Goal: Task Accomplishment & Management: Complete application form

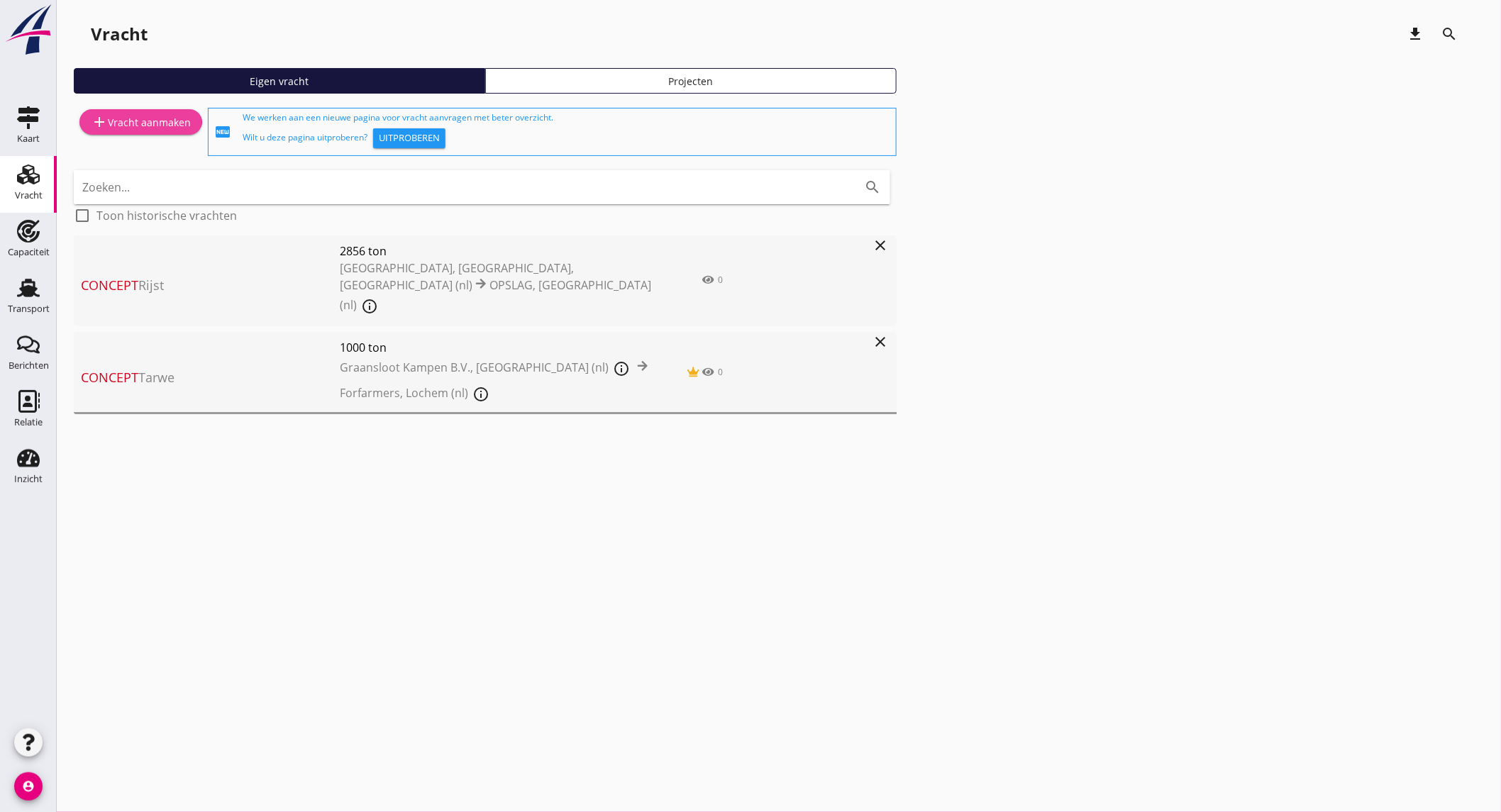
click at [185, 123] on div "add Vracht aanmaken" at bounding box center [140, 122] width 100 height 17
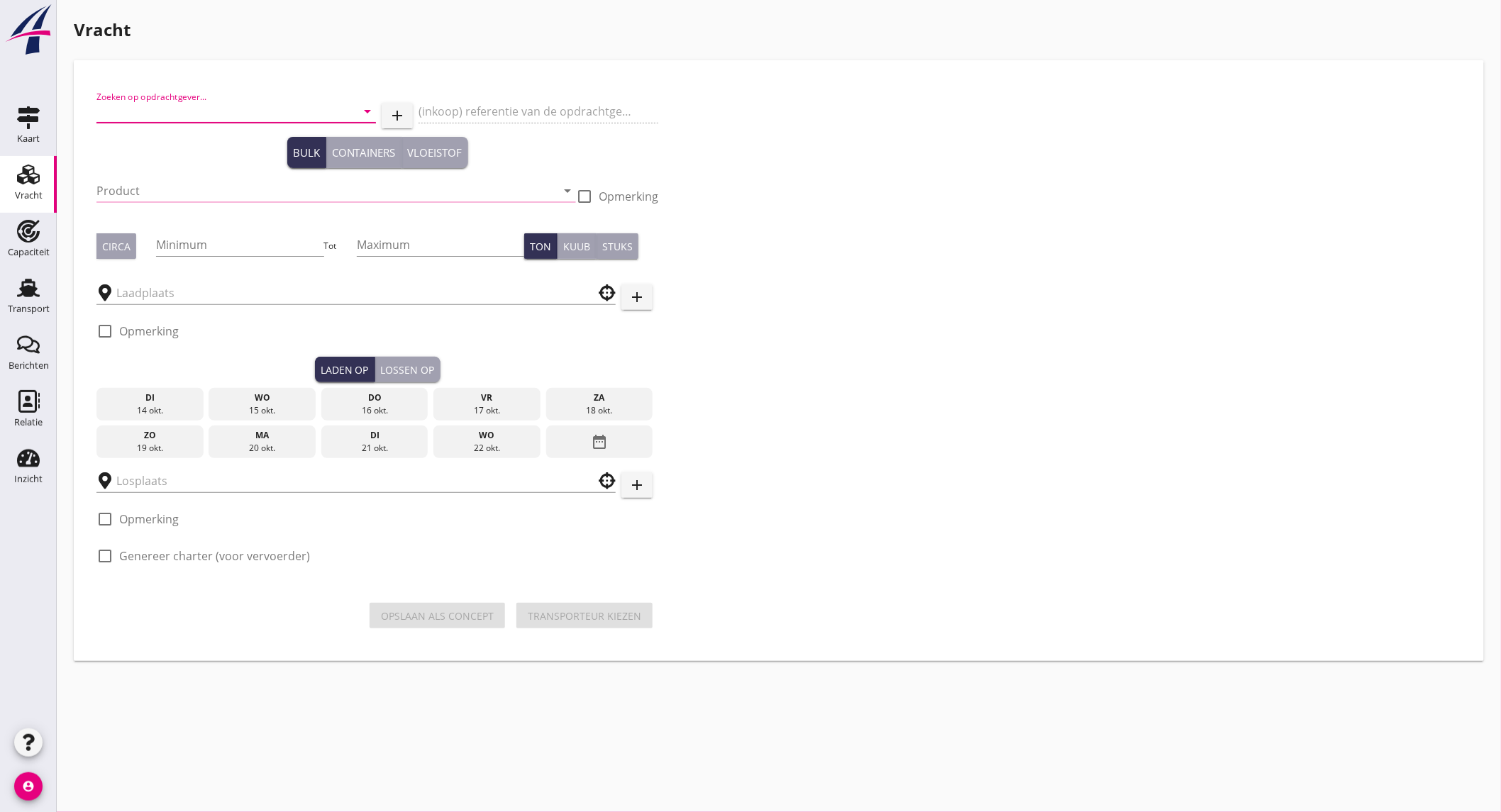
click at [198, 110] on input "Zoeken op opdrachtgever..." at bounding box center [216, 111] width 239 height 23
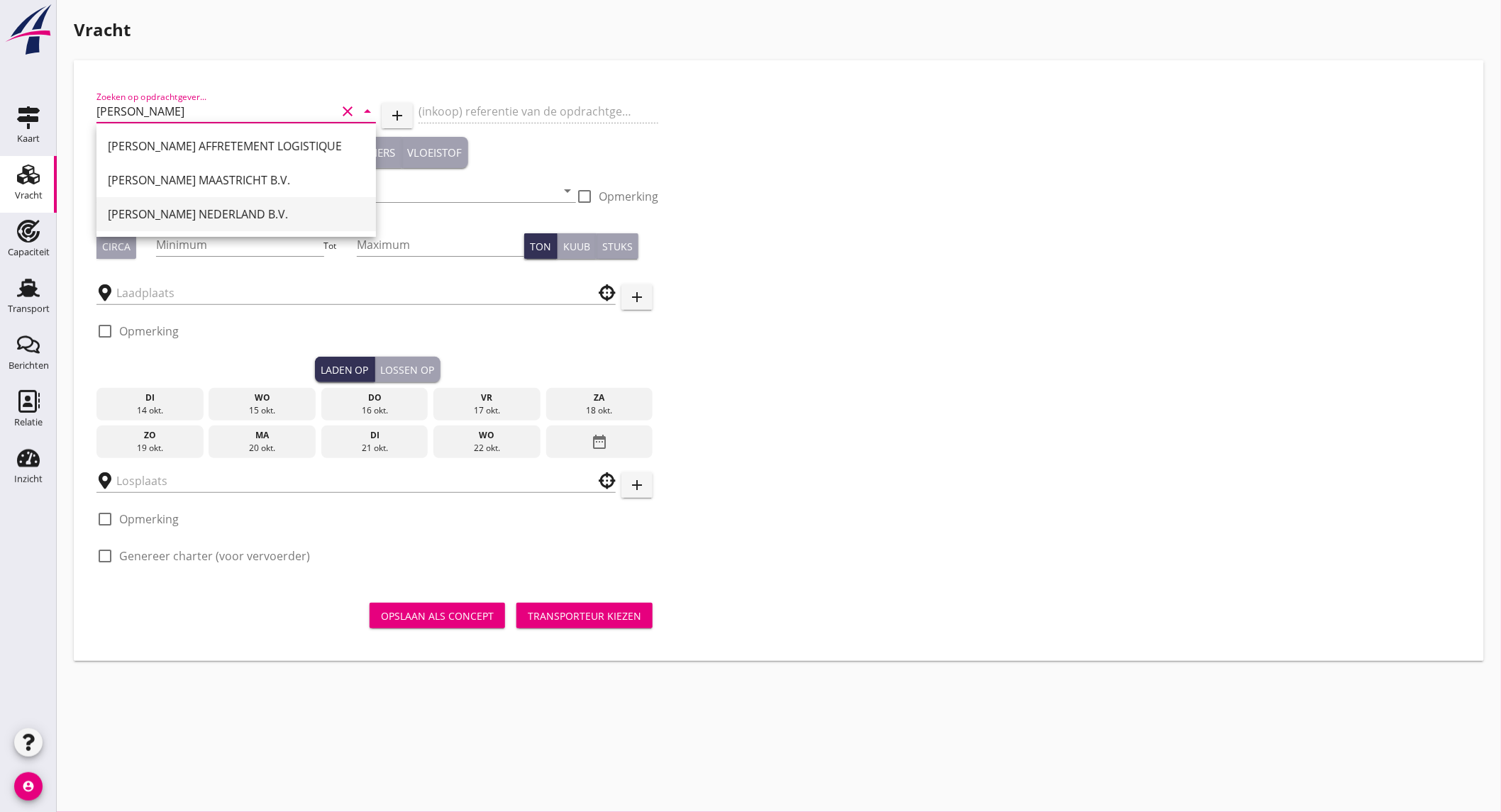
click at [187, 213] on div "[PERSON_NAME] NEDERLAND B.V." at bounding box center [236, 215] width 256 height 17
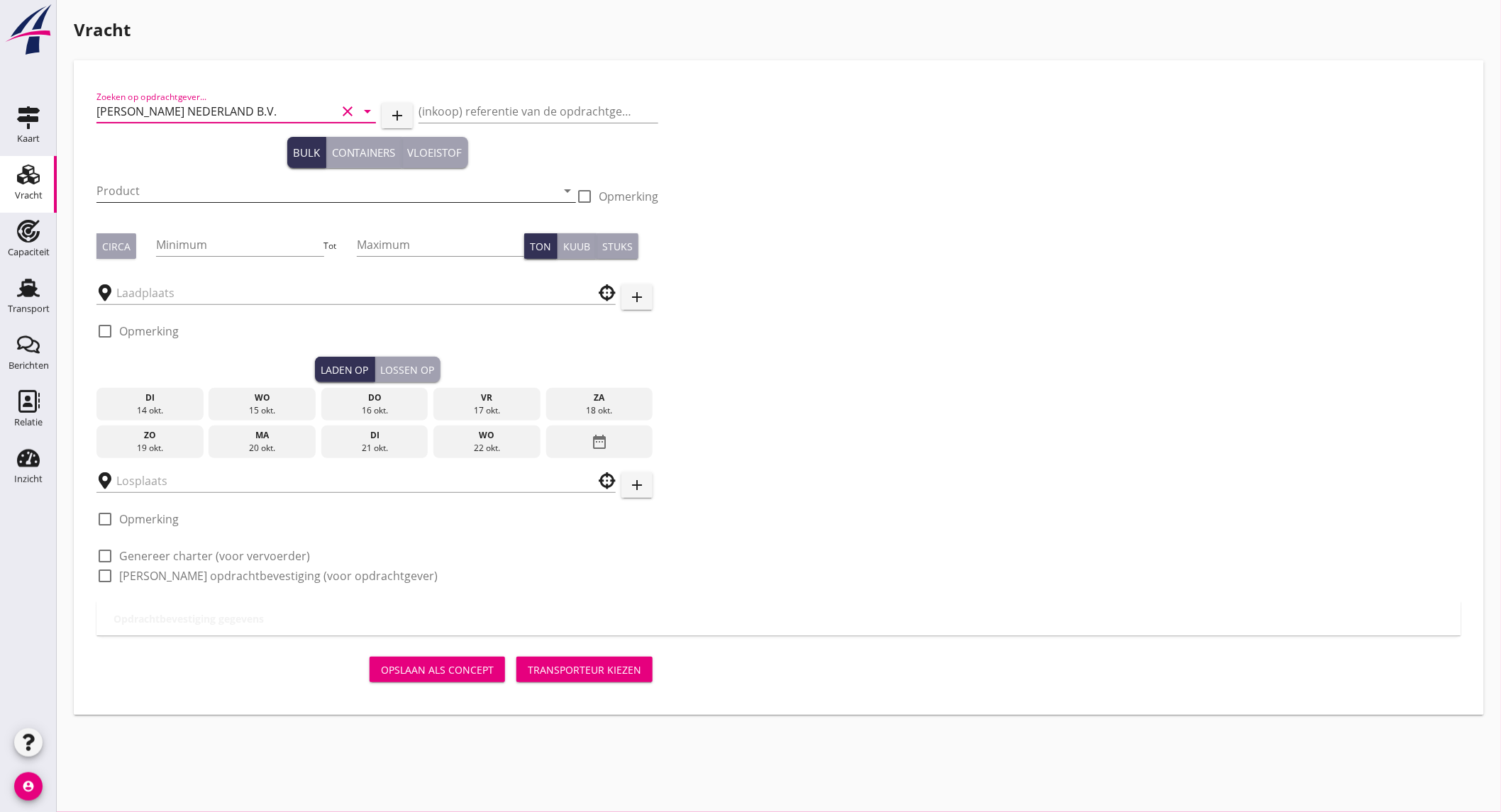
type input "[PERSON_NAME] NEDERLAND B.V."
click at [201, 183] on input "Product" at bounding box center [327, 191] width 460 height 23
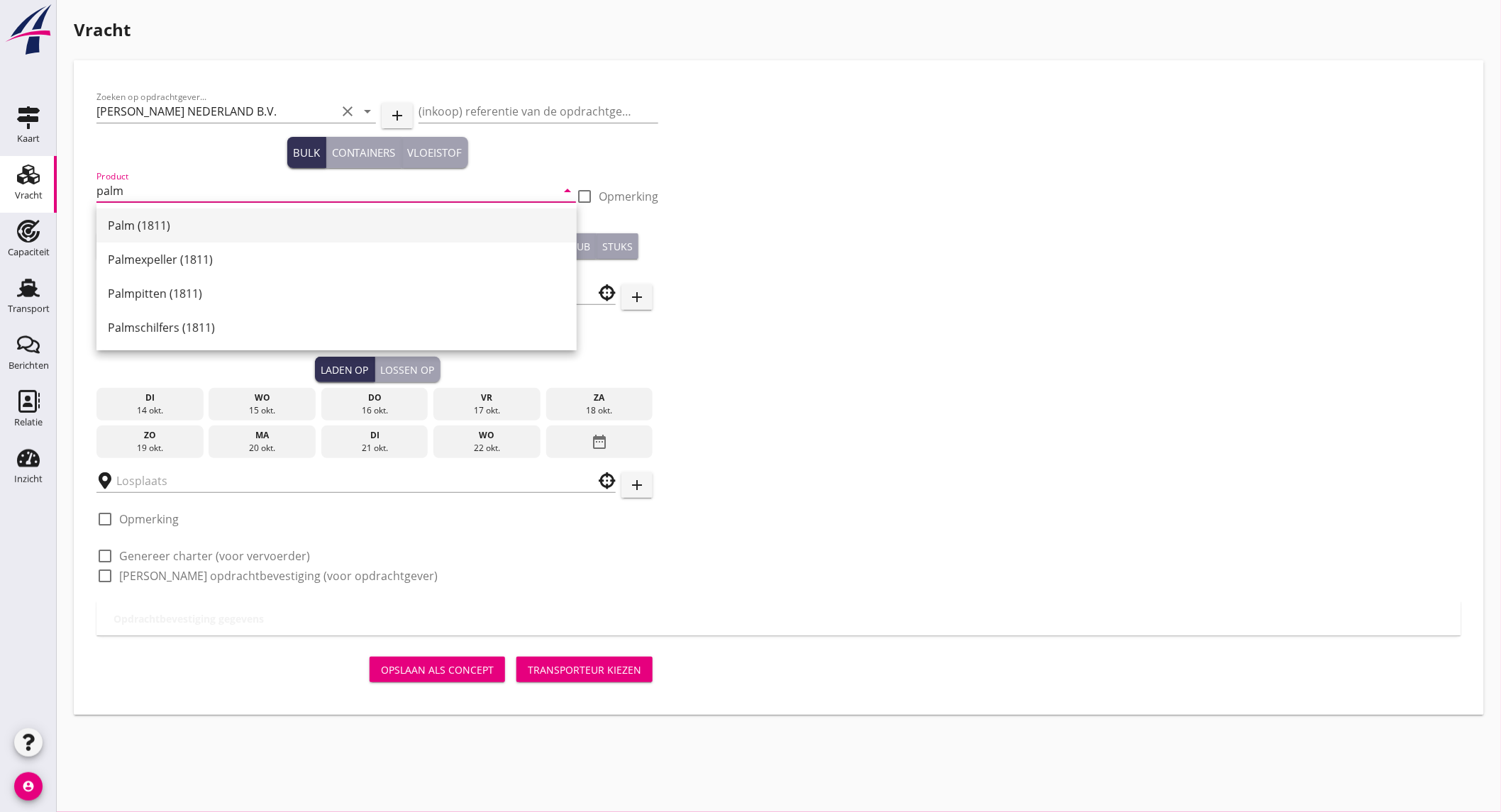
click at [181, 228] on div "Palm (1811)" at bounding box center [336, 226] width 457 height 17
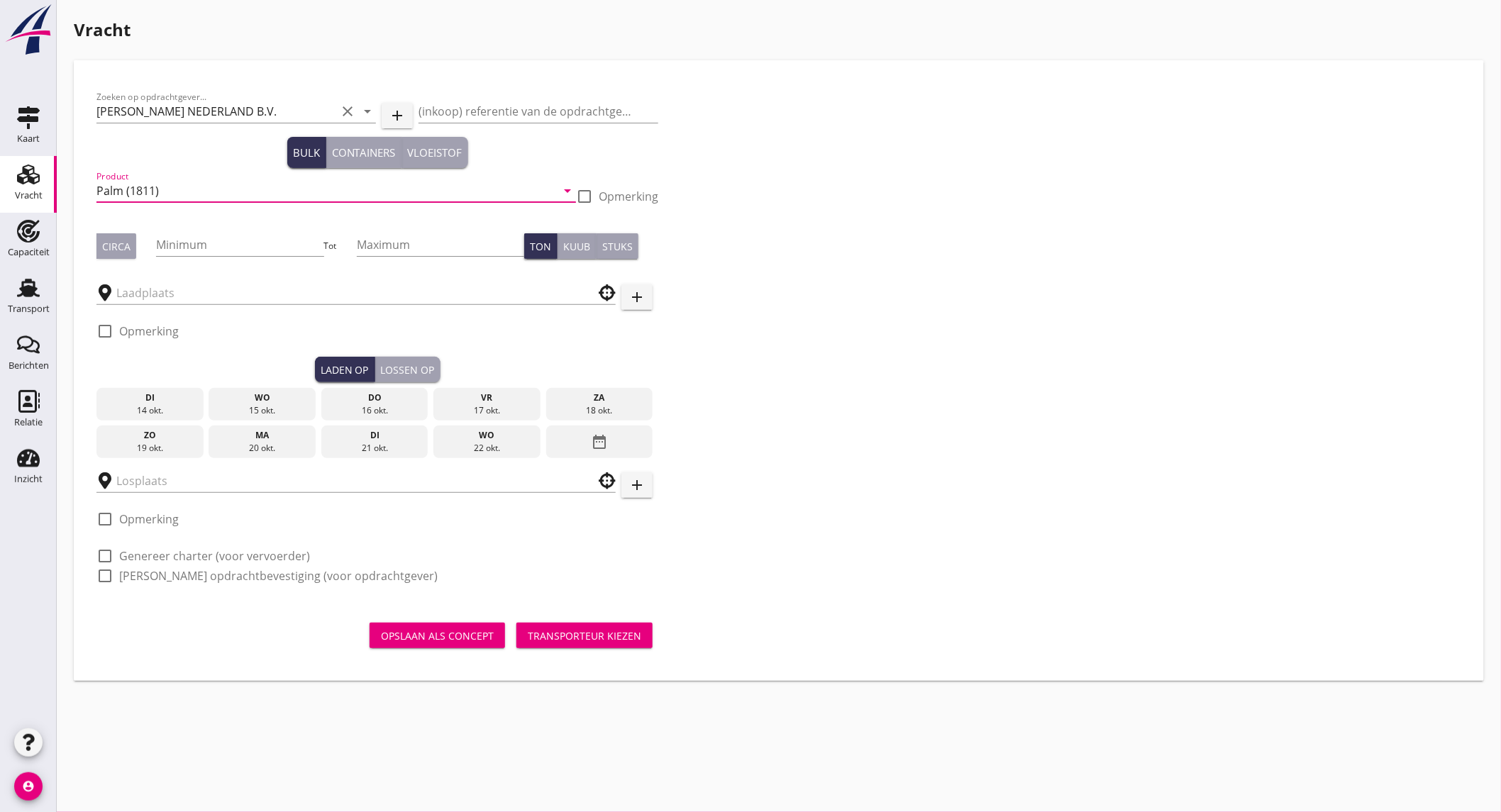
type input "Palm (1811)"
click at [131, 252] on button "Circa" at bounding box center [116, 246] width 39 height 26
click at [197, 245] on input "Minimum" at bounding box center [240, 244] width 168 height 23
type input "500"
click at [156, 291] on input "text" at bounding box center [346, 292] width 460 height 23
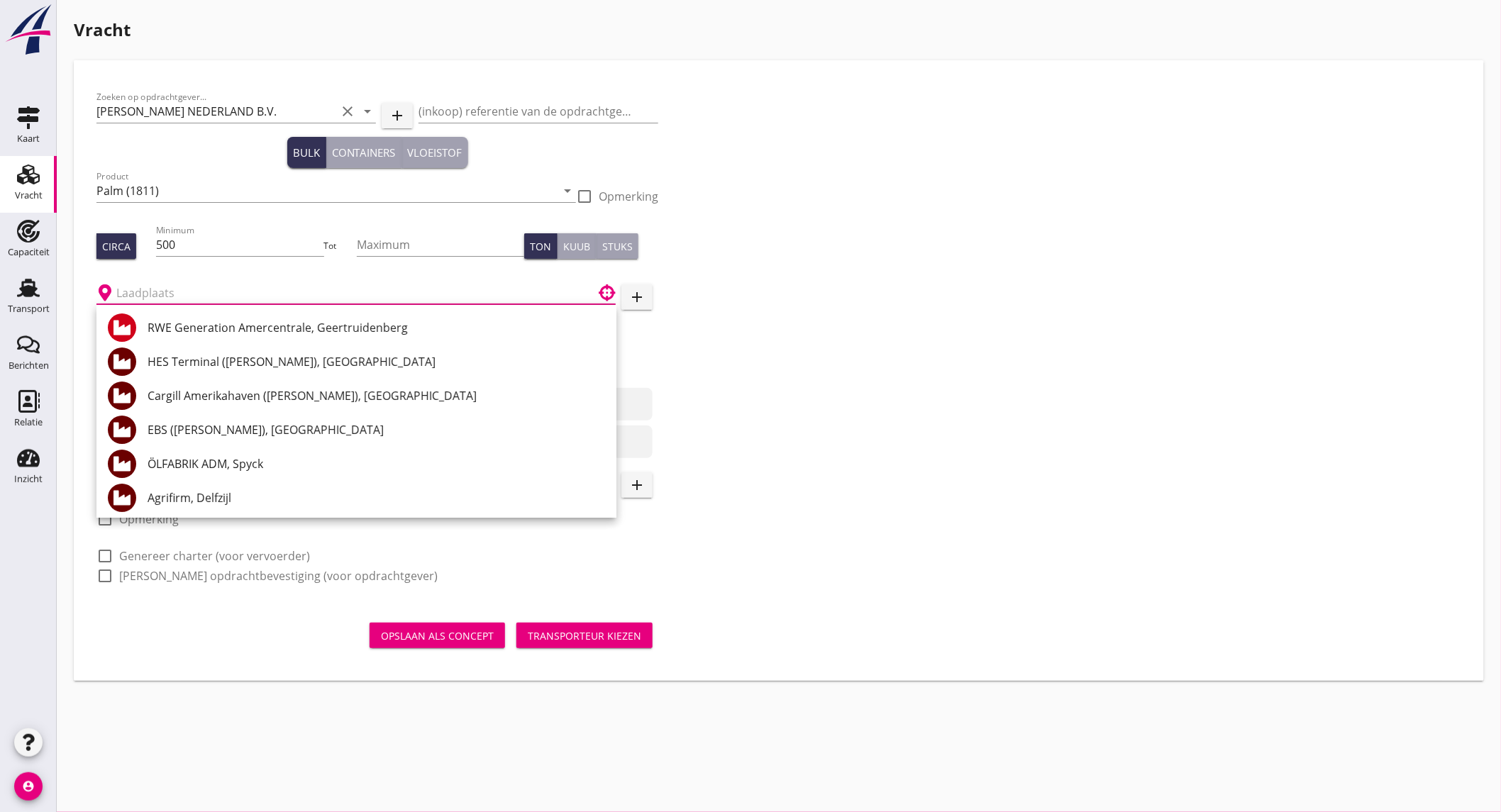
click at [286, 362] on div "HES Terminal ([PERSON_NAME]), [GEOGRAPHIC_DATA]" at bounding box center [376, 362] width 457 height 17
type input "HES Terminal ([PERSON_NAME]), [GEOGRAPHIC_DATA]"
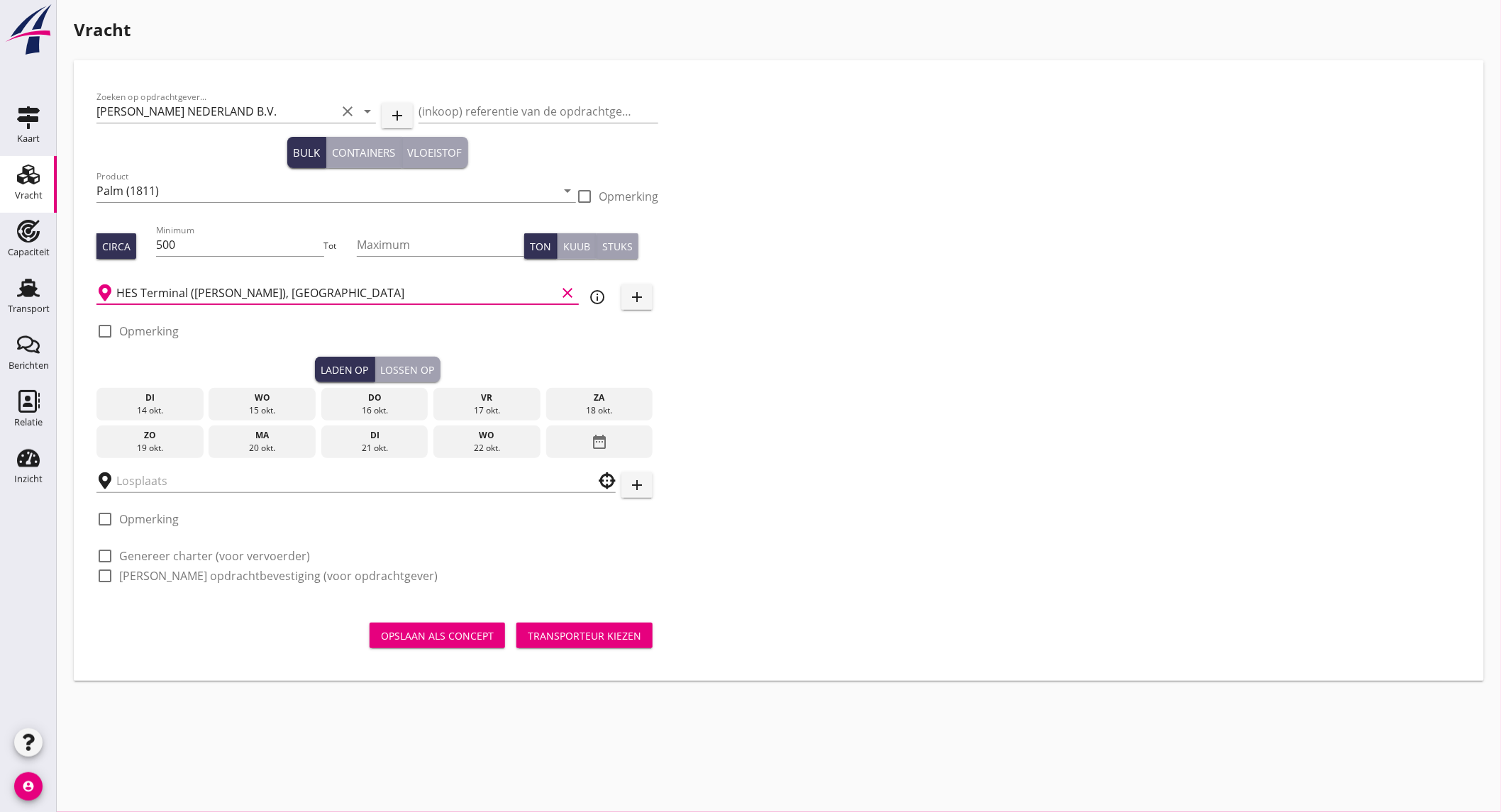
click at [165, 328] on label "Opmerking" at bounding box center [149, 331] width 60 height 15
checkbox input "true"
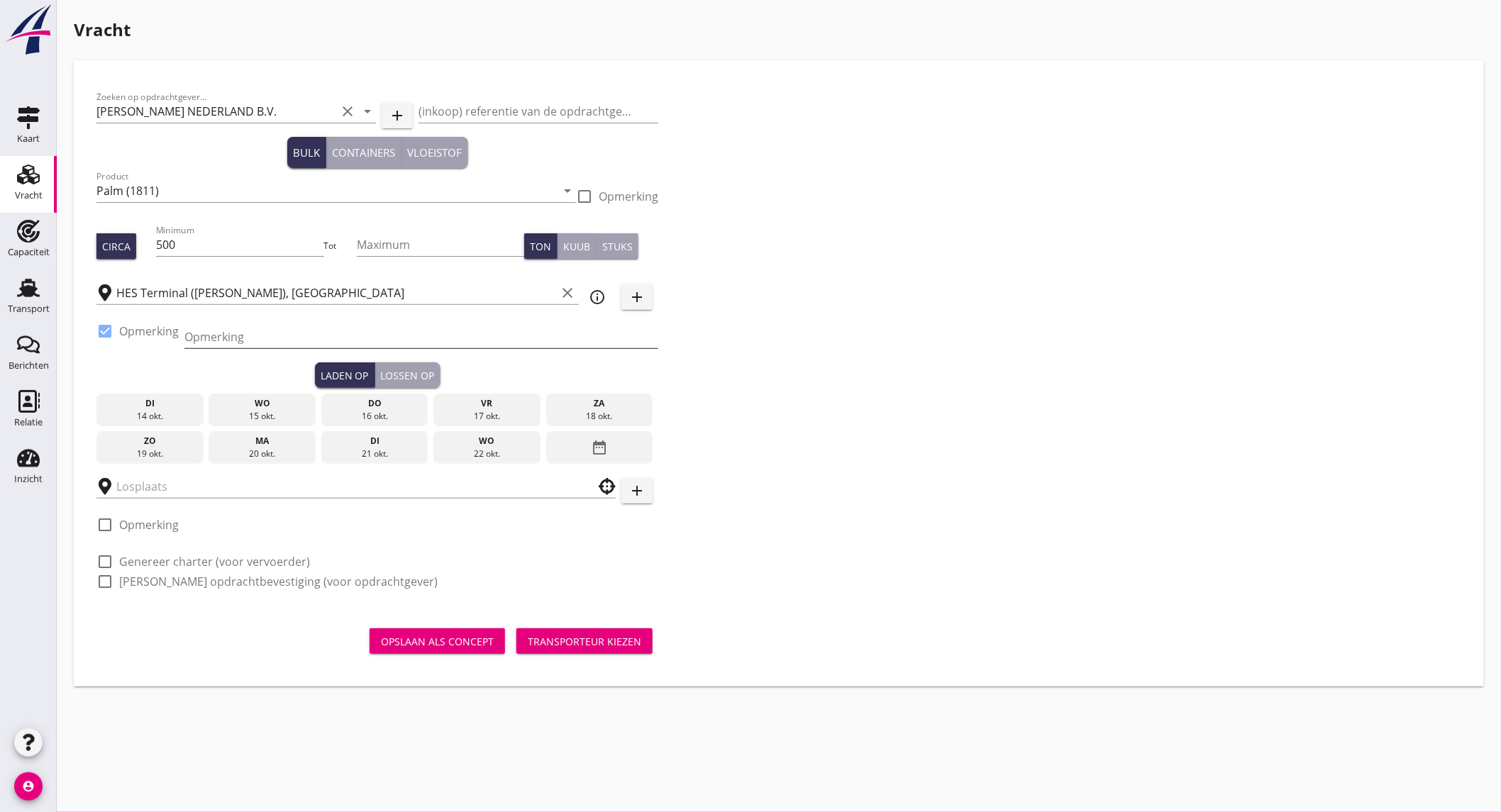
click at [213, 336] on input "Opmerking" at bounding box center [421, 337] width 474 height 23
click at [278, 336] on input "Westhaven" at bounding box center [421, 337] width 474 height 23
type input "Westhaven// Ex. Rostrum Sceptic"
drag, startPoint x: 487, startPoint y: 406, endPoint x: 294, endPoint y: 452, distance: 198.4
click at [487, 406] on div "vr" at bounding box center [486, 403] width 100 height 13
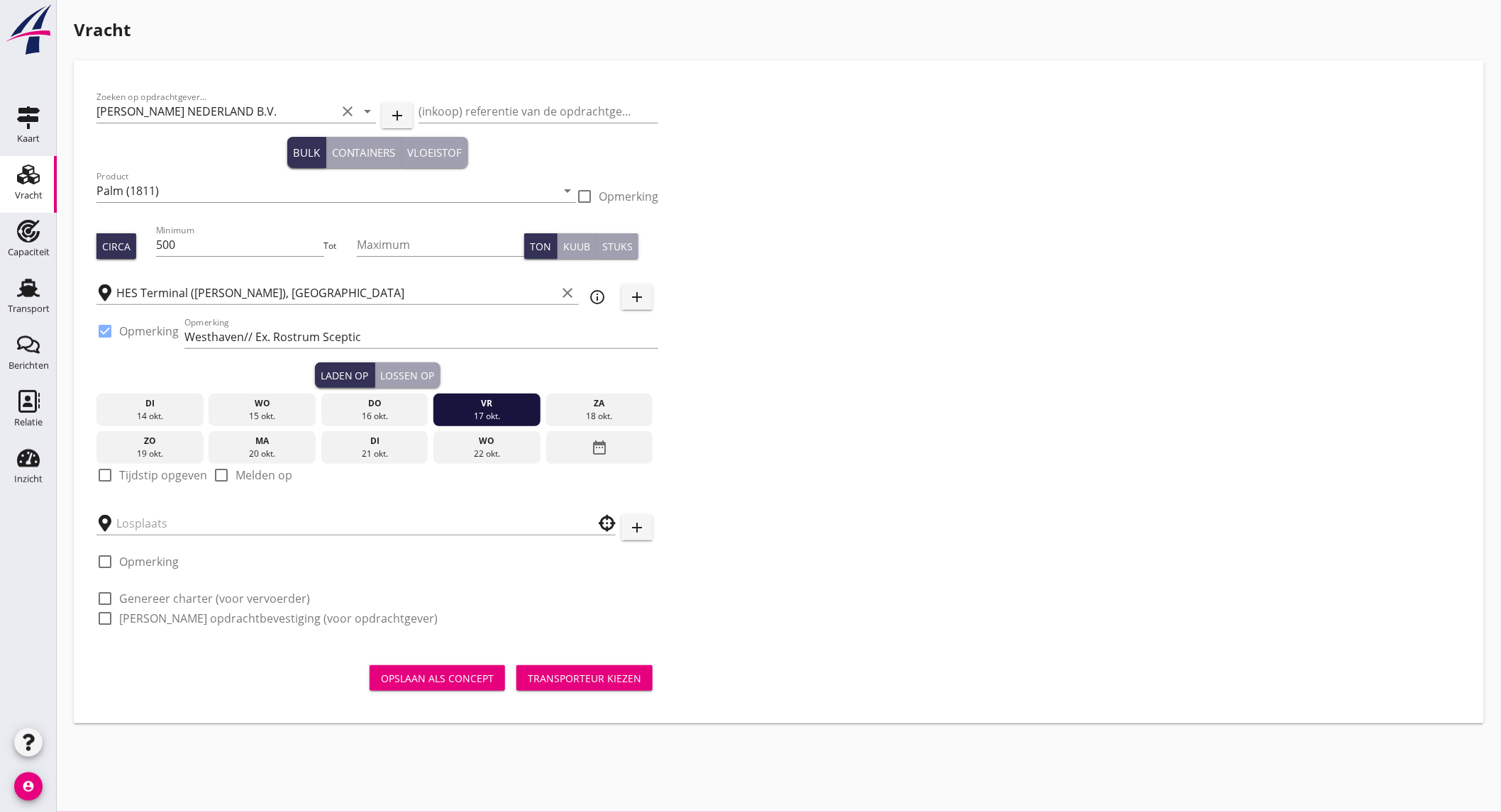
click at [179, 471] on label "Tijdstip opgeven" at bounding box center [162, 475] width 88 height 15
checkbox input "true"
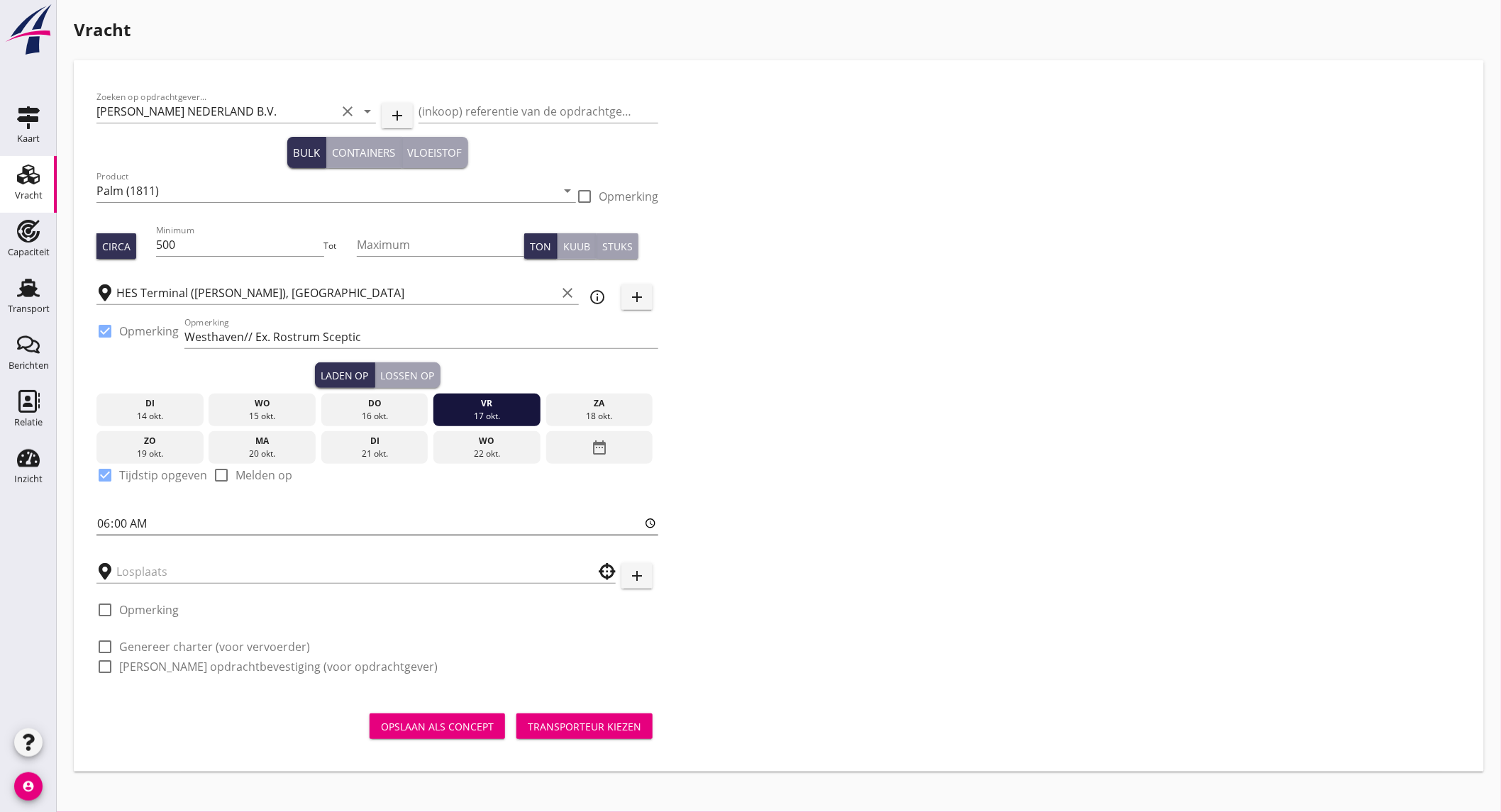
click at [139, 519] on input "06:00" at bounding box center [377, 523] width 562 height 23
type input "12:00"
click at [148, 572] on input "text" at bounding box center [346, 572] width 460 height 23
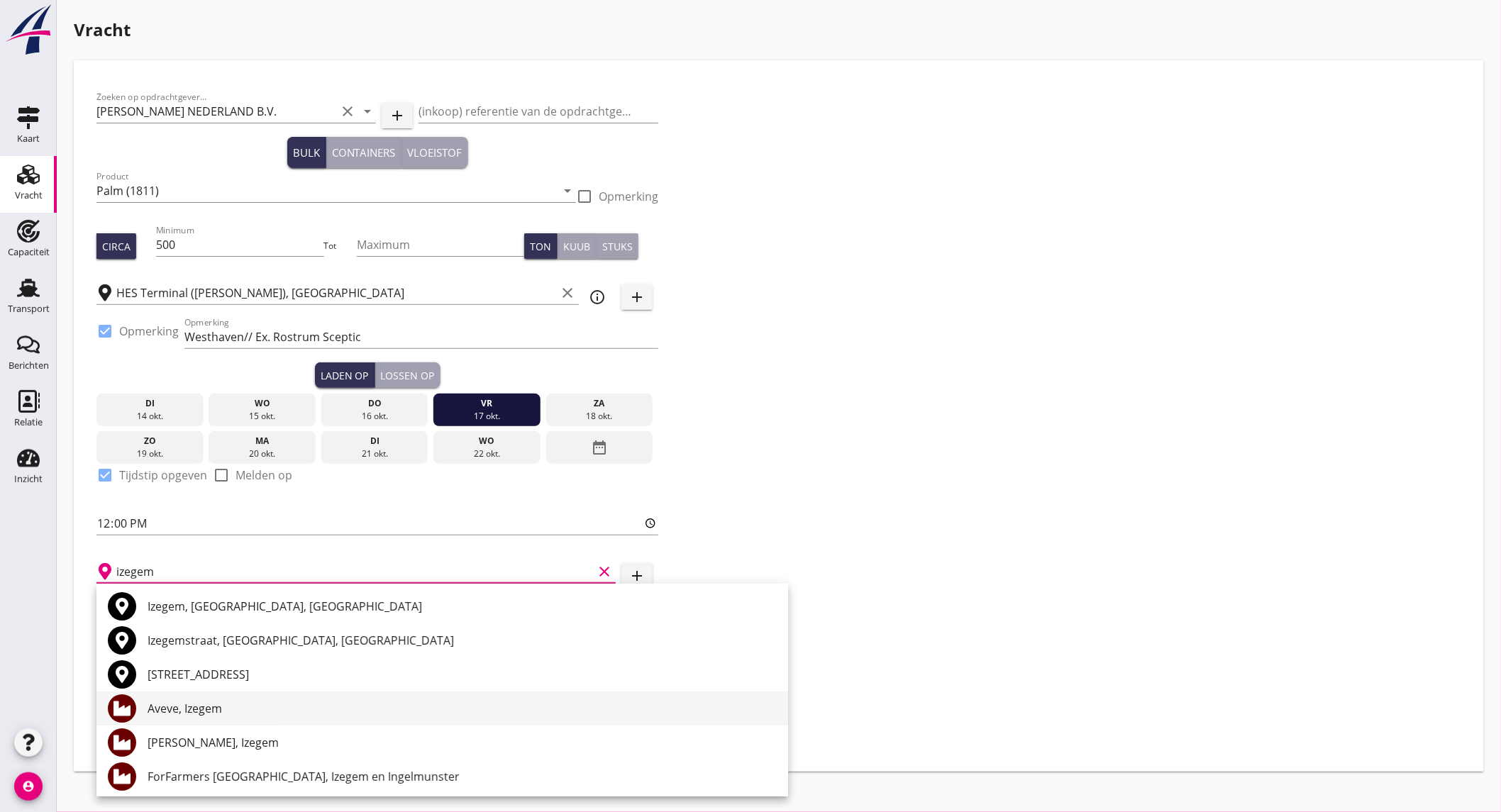
click at [224, 703] on div "Aveve, Izegem" at bounding box center [462, 709] width 629 height 17
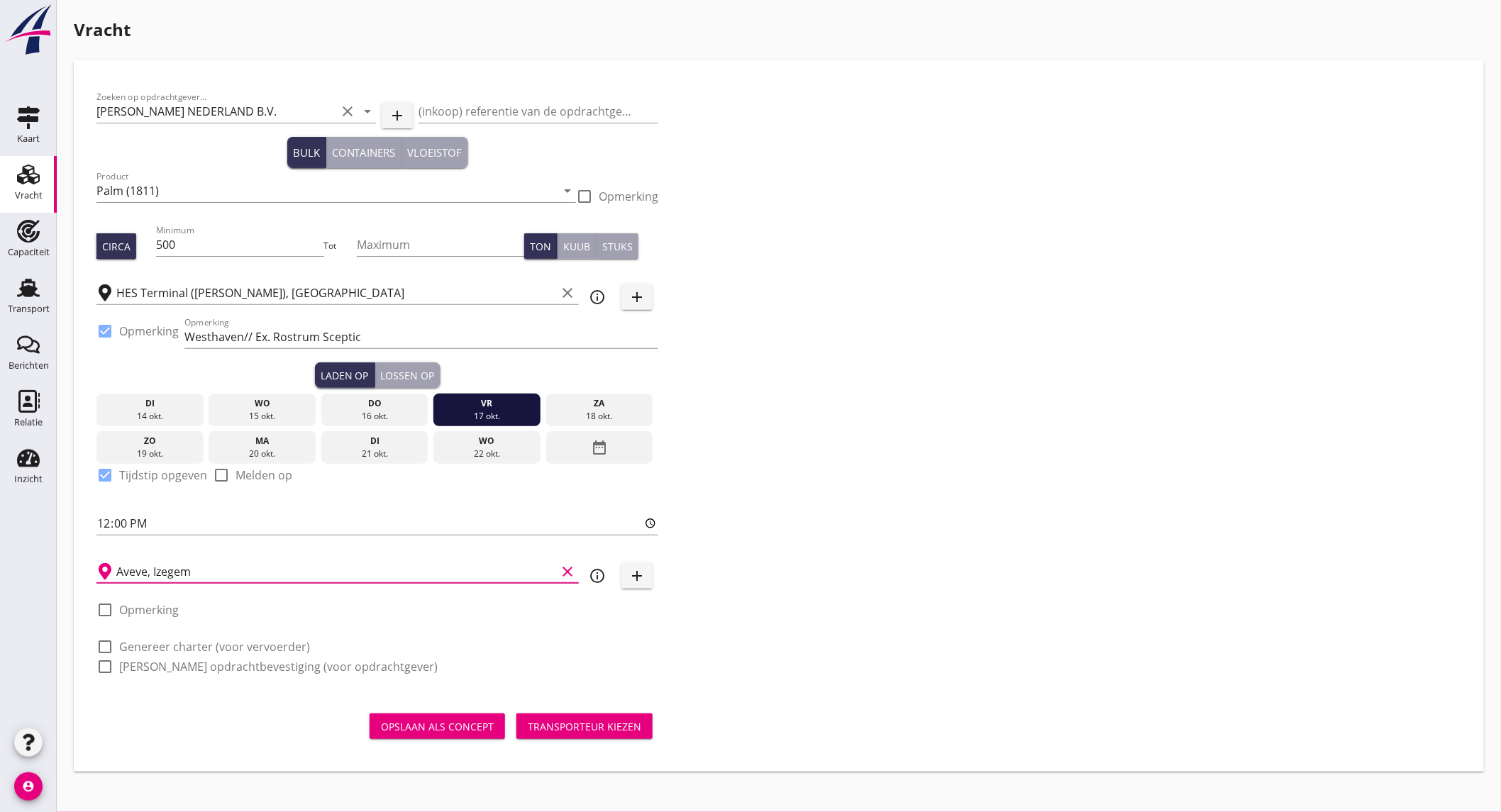
type input "Aveve, Izegem"
click at [165, 652] on label "Genereer charter (voor vervoerder)" at bounding box center [214, 647] width 191 height 15
checkbox input "true"
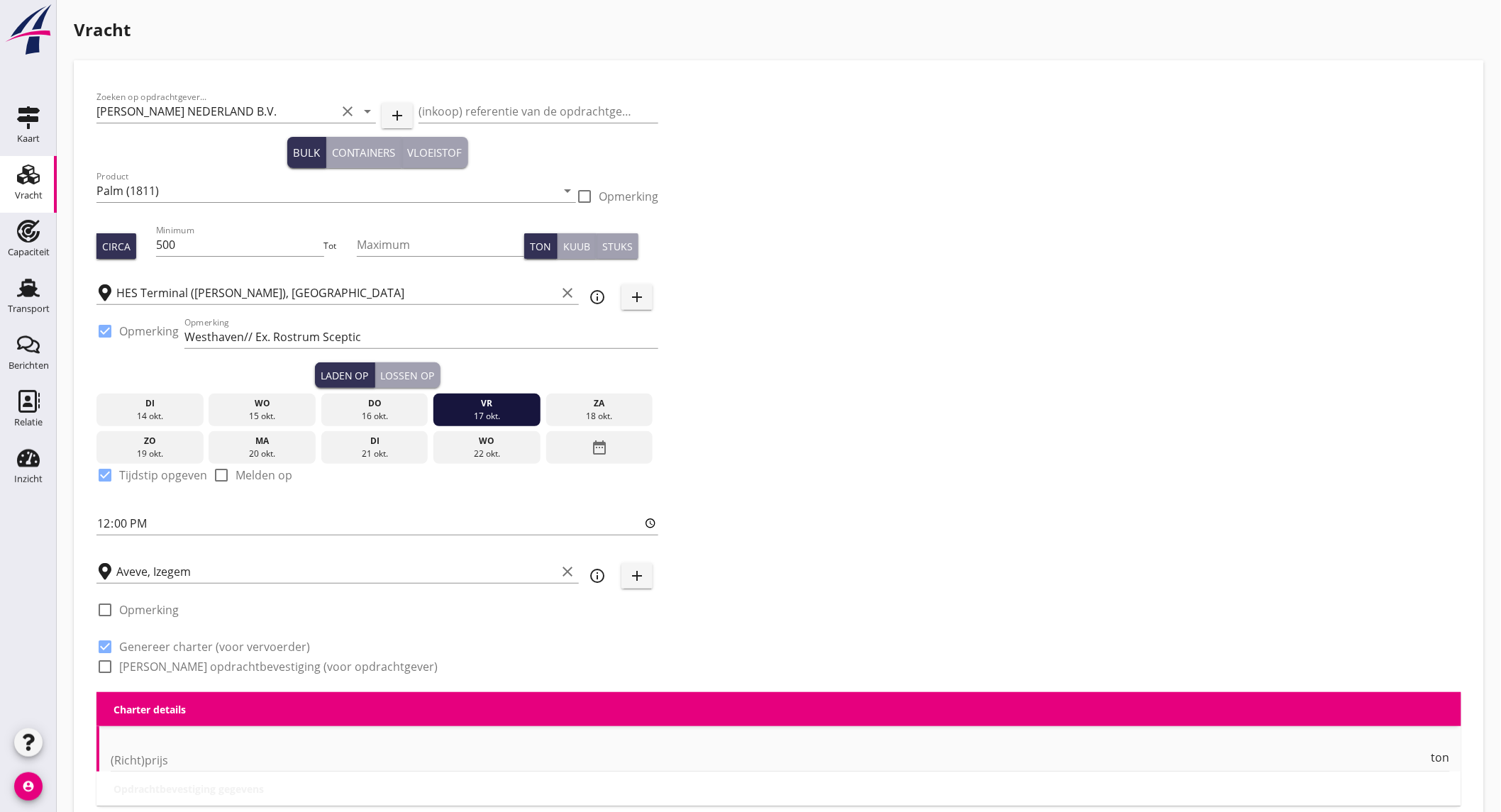
click at [165, 663] on label "Genereer opdrachtbevestiging (voor opdrachtgever)" at bounding box center [278, 667] width 319 height 15
checkbox input "true"
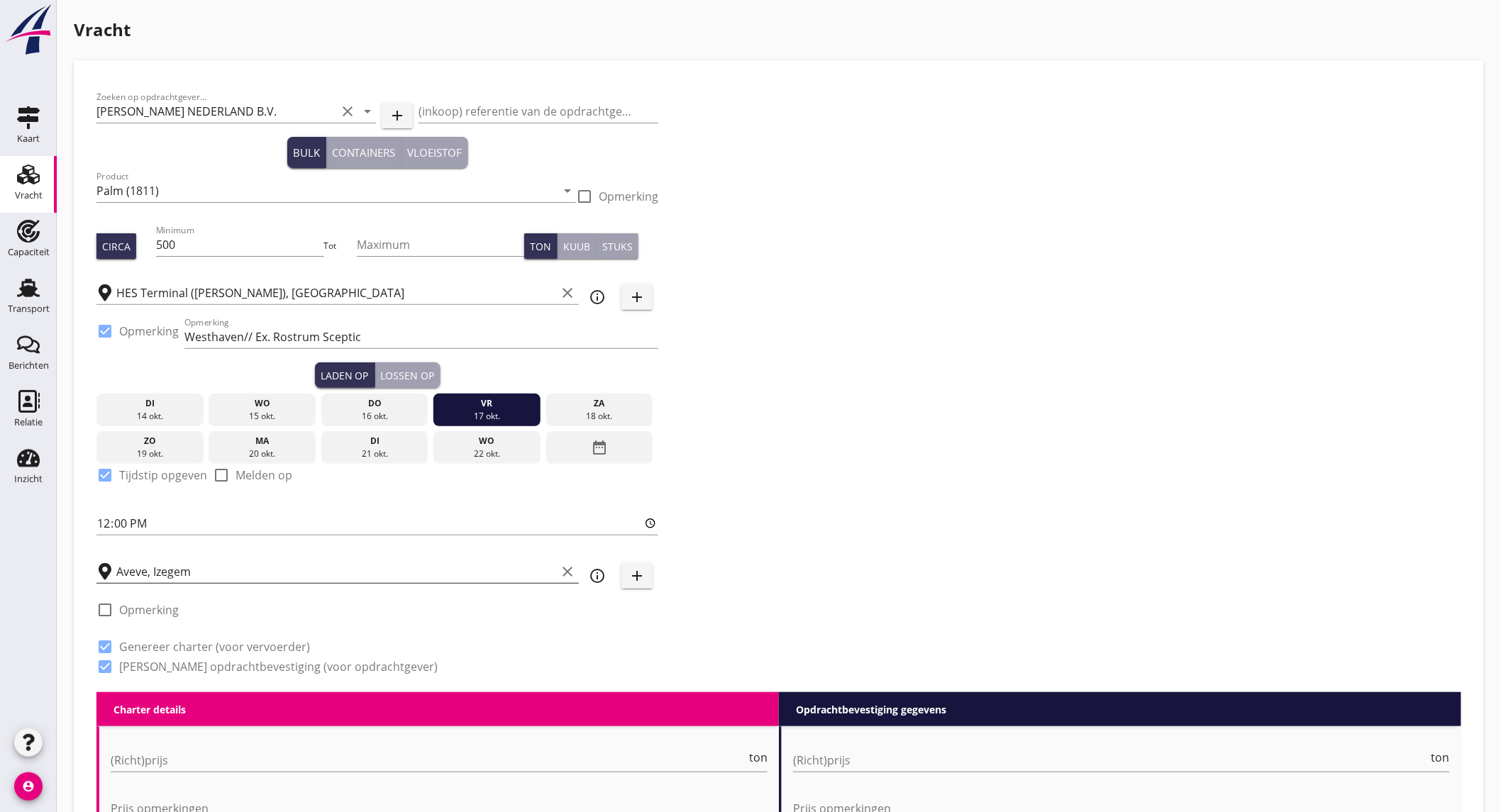
scroll to position [315, 0]
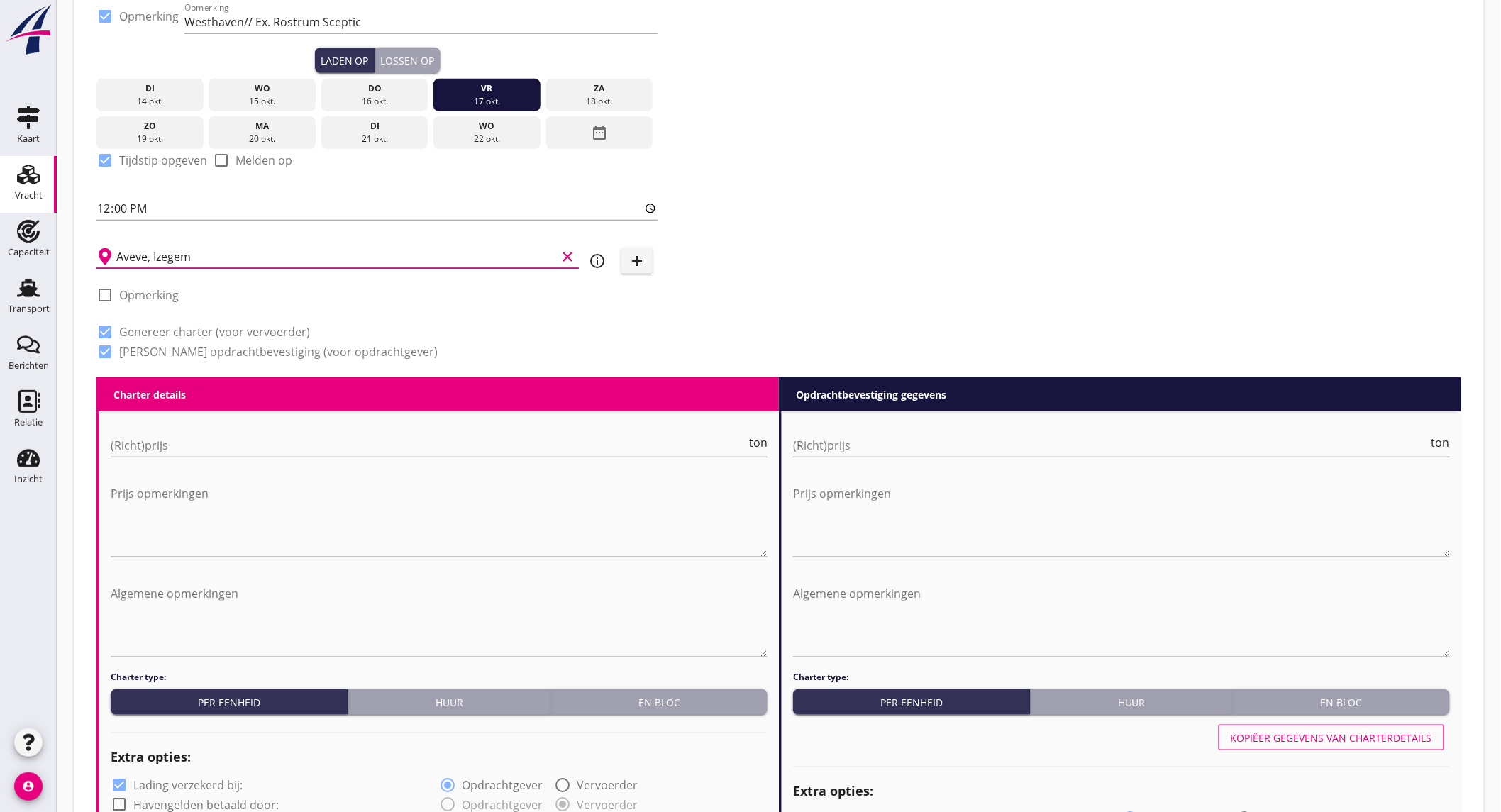
click at [239, 250] on input "Aveve, Izegem" at bounding box center [336, 256] width 440 height 23
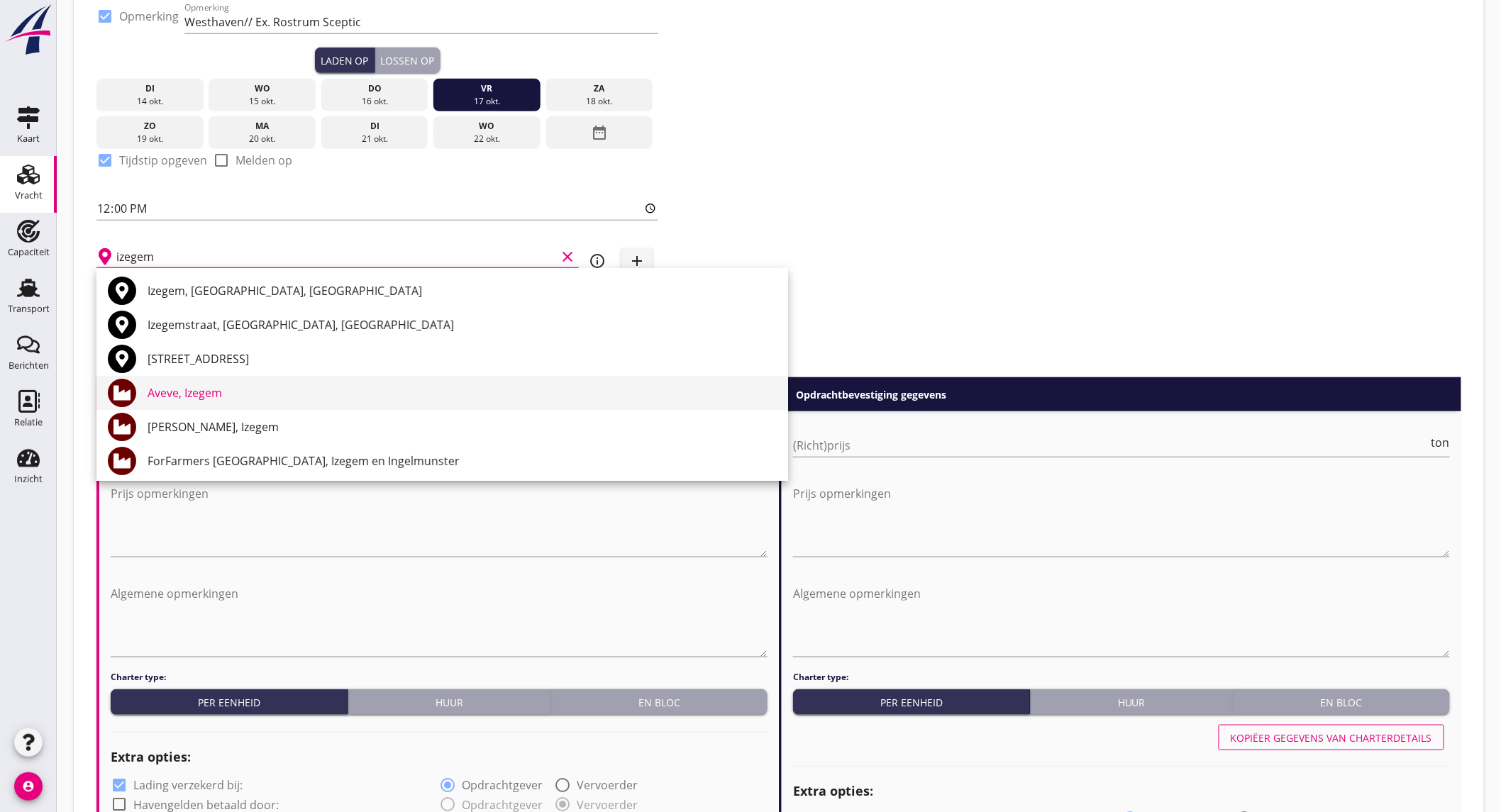
click at [213, 388] on div "Aveve, Izegem" at bounding box center [462, 393] width 629 height 17
type input "Aveve, Izegem"
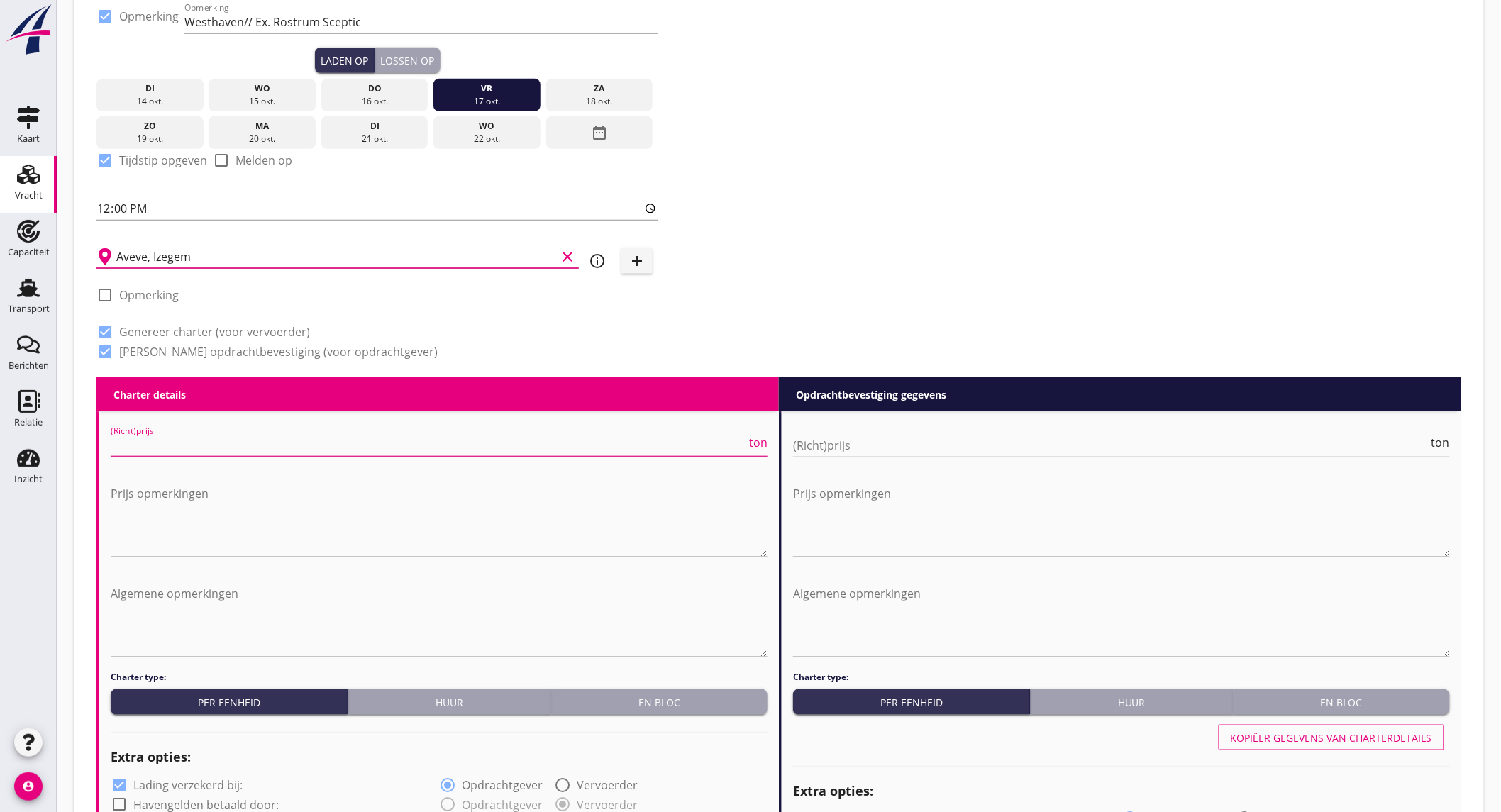
click at [474, 444] on input "(Richt)prijs" at bounding box center [428, 445] width 636 height 23
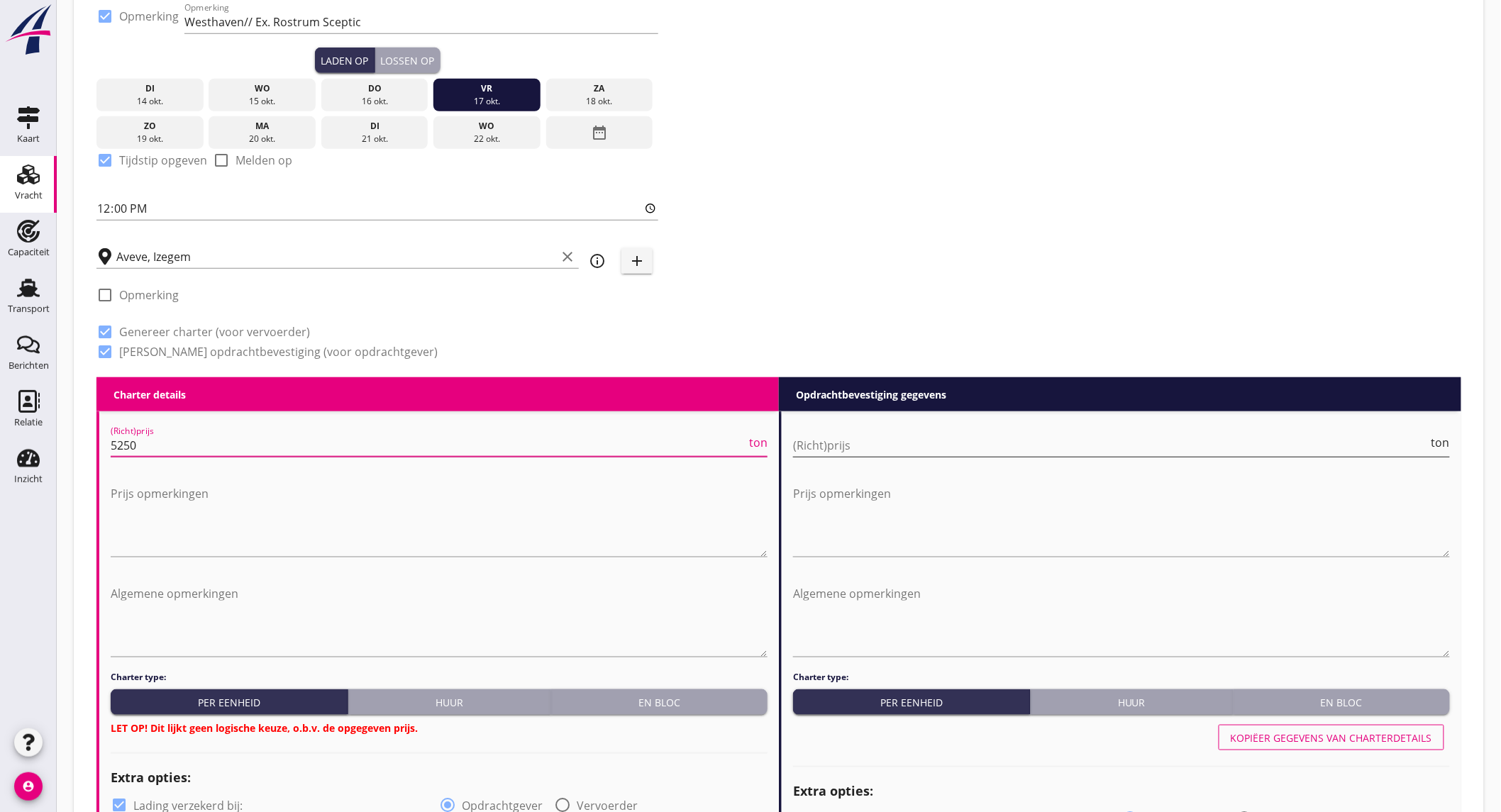
type input "5250"
click at [895, 436] on input "(Richt)prijs" at bounding box center [1111, 445] width 636 height 23
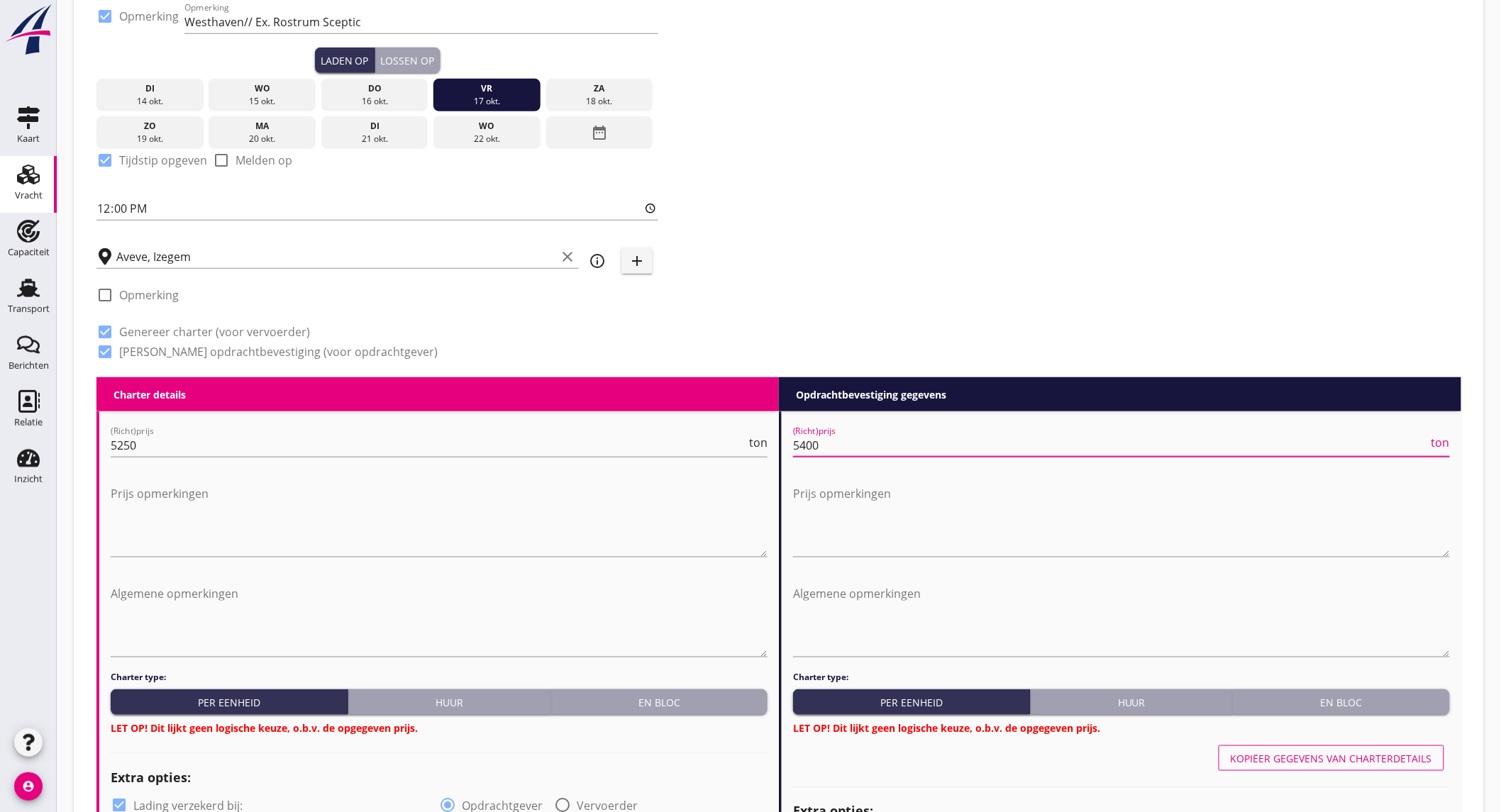
type input "5400"
drag, startPoint x: 728, startPoint y: 695, endPoint x: 1181, endPoint y: 683, distance: 453.2
click at [728, 695] on div "En bloc" at bounding box center [659, 702] width 205 height 15
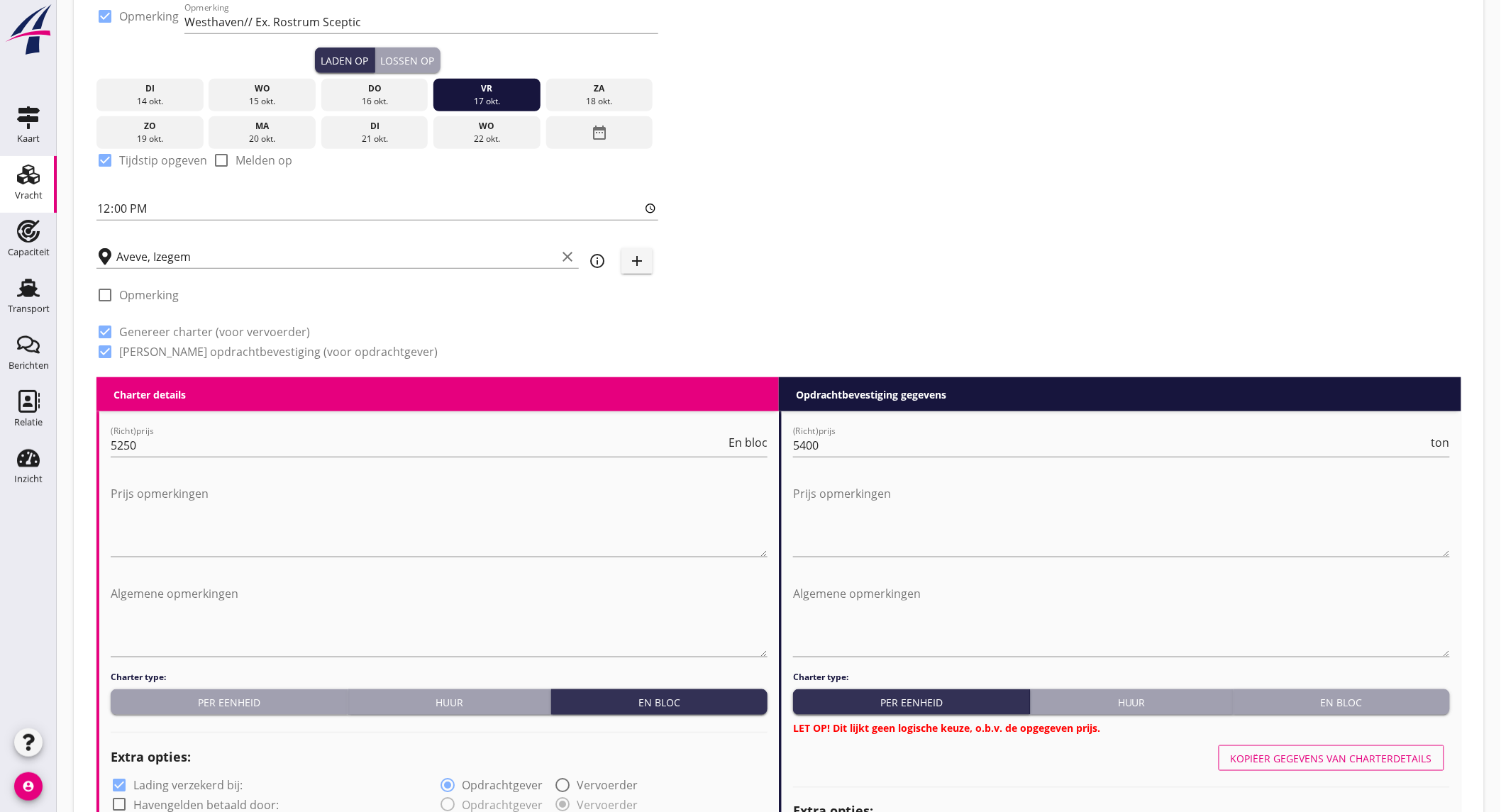
click at [1315, 696] on div "En bloc" at bounding box center [1342, 702] width 205 height 15
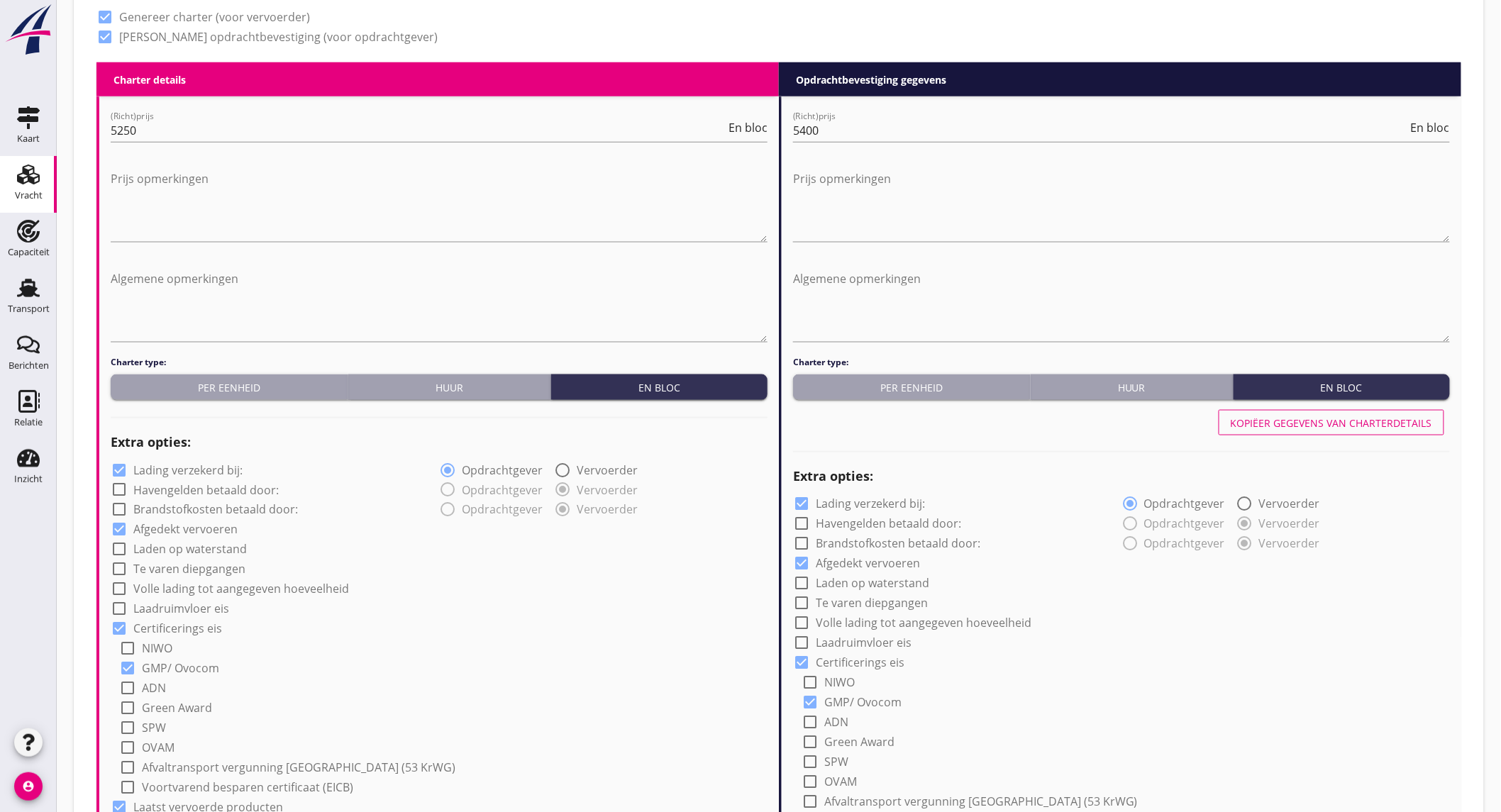
scroll to position [867, 0]
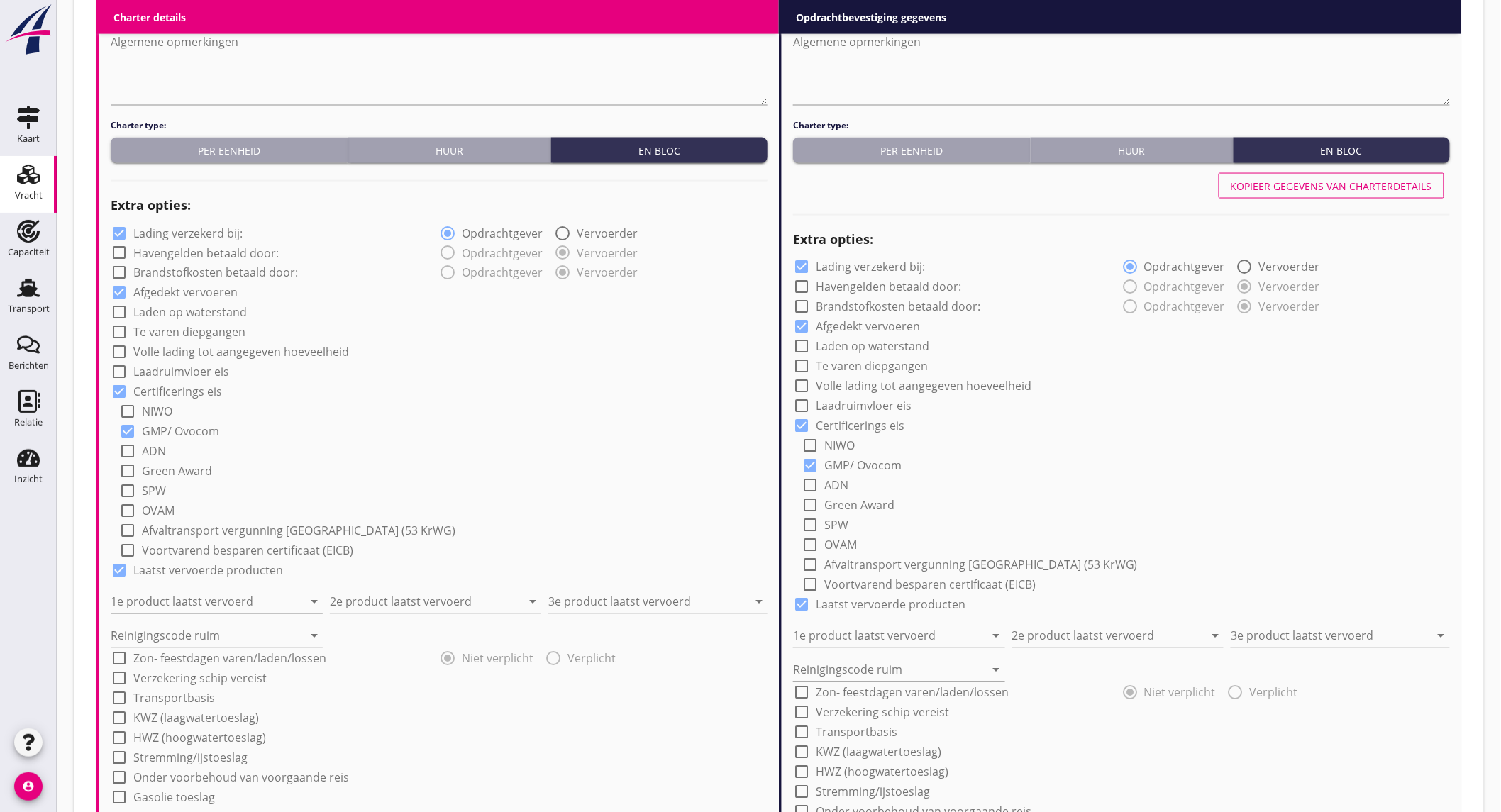
click at [246, 597] on input "1e product laatst vervoerd" at bounding box center [206, 602] width 192 height 23
click at [225, 644] on div "Kalksteen (6331)" at bounding box center [221, 636] width 200 height 17
type input "Kalksteen (6331)"
click at [406, 591] on input "2e product laatst vervoerd" at bounding box center [426, 602] width 192 height 23
click at [402, 607] on input "2e product laatst vervoerd" at bounding box center [426, 602] width 192 height 23
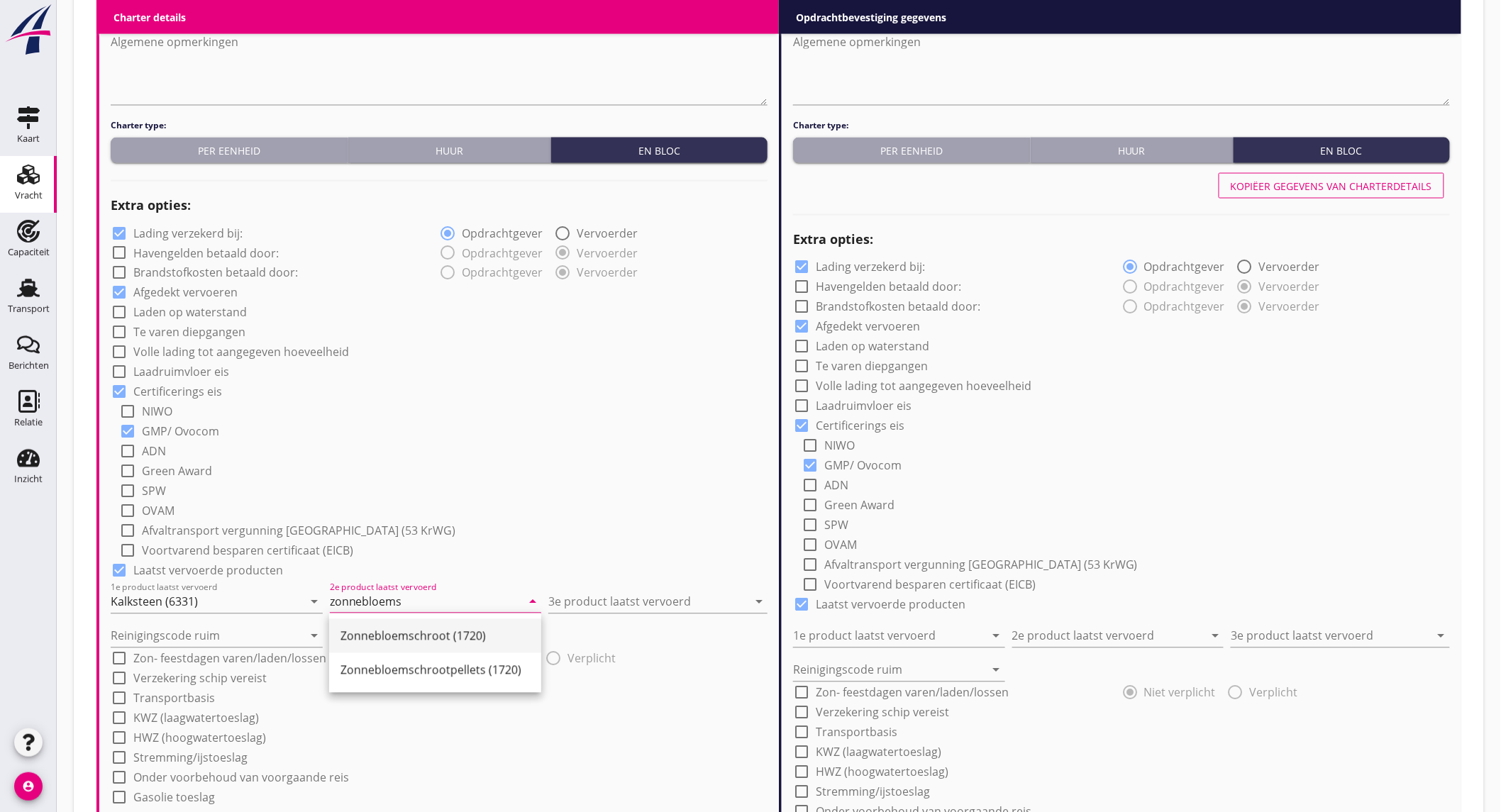
click at [386, 630] on div "Zonnebloemschroot (1720)" at bounding box center [435, 636] width 190 height 17
type input "Zonnebloemschroot (1720)"
click at [669, 598] on input "3e product laatst vervoerd" at bounding box center [647, 602] width 199 height 23
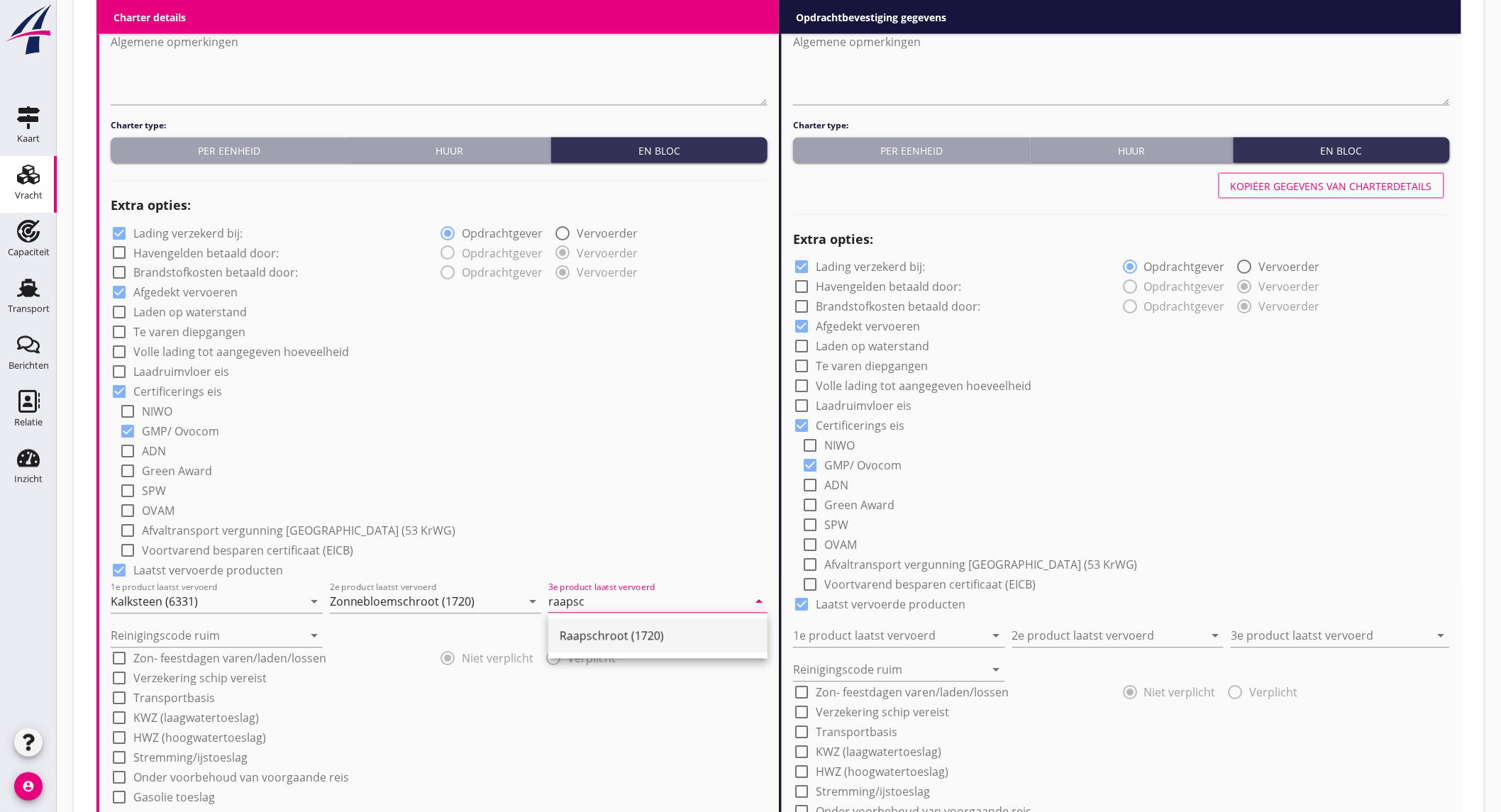
click at [644, 645] on div "Raapschroot (1720)" at bounding box center [658, 636] width 197 height 34
type input "Raapschroot (1720)"
click at [169, 634] on input "Reinigingscode ruim" at bounding box center [206, 636] width 192 height 23
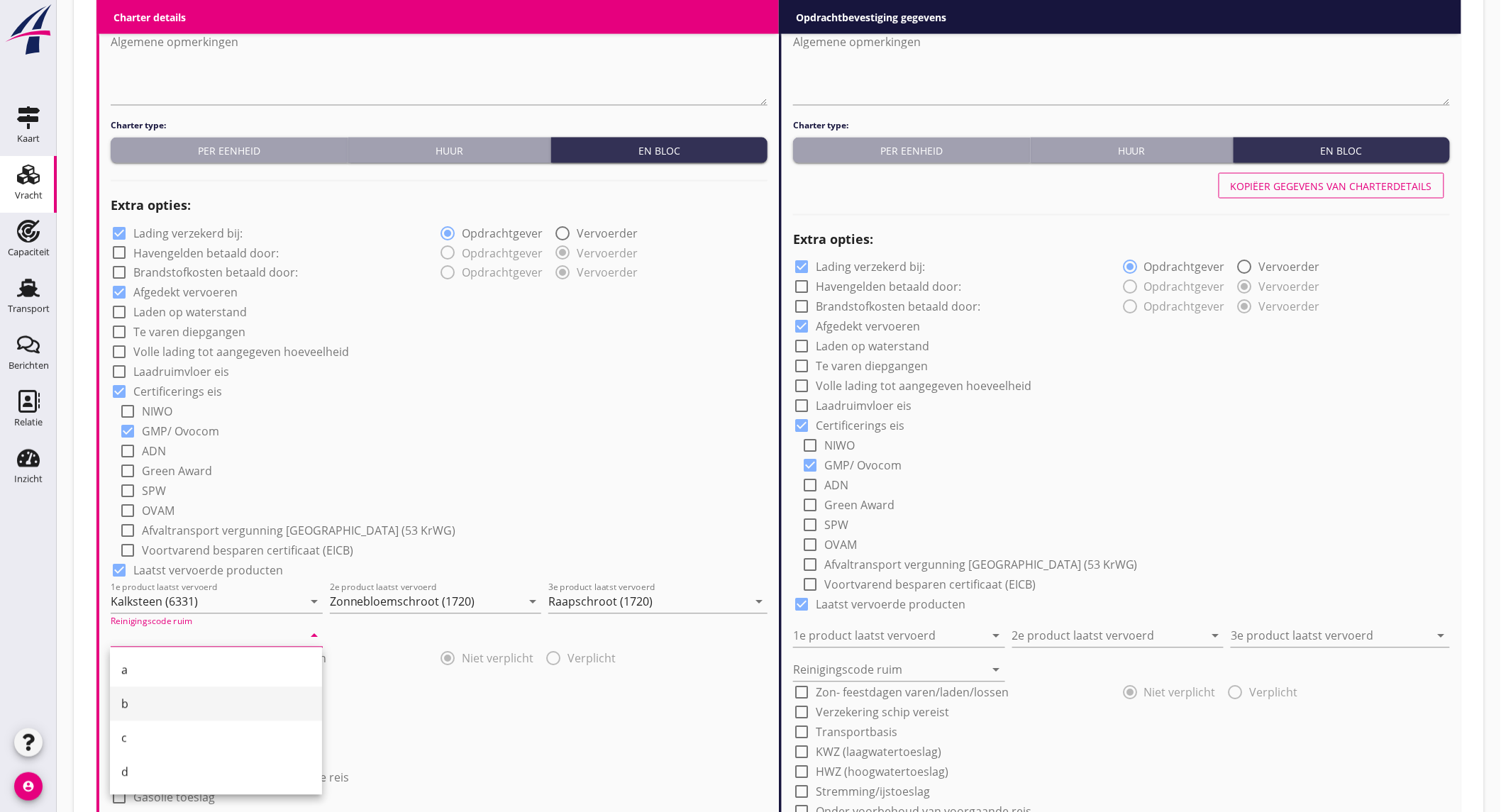
click at [140, 699] on div "b" at bounding box center [216, 704] width 190 height 17
type input "b"
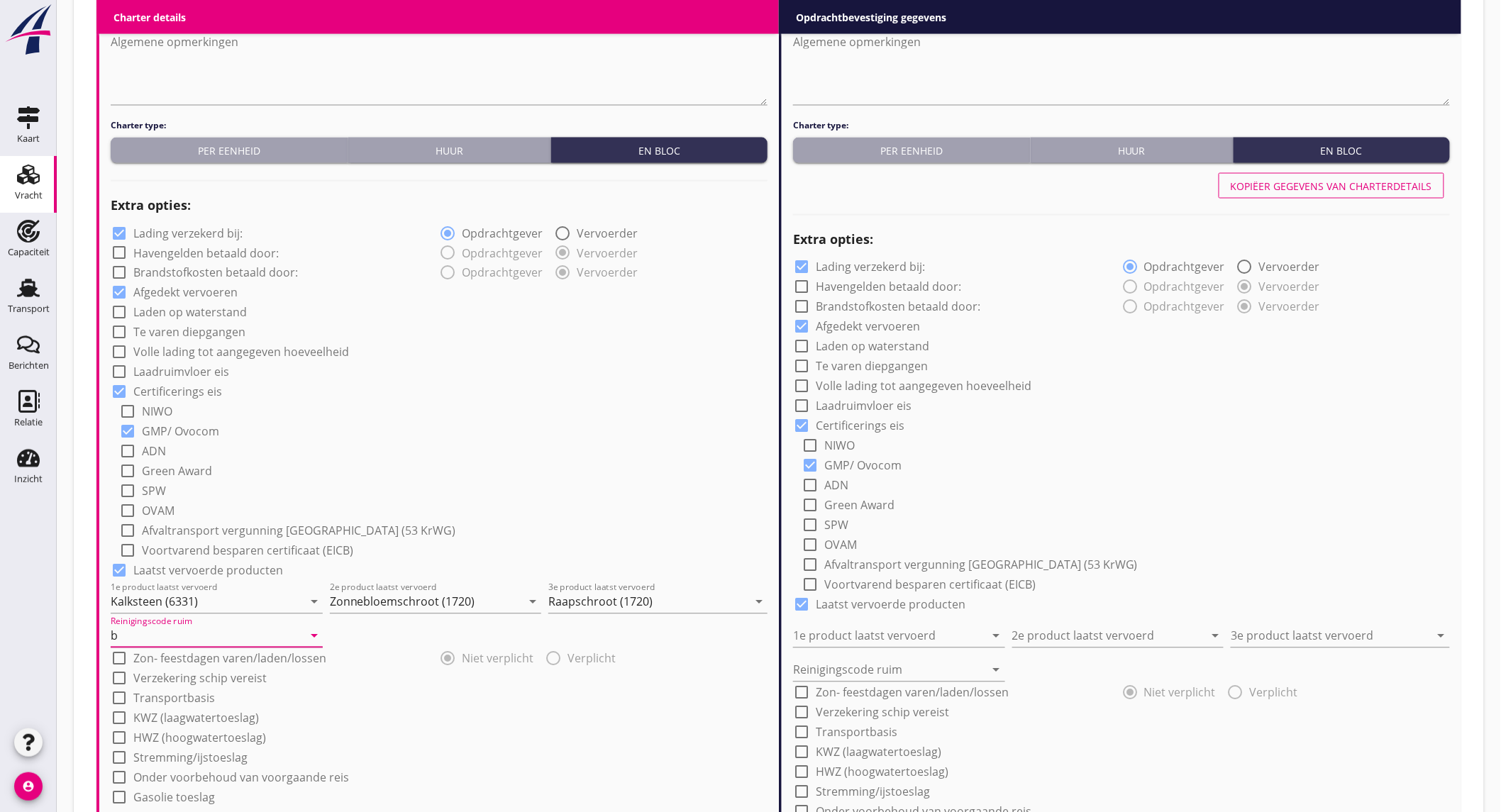
scroll to position [1261, 0]
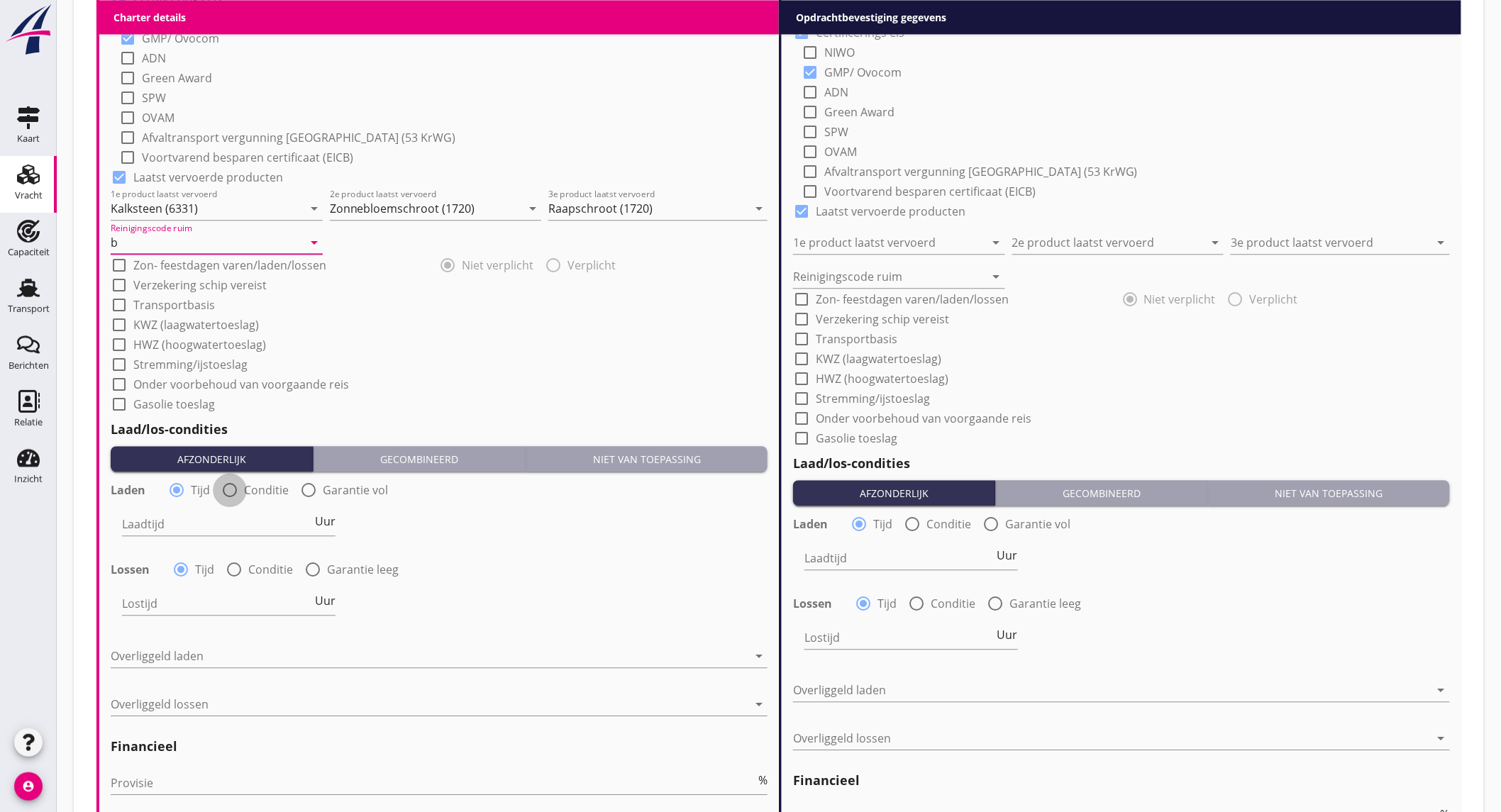
click at [223, 485] on div at bounding box center [230, 490] width 24 height 24
radio input "false"
radio input "true"
click at [227, 521] on div at bounding box center [273, 524] width 302 height 23
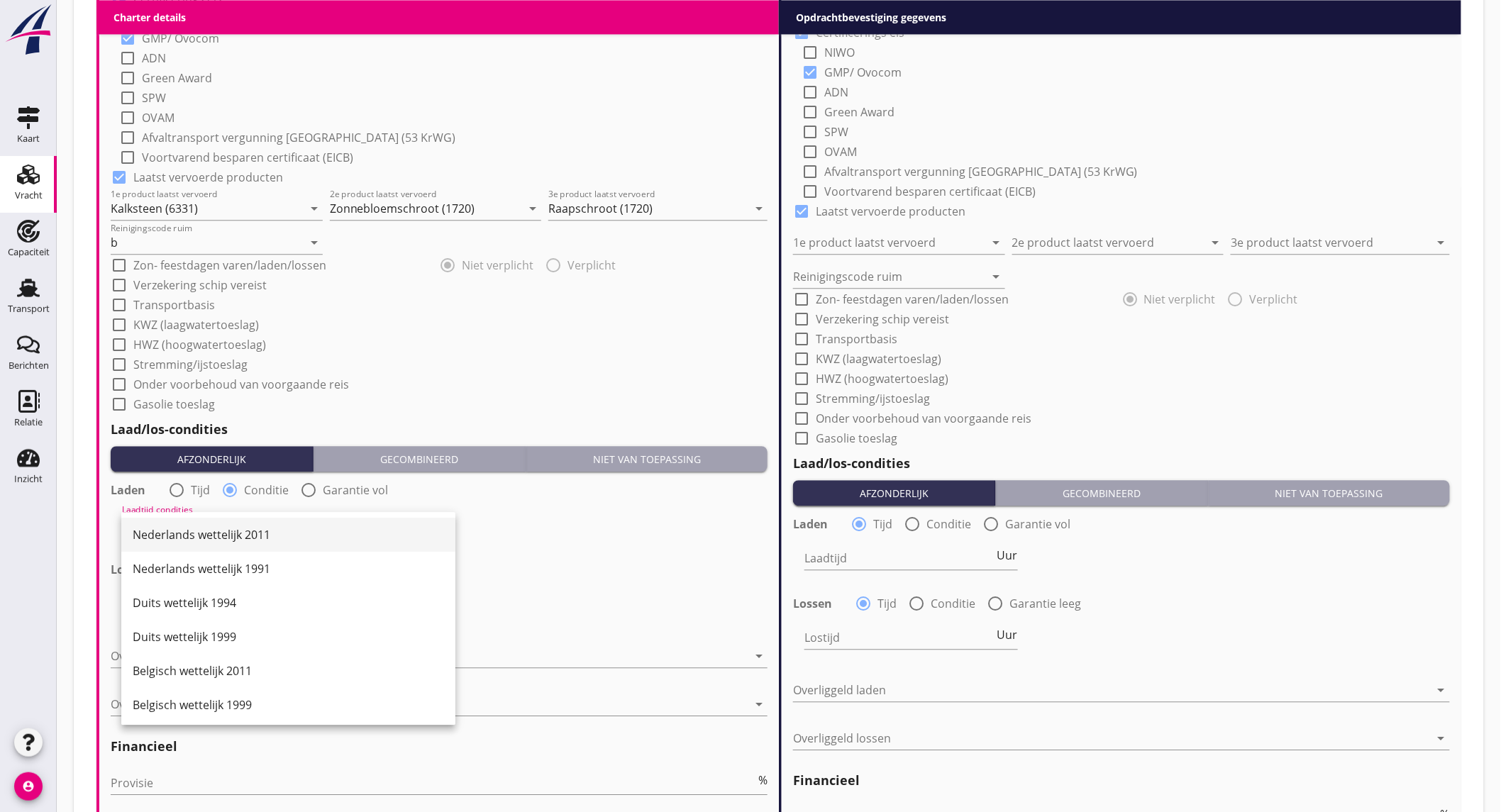
click at [227, 527] on div "Nederlands wettelijk 2011" at bounding box center [288, 535] width 311 height 17
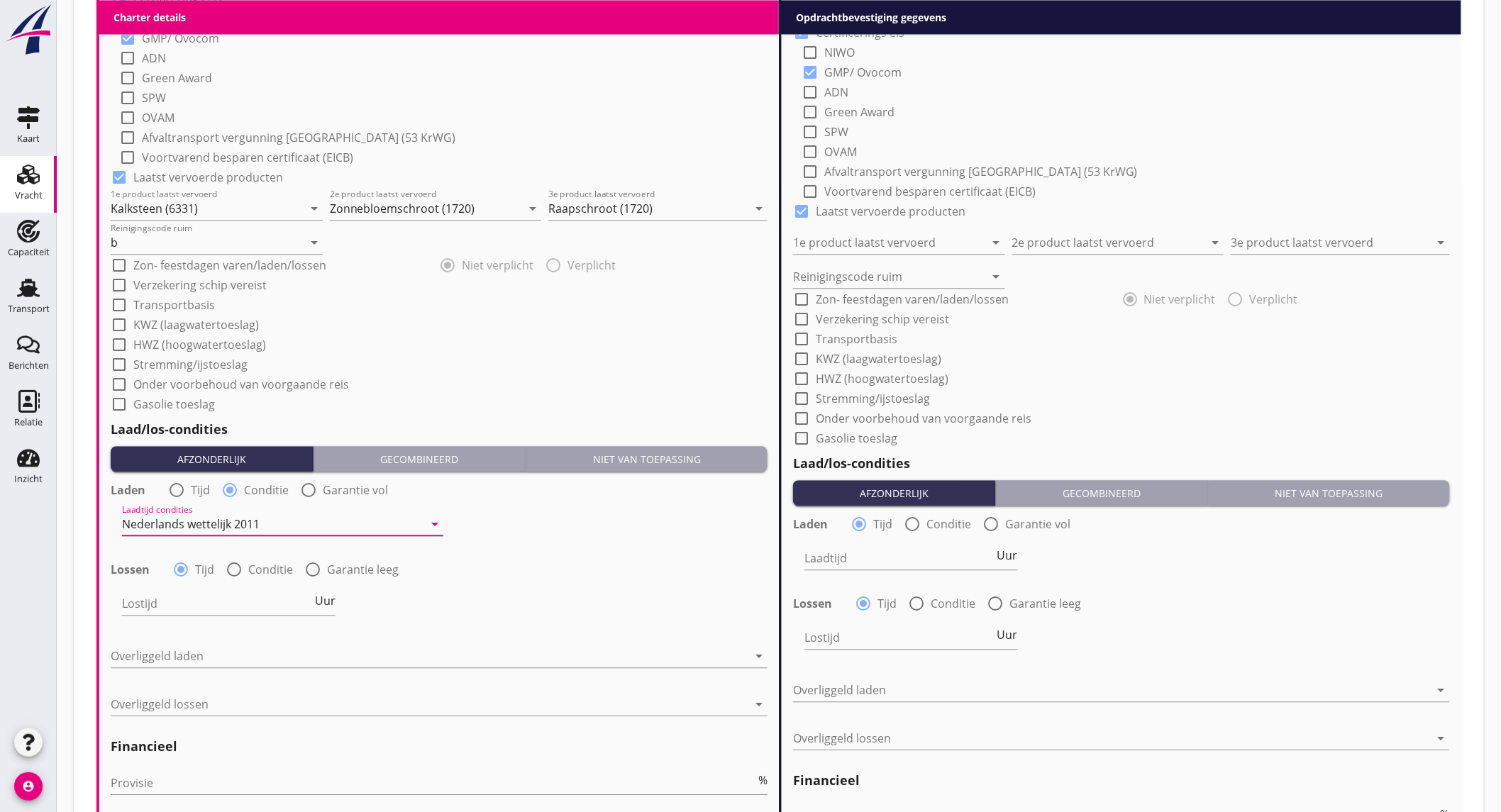
click at [227, 565] on div at bounding box center [234, 569] width 24 height 24
radio input "false"
radio input "true"
click at [226, 607] on div at bounding box center [273, 603] width 302 height 23
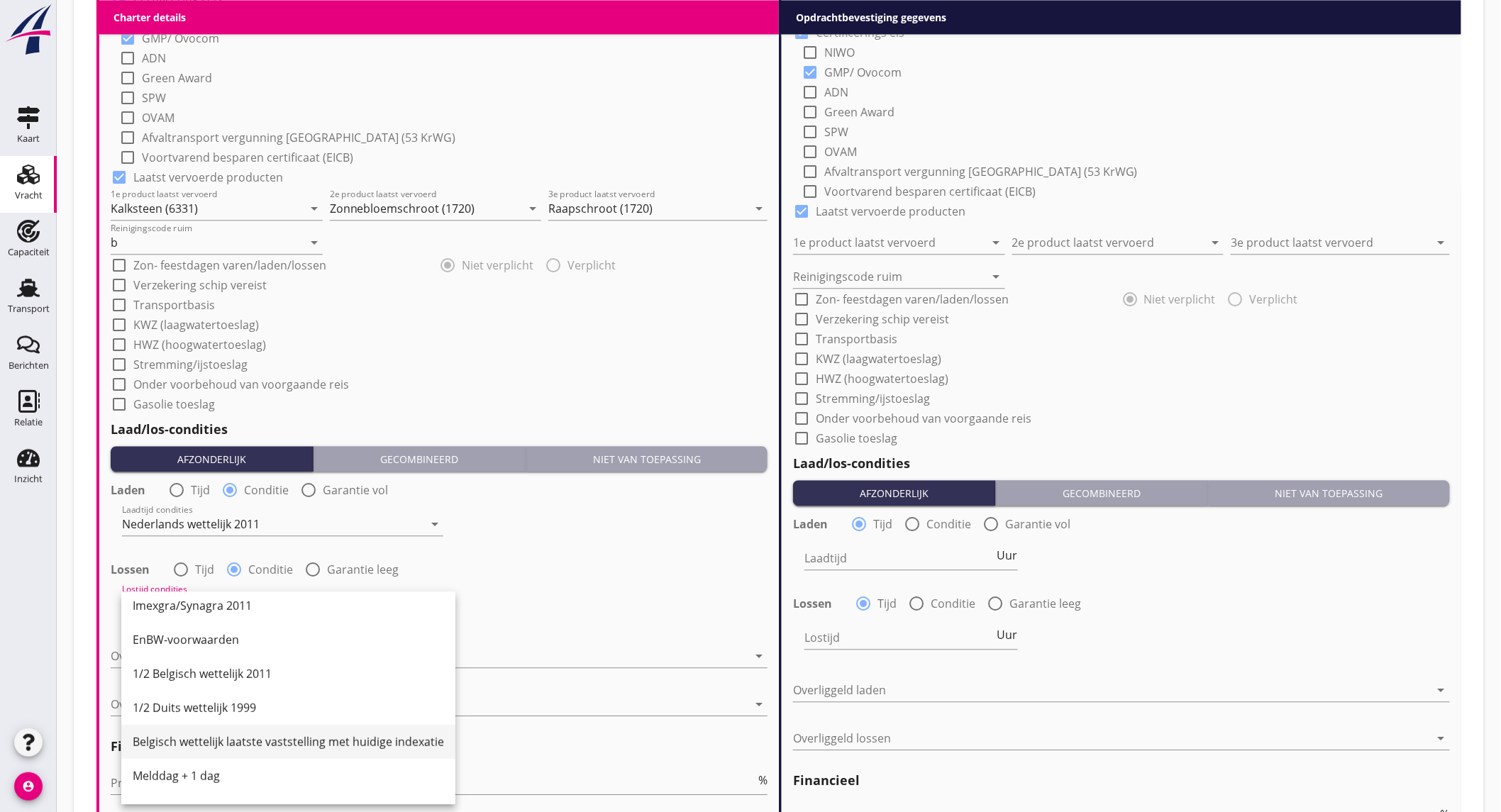
scroll to position [394, 0]
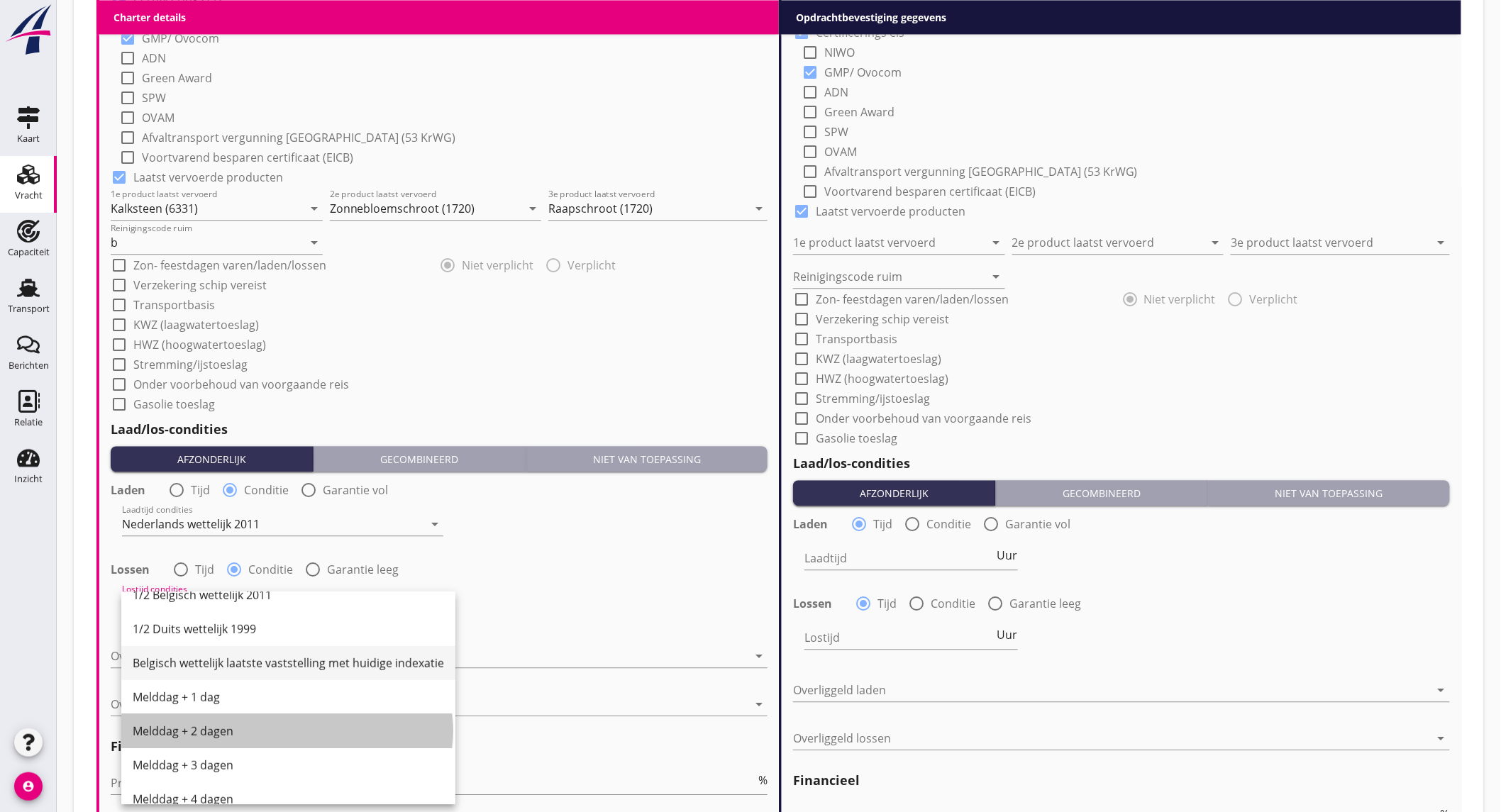
click at [226, 732] on div "Melddag + 2 dagen" at bounding box center [288, 732] width 311 height 17
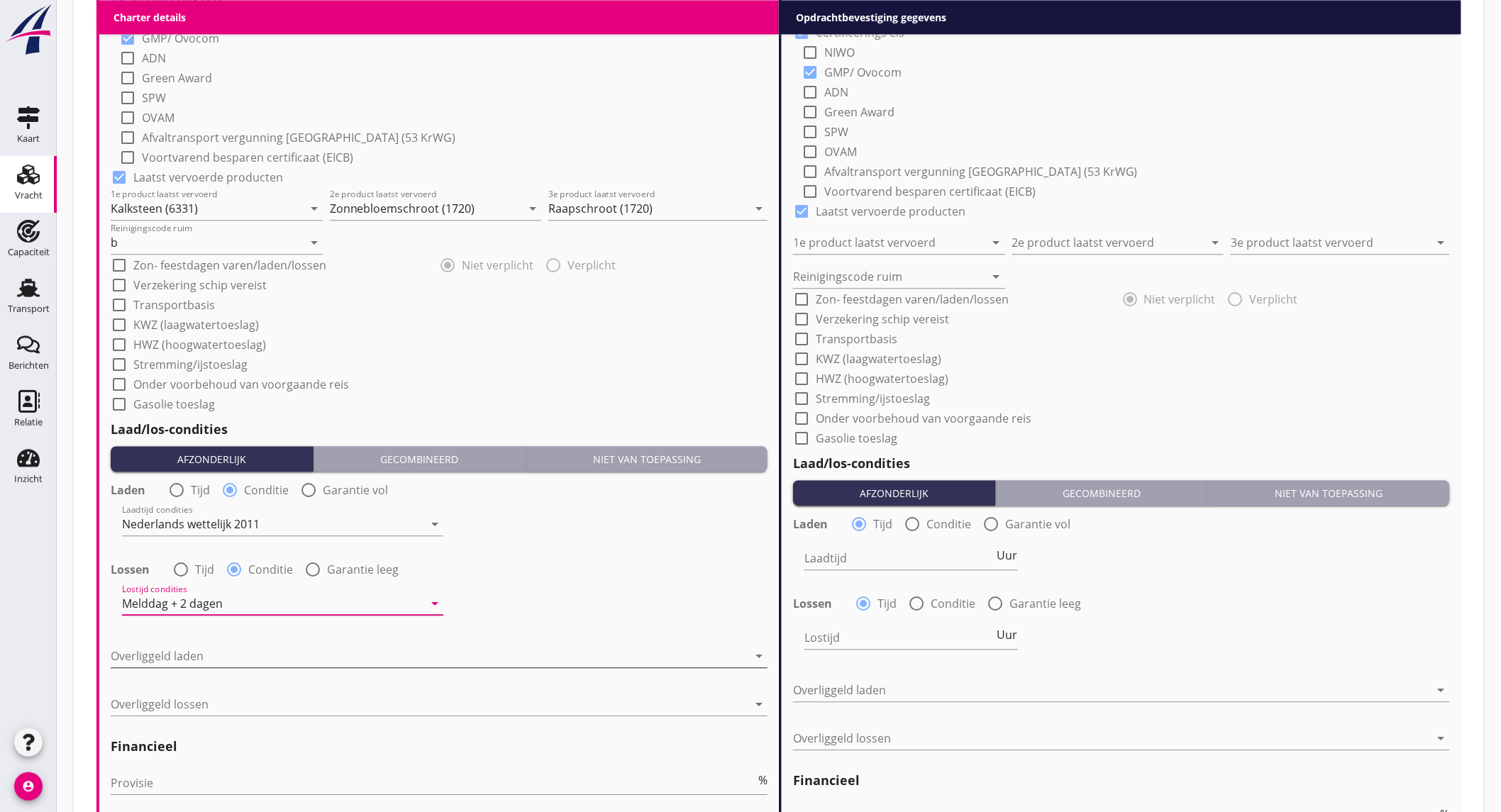
click at [236, 651] on div at bounding box center [428, 656] width 637 height 23
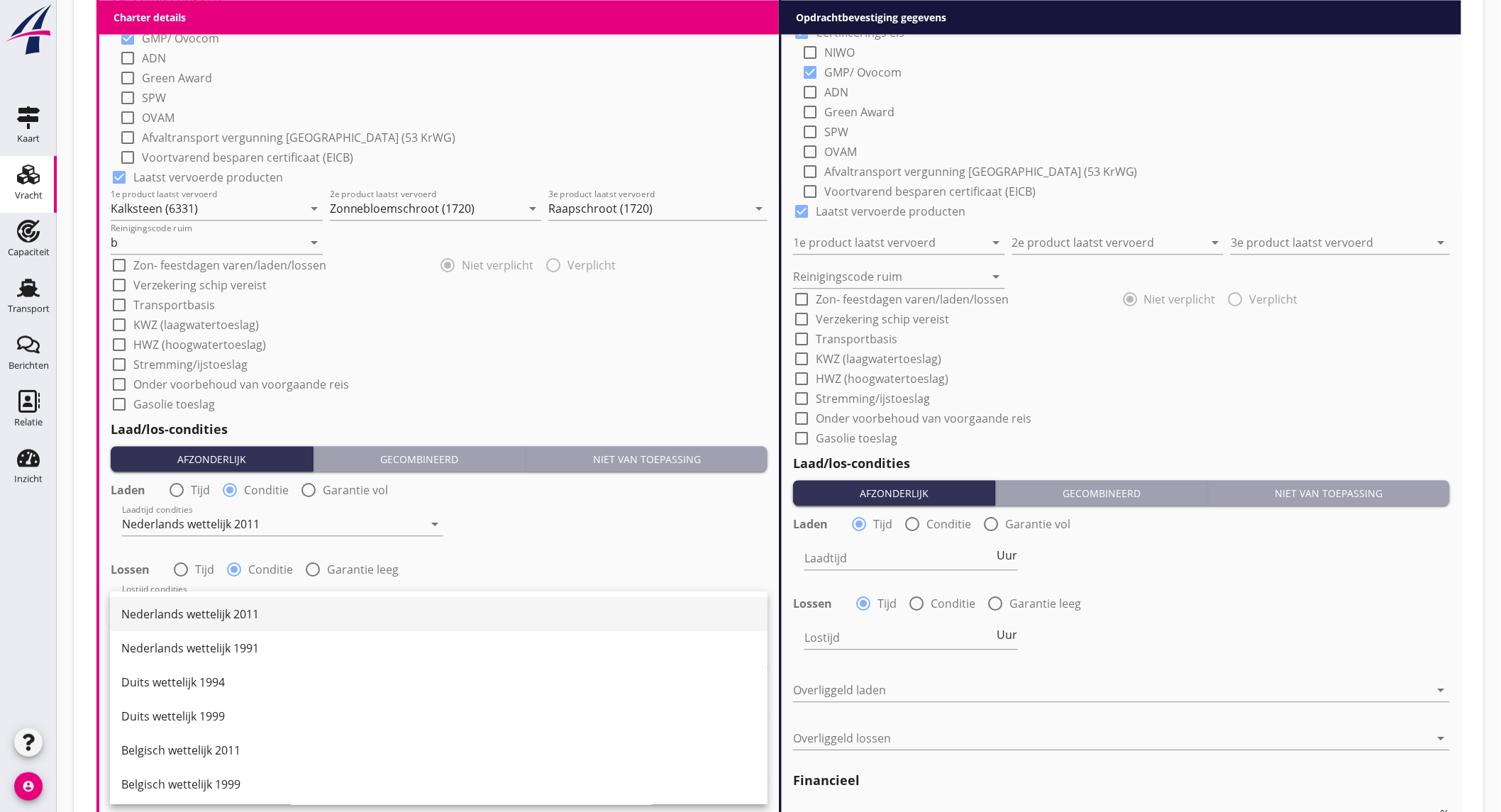
click at [247, 620] on div "Nederlands wettelijk 2011" at bounding box center [439, 615] width 635 height 17
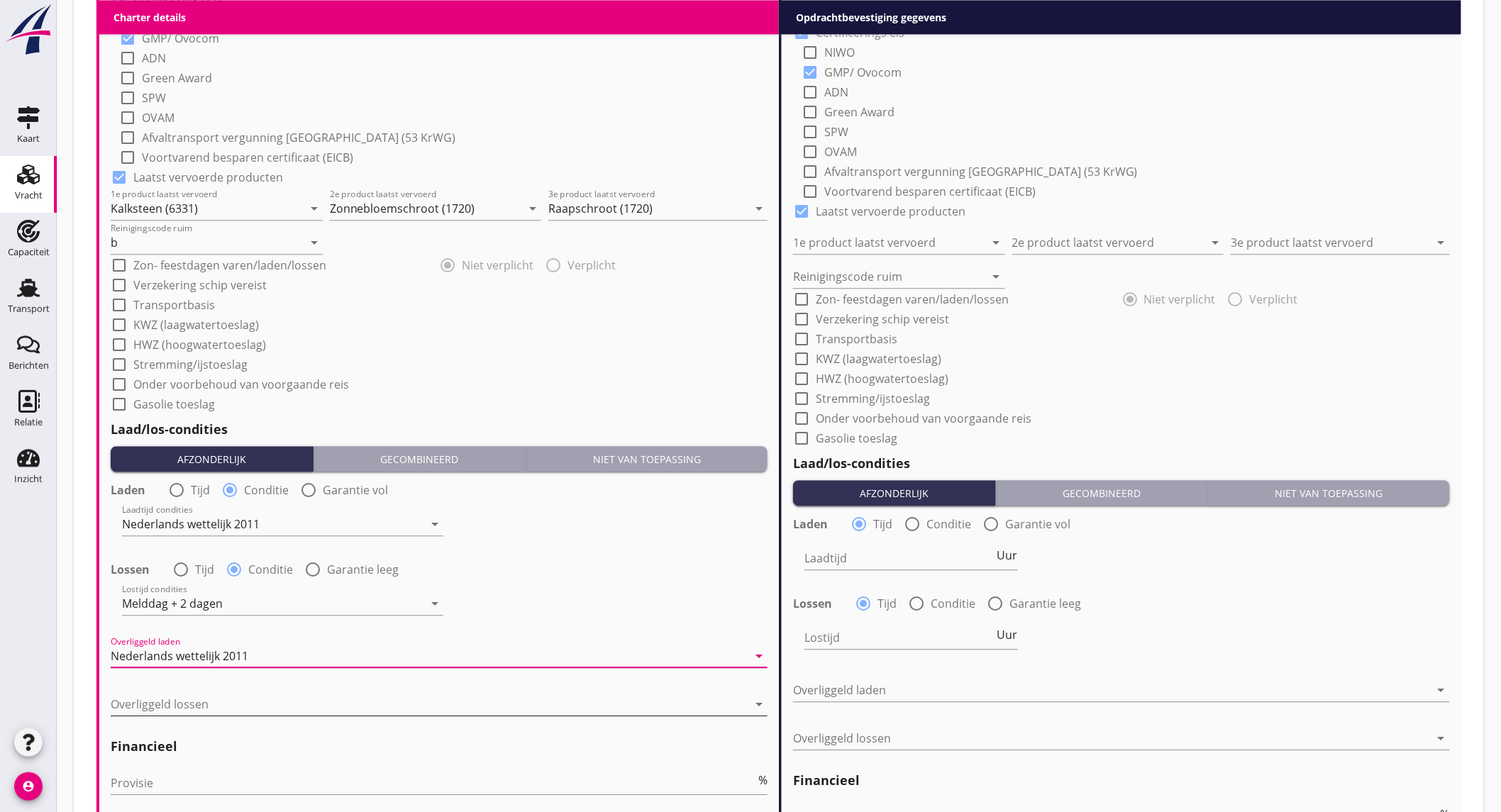
click at [242, 693] on div at bounding box center [428, 704] width 637 height 23
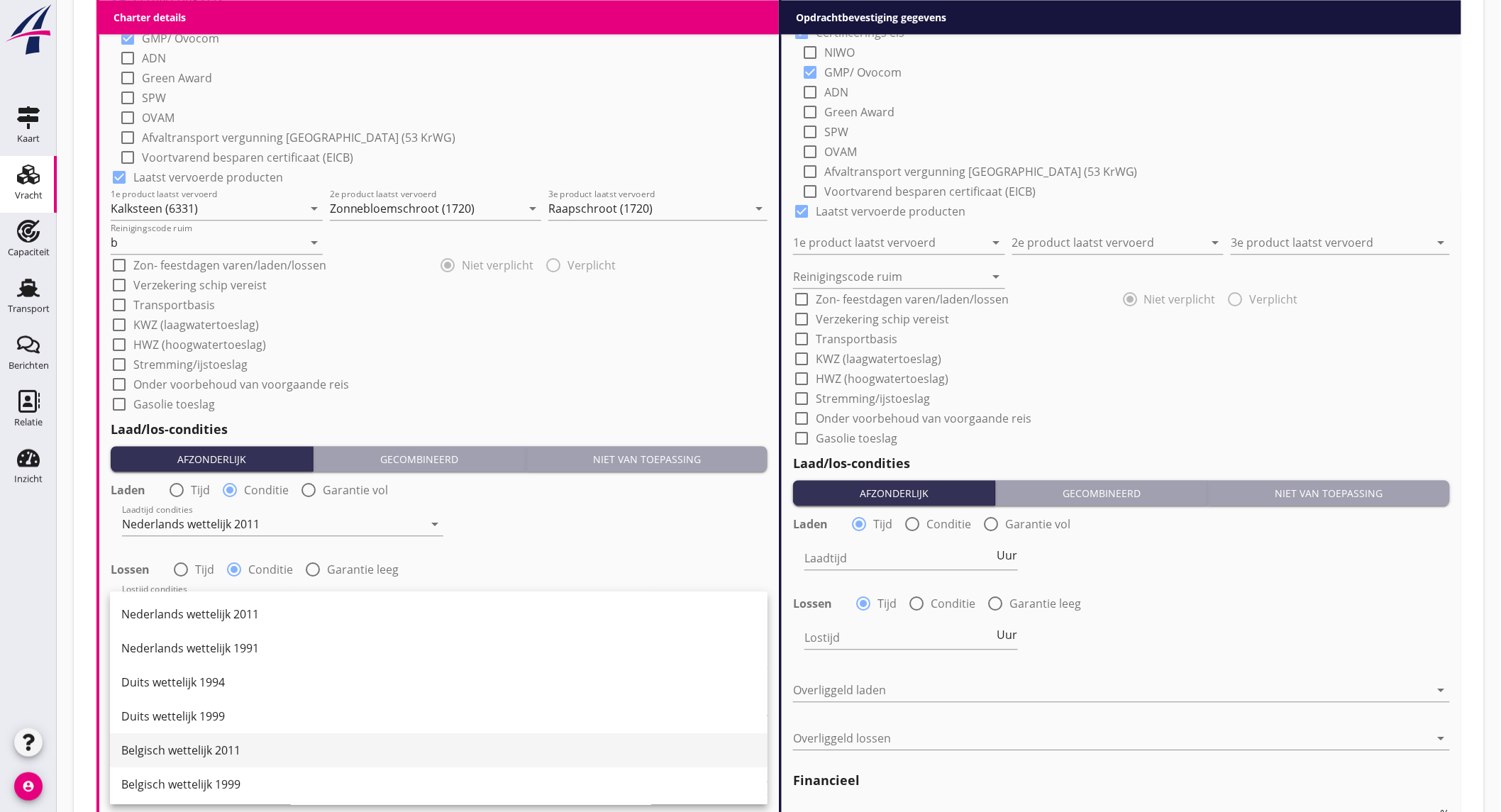
click at [256, 750] on div "Belgisch wettelijk 2011" at bounding box center [439, 750] width 635 height 17
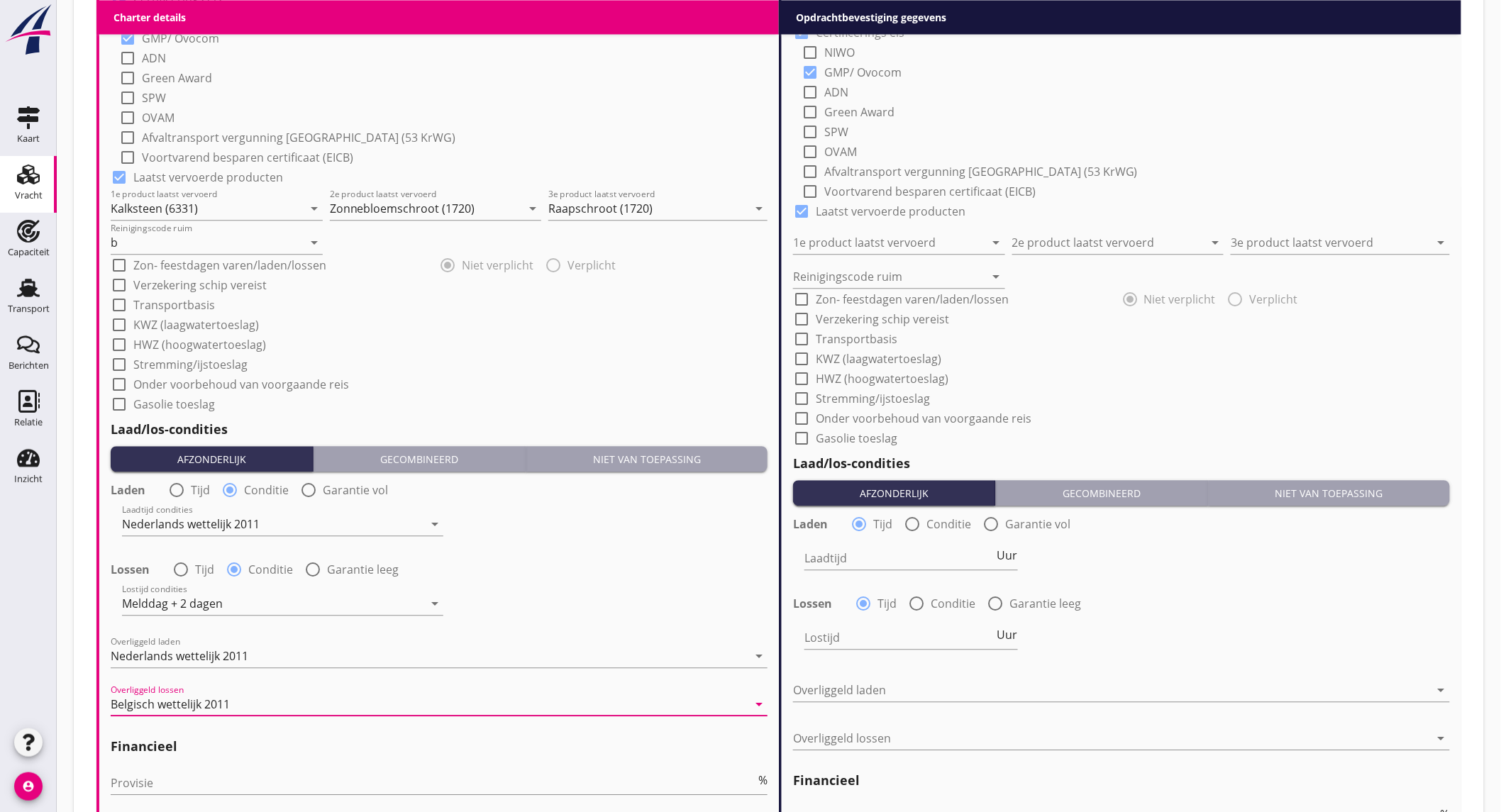
scroll to position [1419, 0]
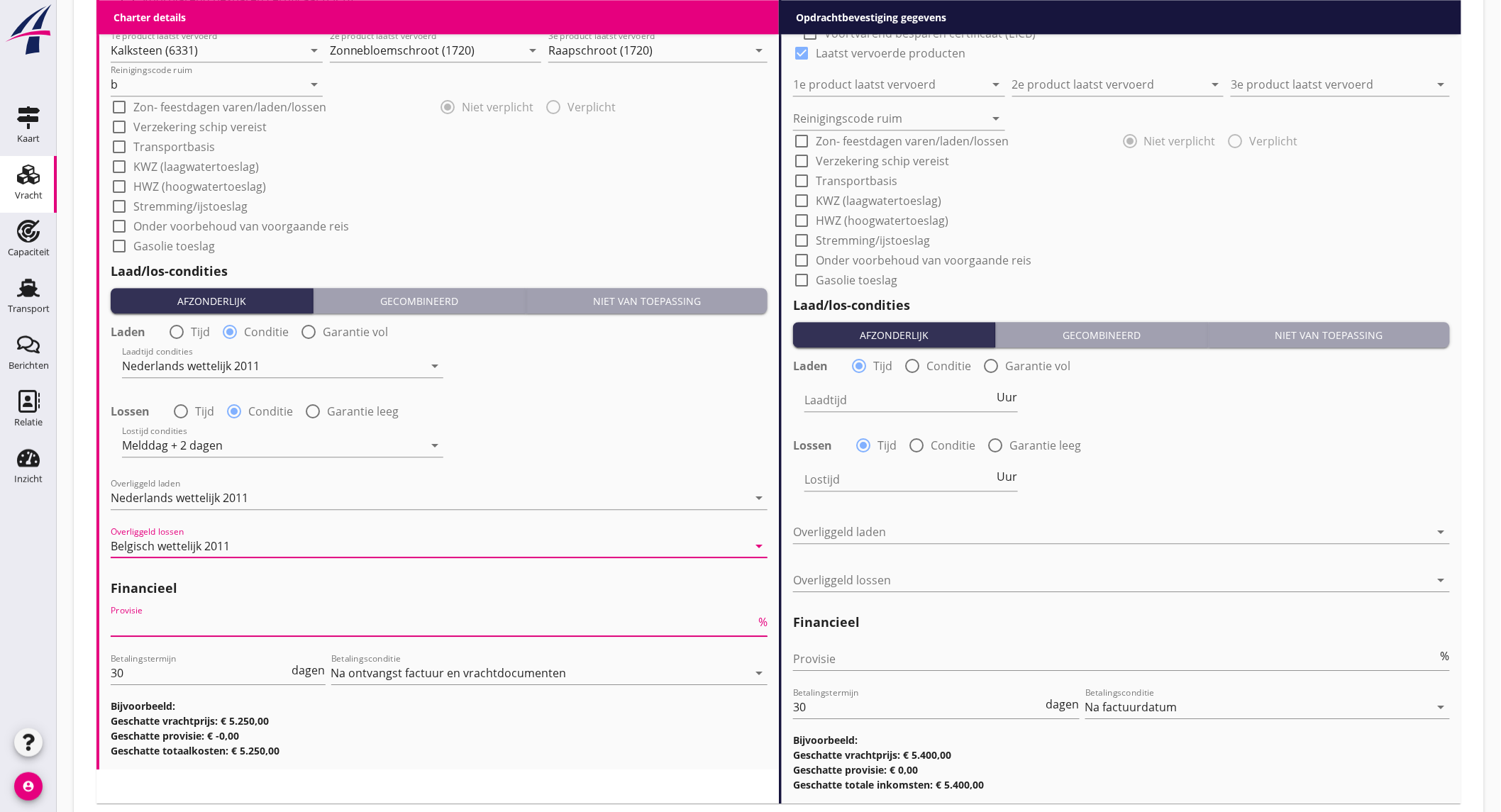
click at [203, 629] on input "Provisie" at bounding box center [433, 625] width 645 height 23
type input "5"
click at [856, 656] on input "Provisie" at bounding box center [1115, 659] width 645 height 23
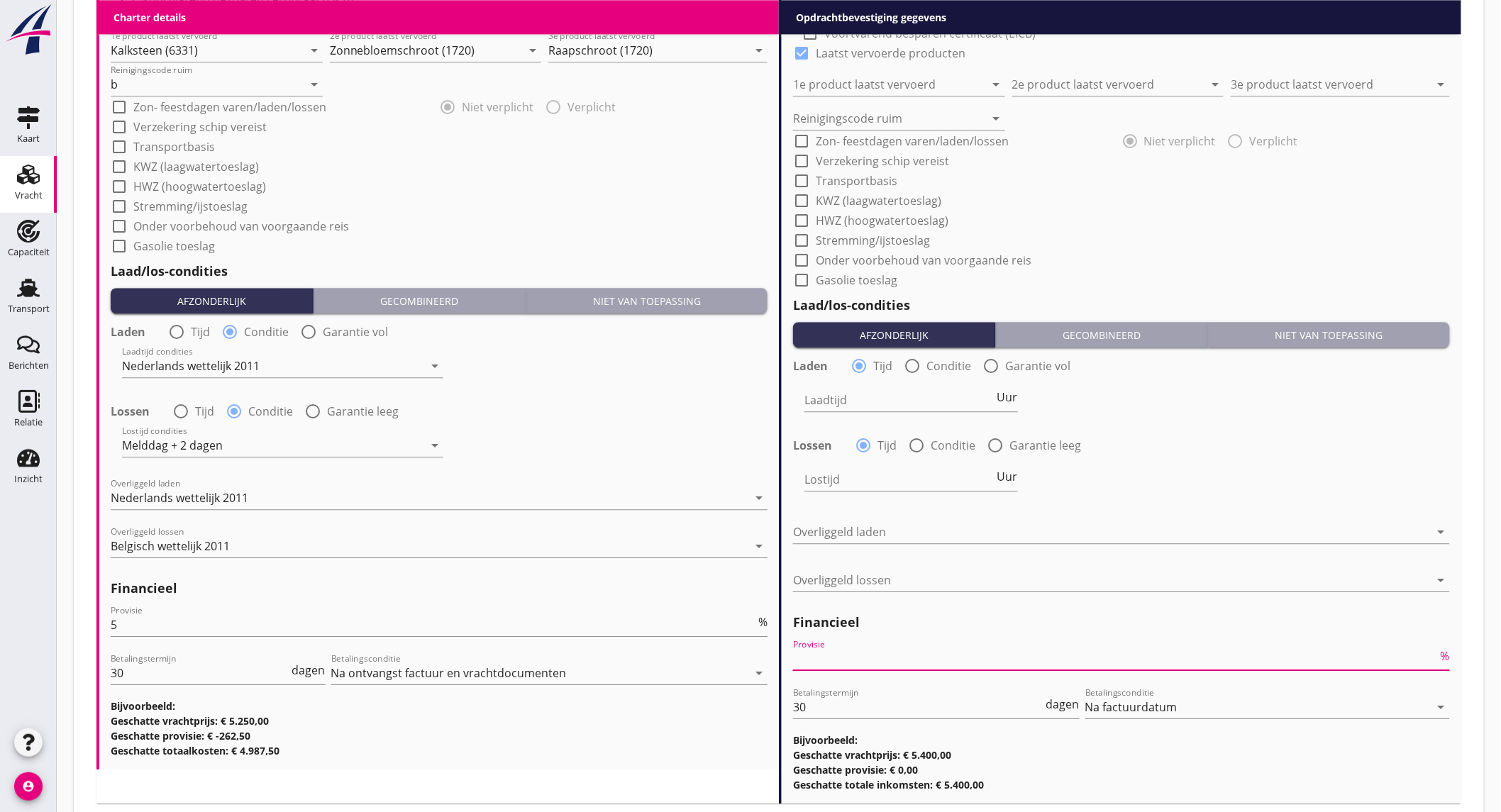
type input "2"
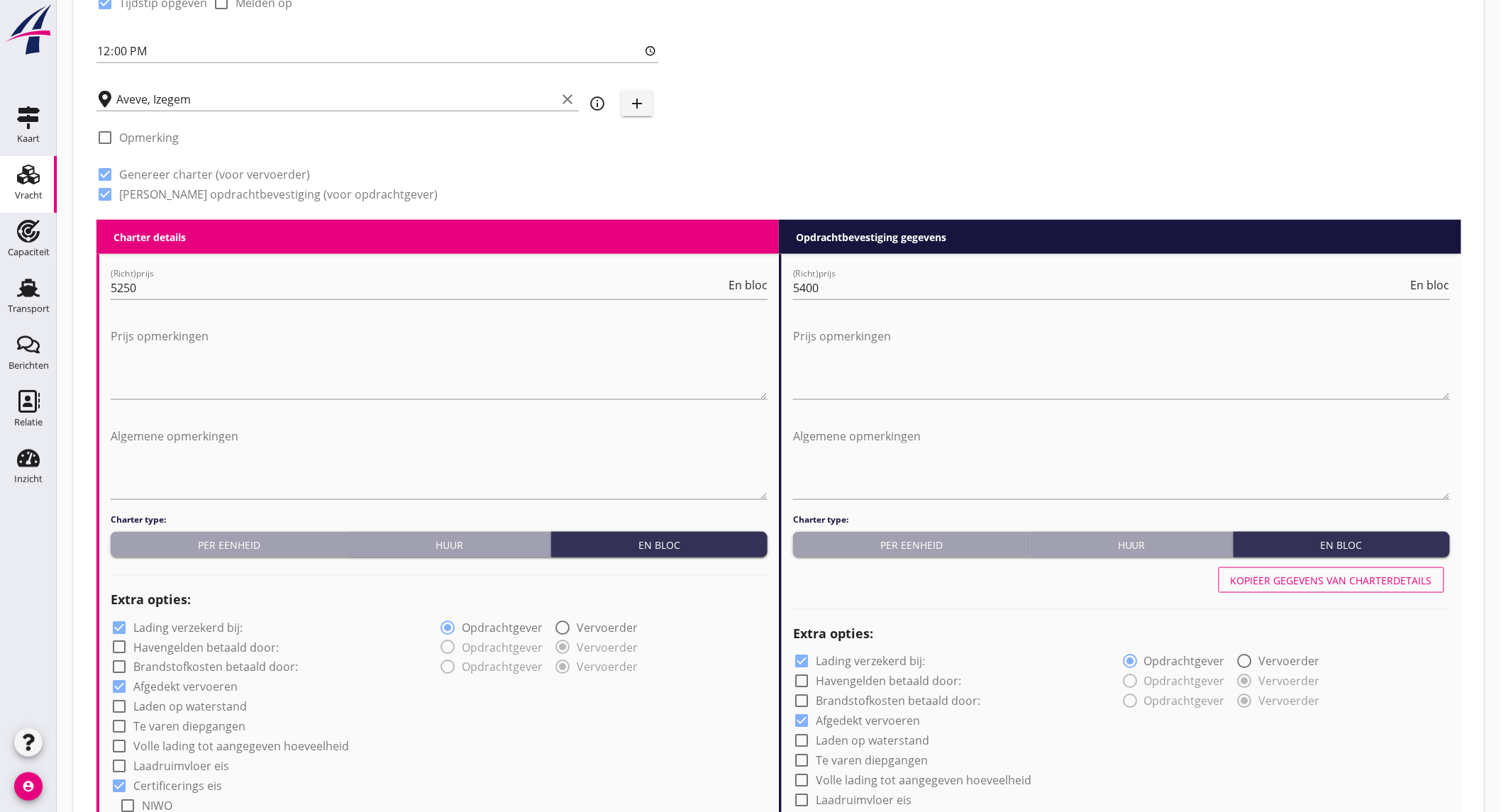
type input "2.5"
click at [1297, 575] on div "Kopiëer gegevens van charterdetails" at bounding box center [1332, 580] width 202 height 15
type input "Kalksteen (6331)"
type input "Zonnebloemschroot (1720)"
type input "Raapschroot (1720)"
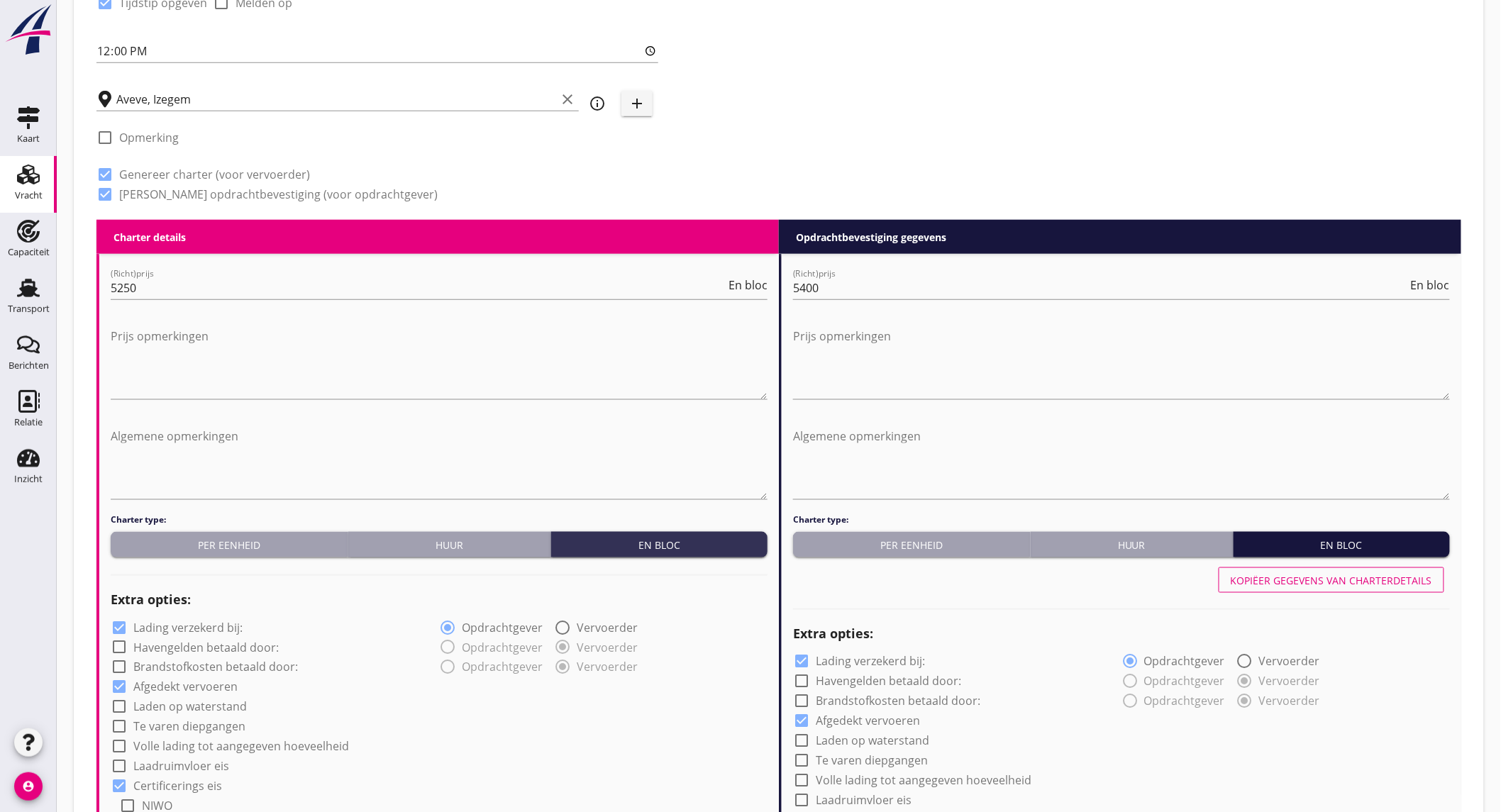
type input "b"
radio input "false"
radio input "true"
radio input "false"
radio input "true"
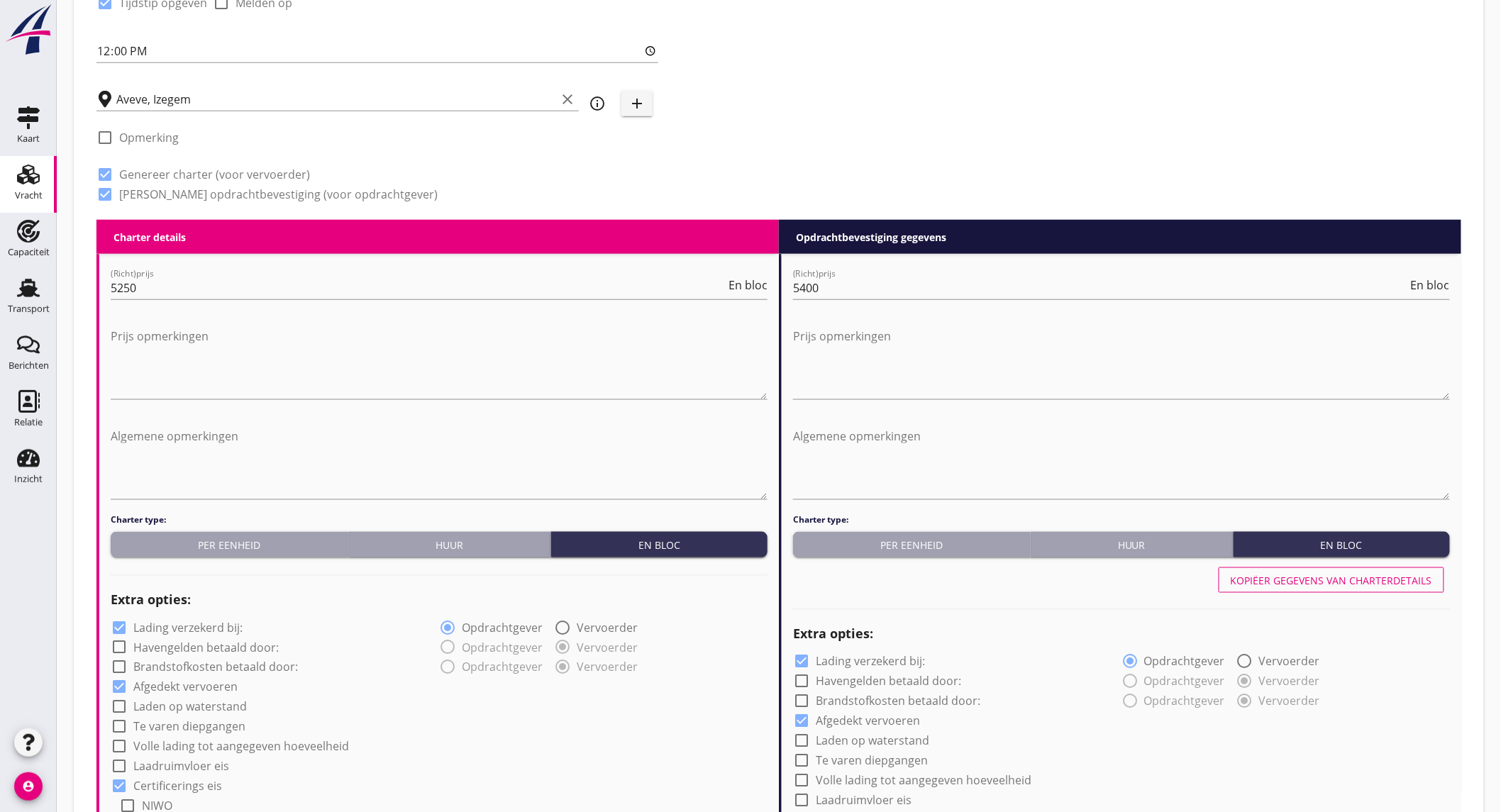
scroll to position [709, 0]
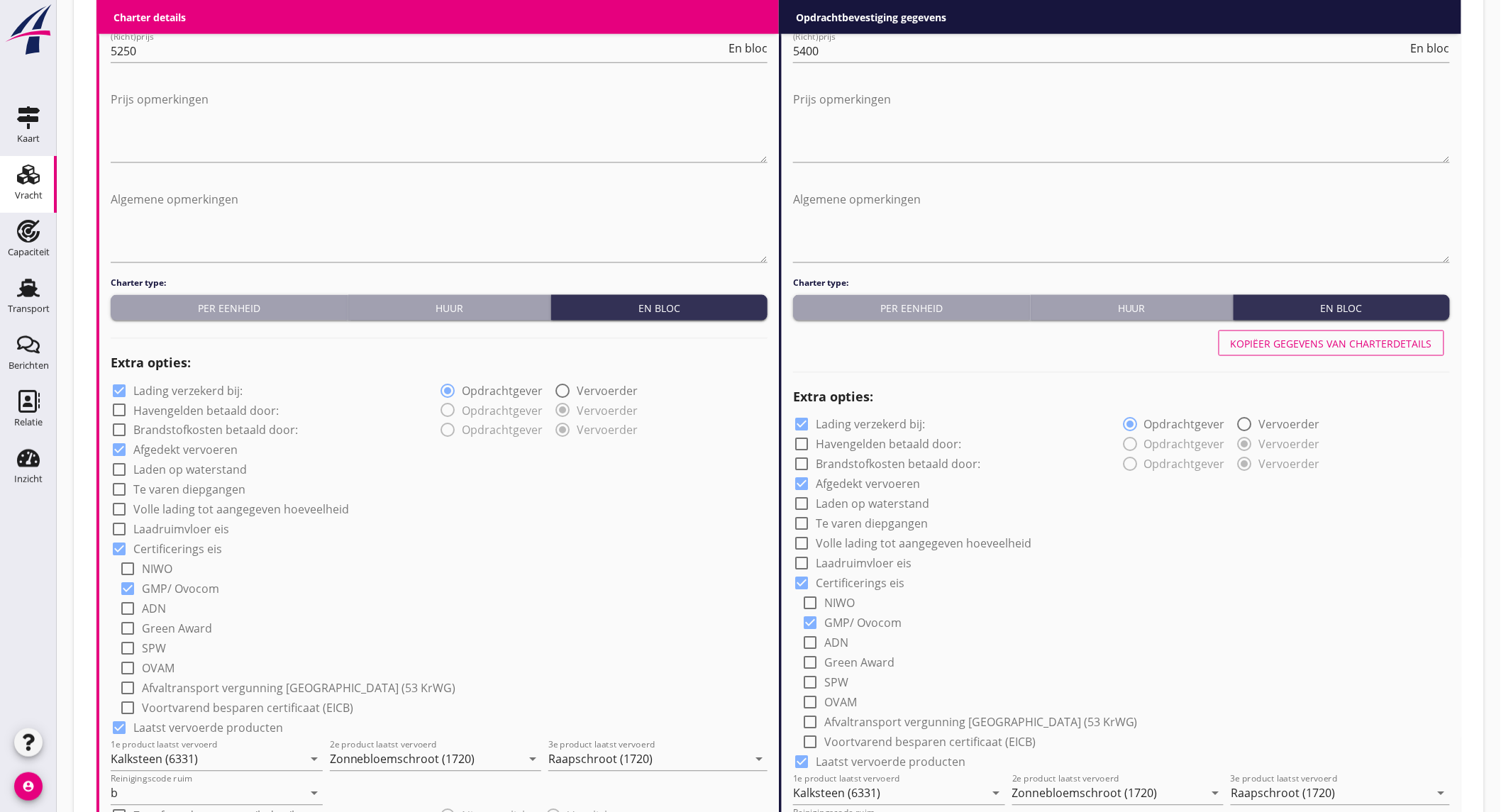
click at [181, 388] on label "Lading verzekerd bij:" at bounding box center [188, 391] width 109 height 15
checkbox input "false"
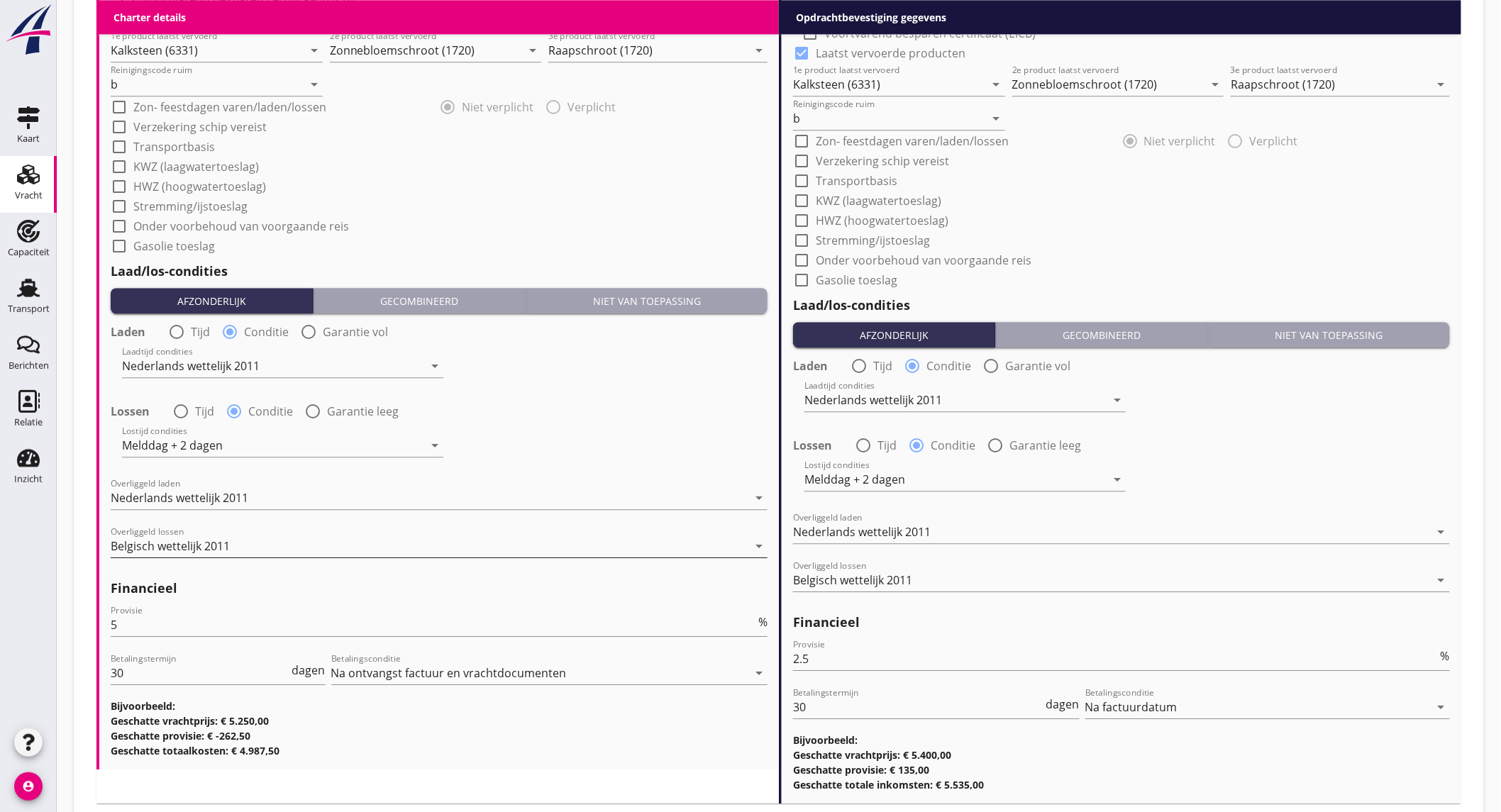
scroll to position [1505, 0]
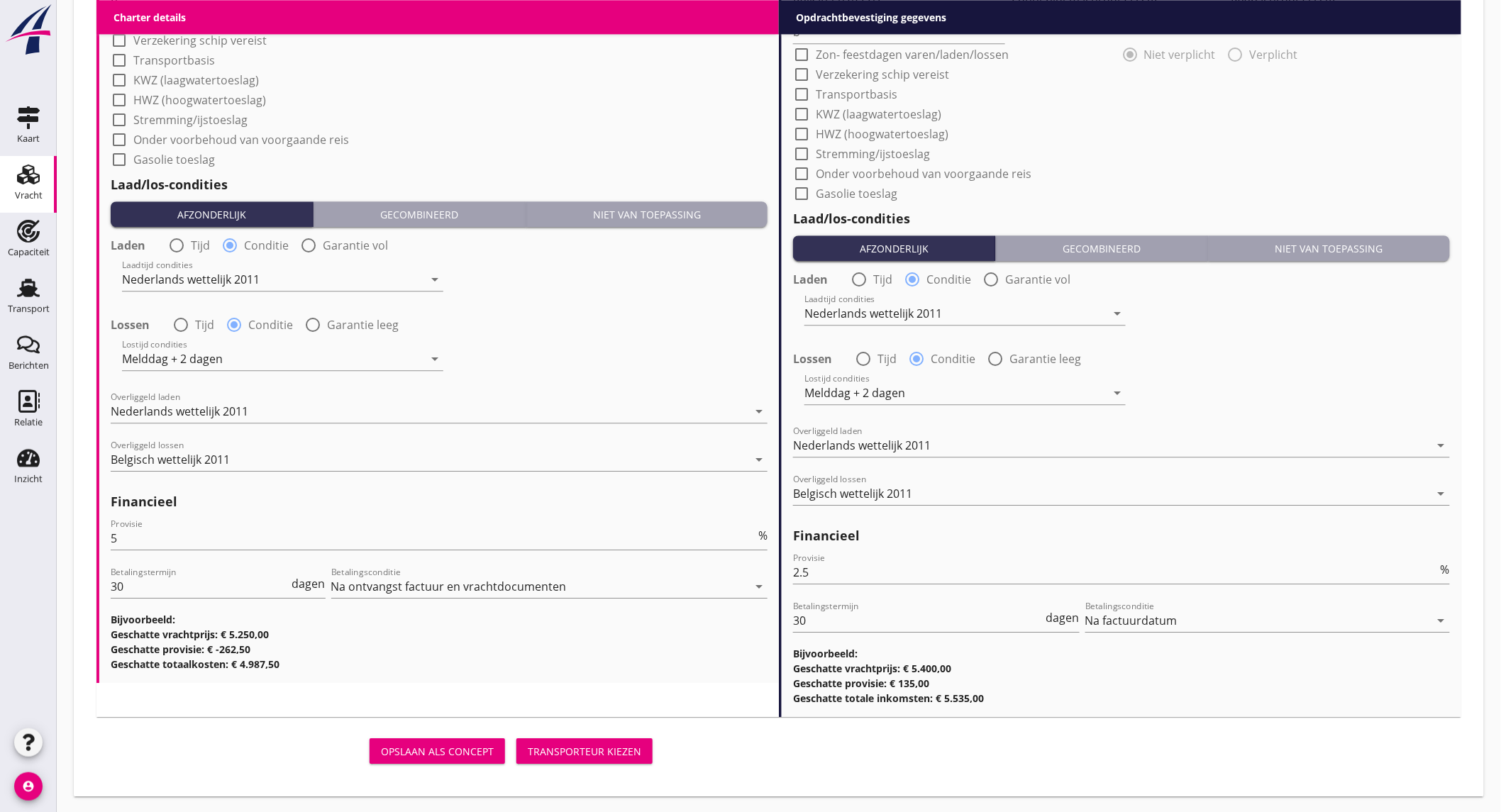
click at [193, 138] on label "Onder voorbehoud van voorgaande reis" at bounding box center [241, 139] width 215 height 15
checkbox input "true"
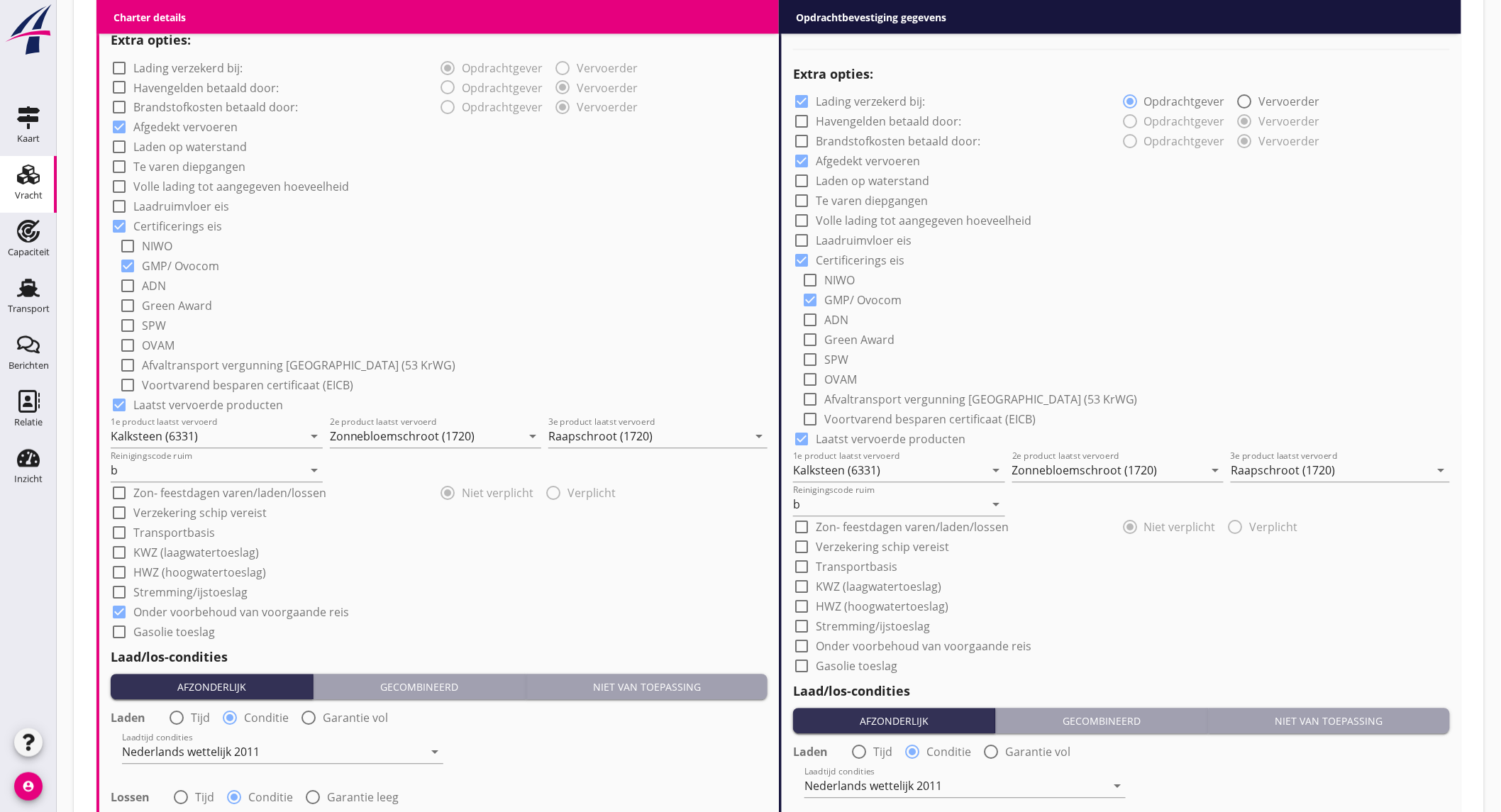
scroll to position [953, 0]
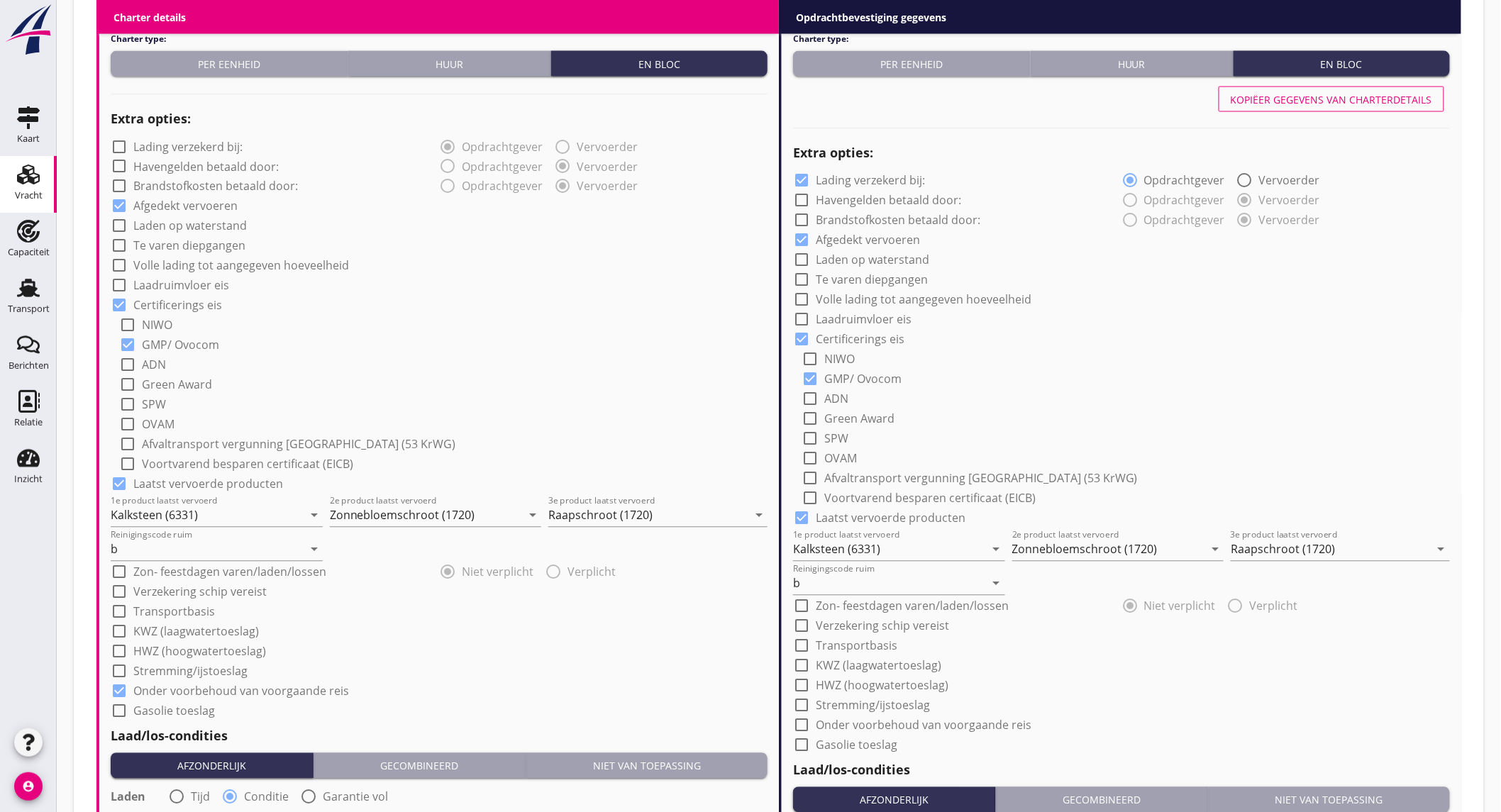
click at [1274, 103] on div "Kopiëer gegevens van charterdetails" at bounding box center [1332, 99] width 202 height 15
checkbox input "false"
checkbox input "true"
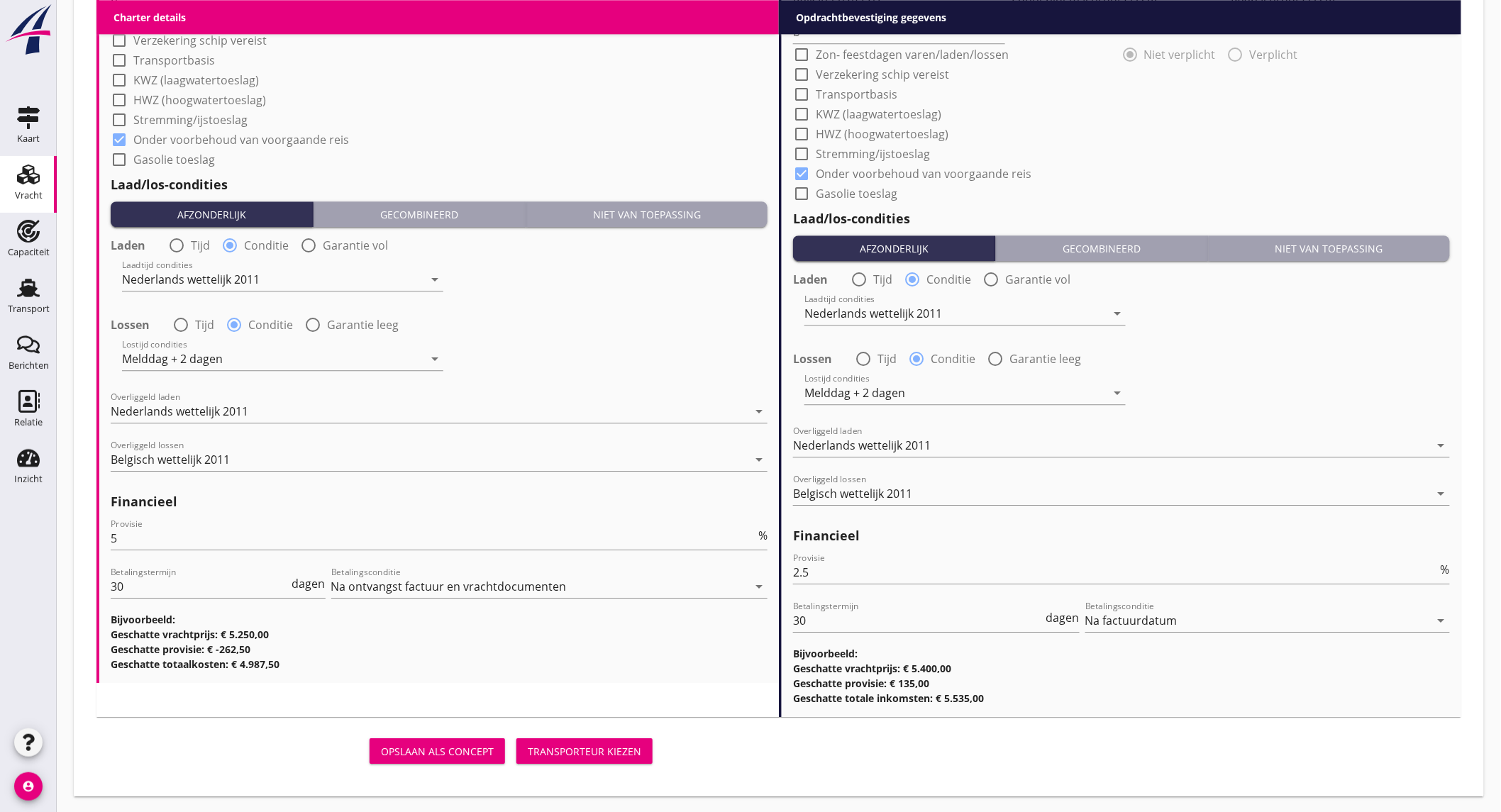
click at [580, 754] on div "Transporteur kiezen" at bounding box center [584, 751] width 114 height 15
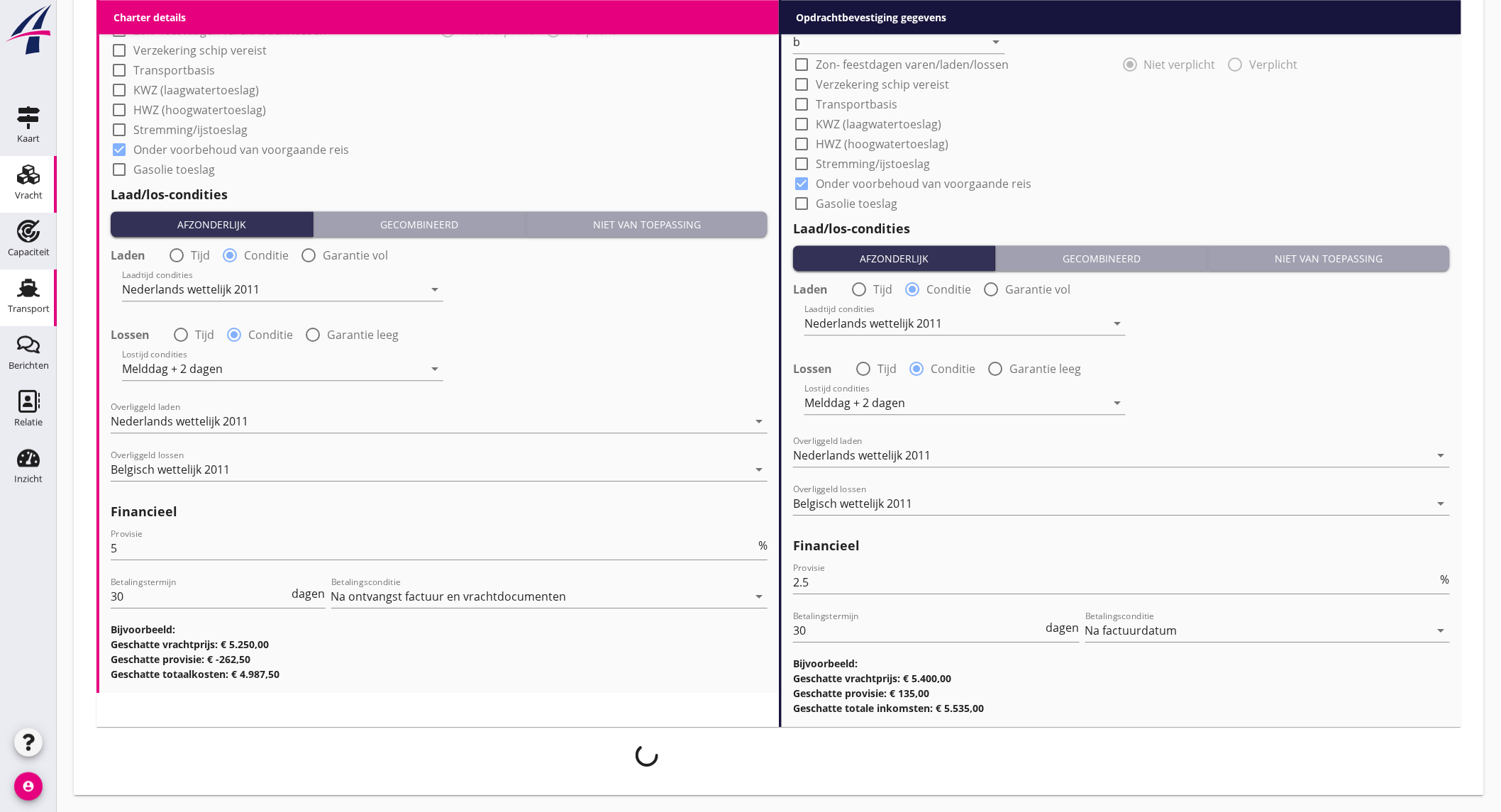
scroll to position [1494, 0]
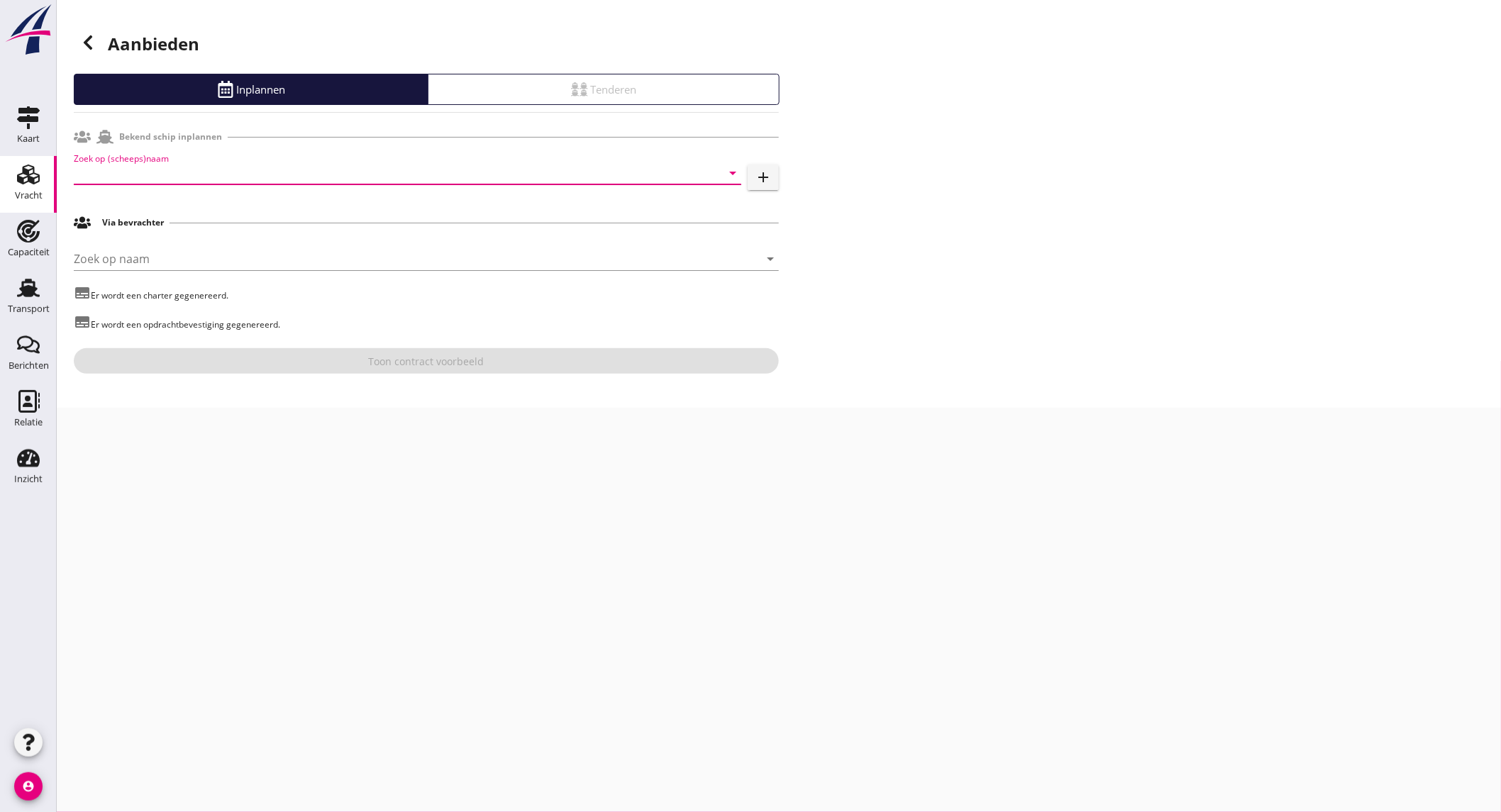
click at [168, 169] on input "Zoek op (scheeps)naam" at bounding box center [387, 173] width 627 height 23
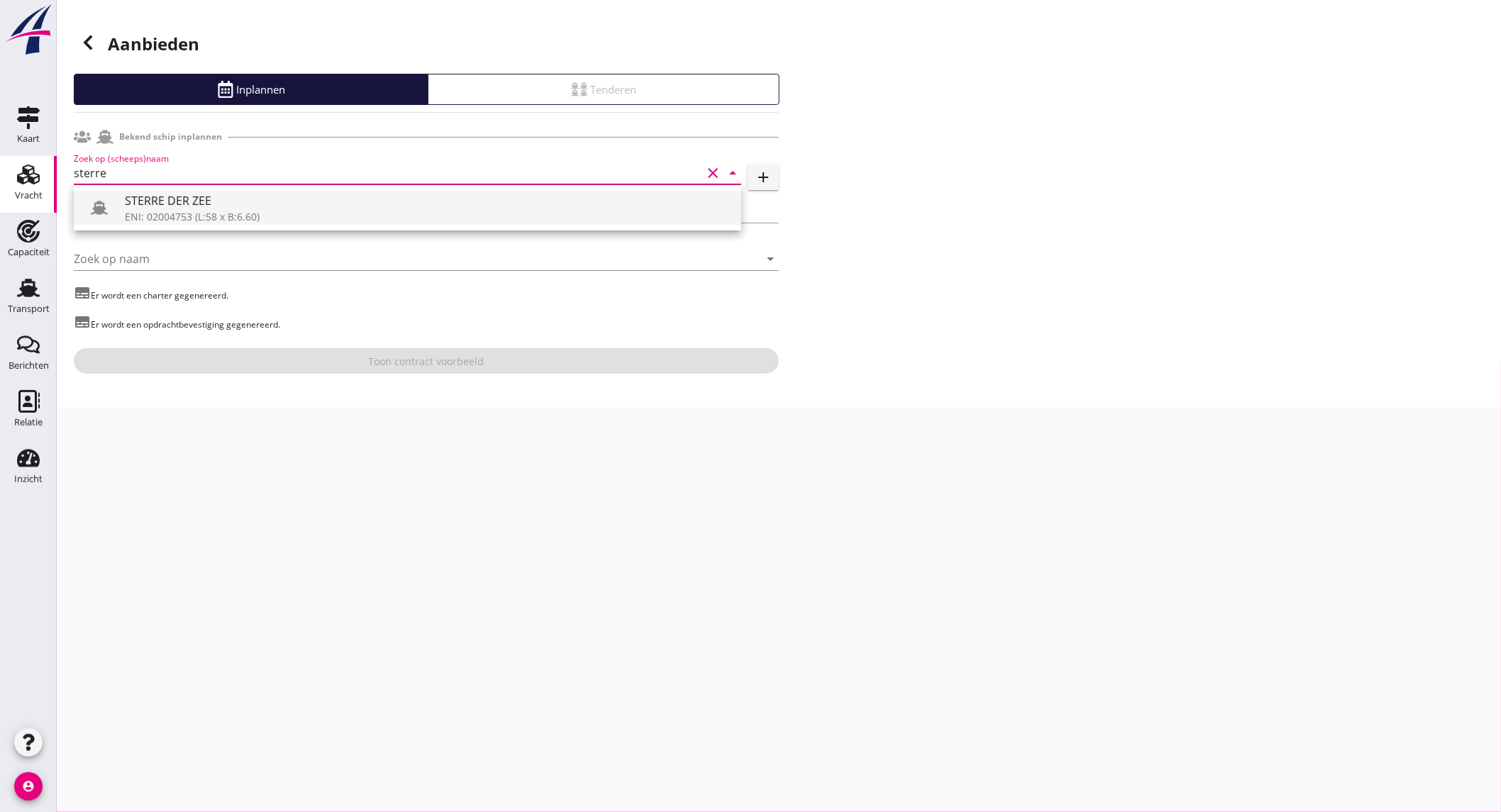
click at [235, 210] on div "ENI: 02004753 (L:58 x B:6.60)" at bounding box center [427, 216] width 605 height 15
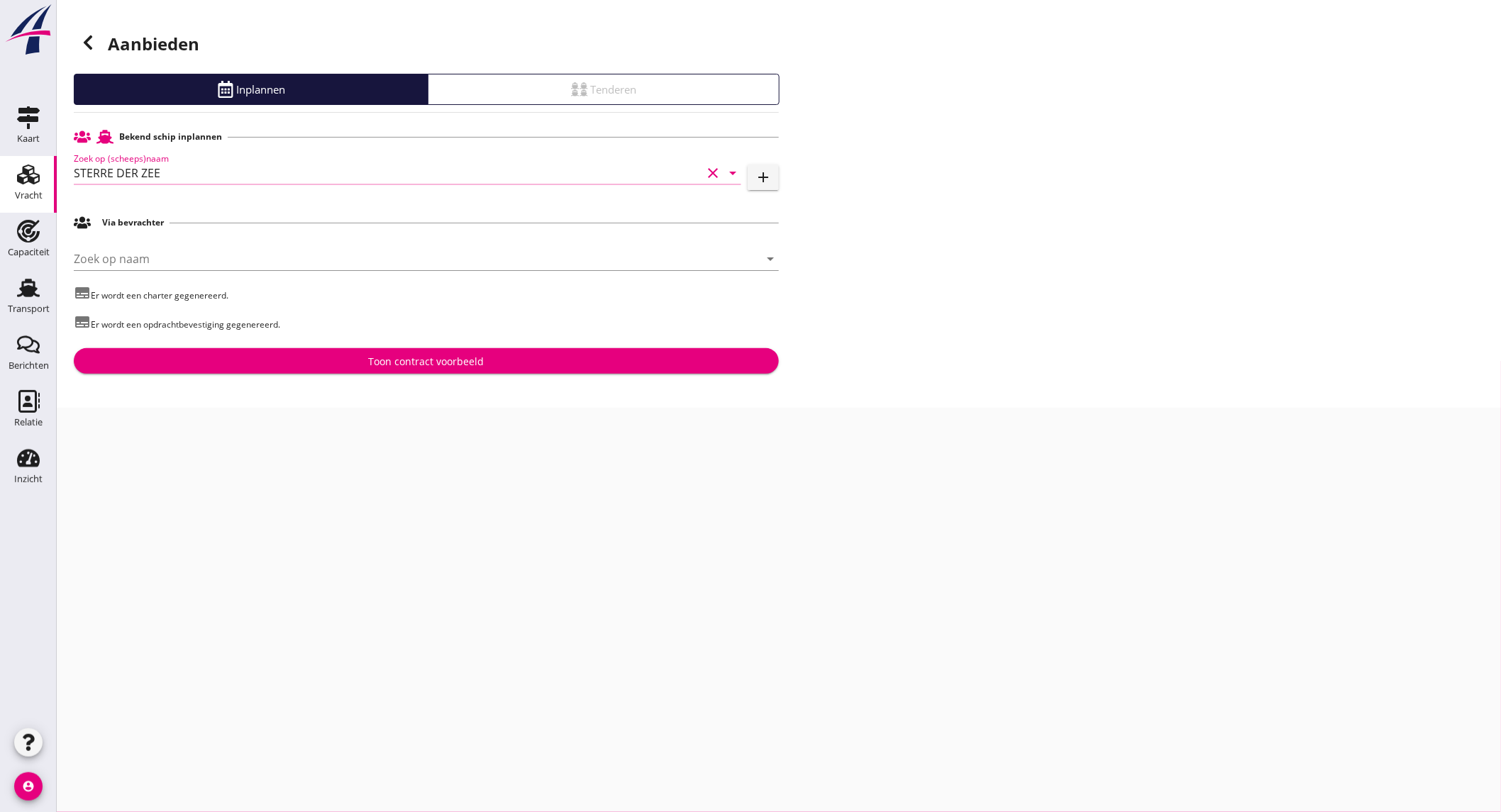
type input "STERRE DER ZEE"
click at [443, 369] on div "Toon contract voorbeeld" at bounding box center [427, 361] width 115 height 15
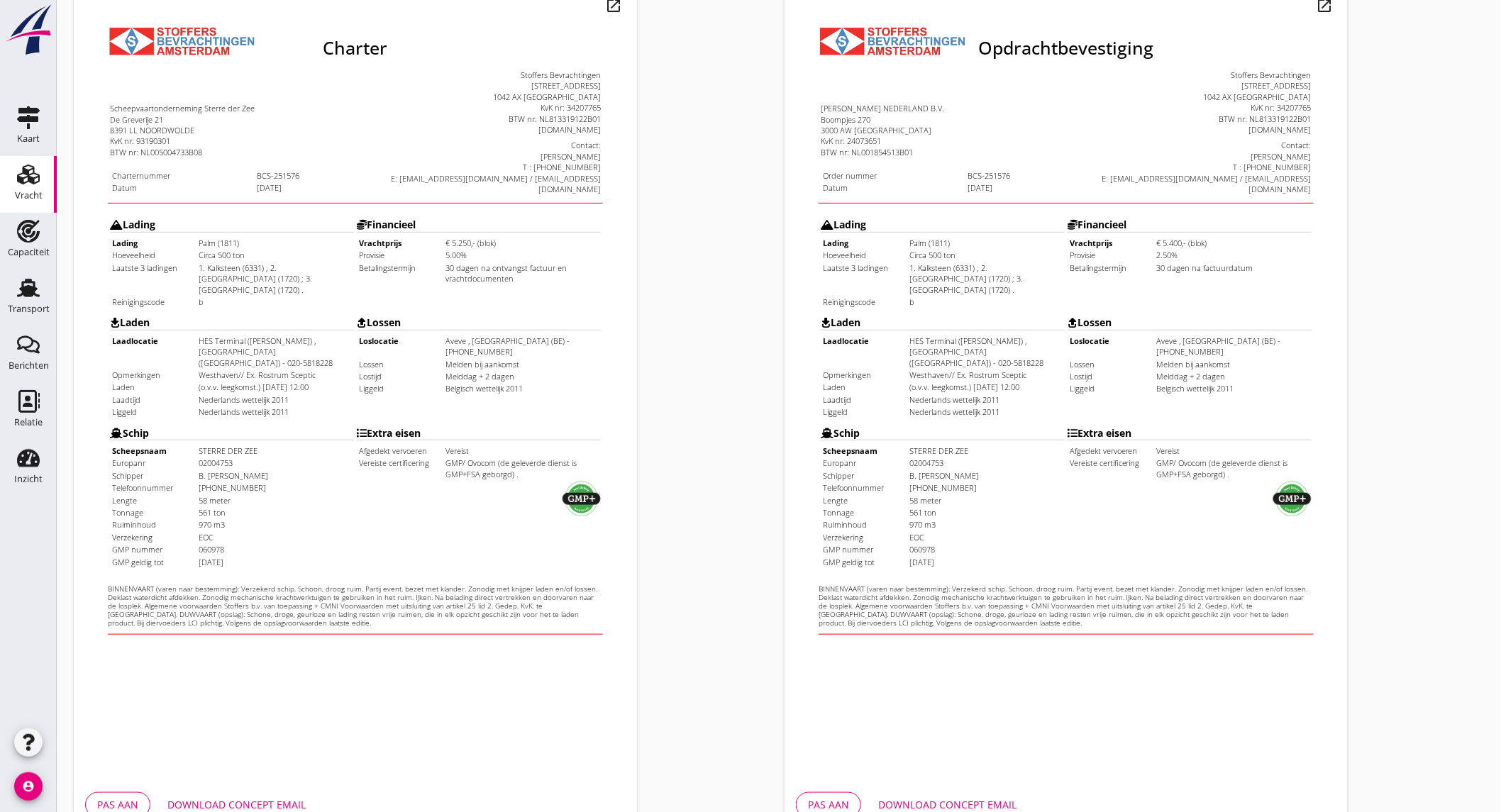
scroll to position [237, 0]
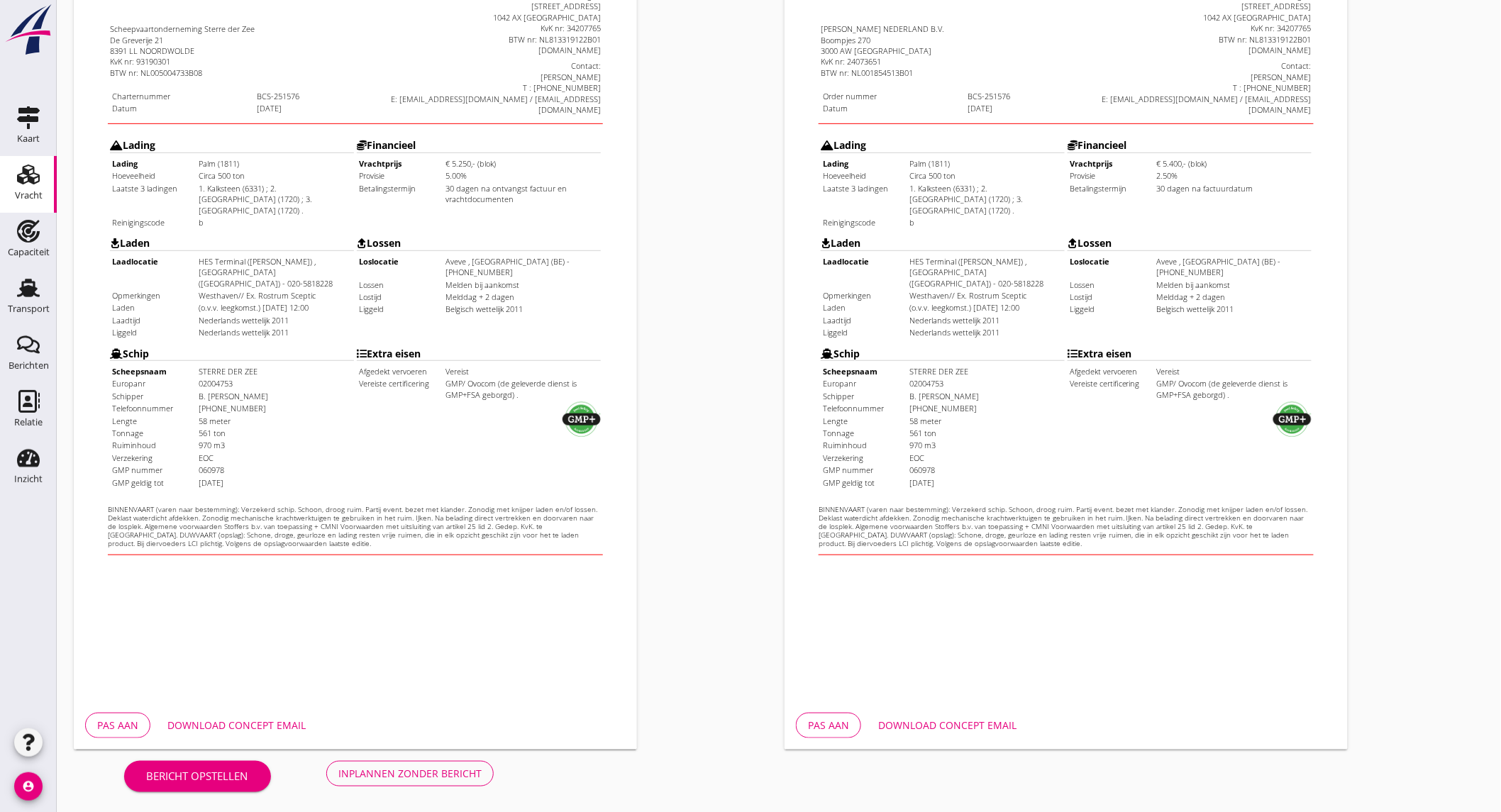
click at [186, 713] on button "Download concept email" at bounding box center [237, 726] width 161 height 26
click at [934, 710] on div "Pas aan Download concept email" at bounding box center [1066, 726] width 563 height 48
click at [933, 728] on div "Download concept email" at bounding box center [947, 725] width 138 height 15
click at [404, 774] on div "Inplannen zonder bericht" at bounding box center [410, 773] width 144 height 15
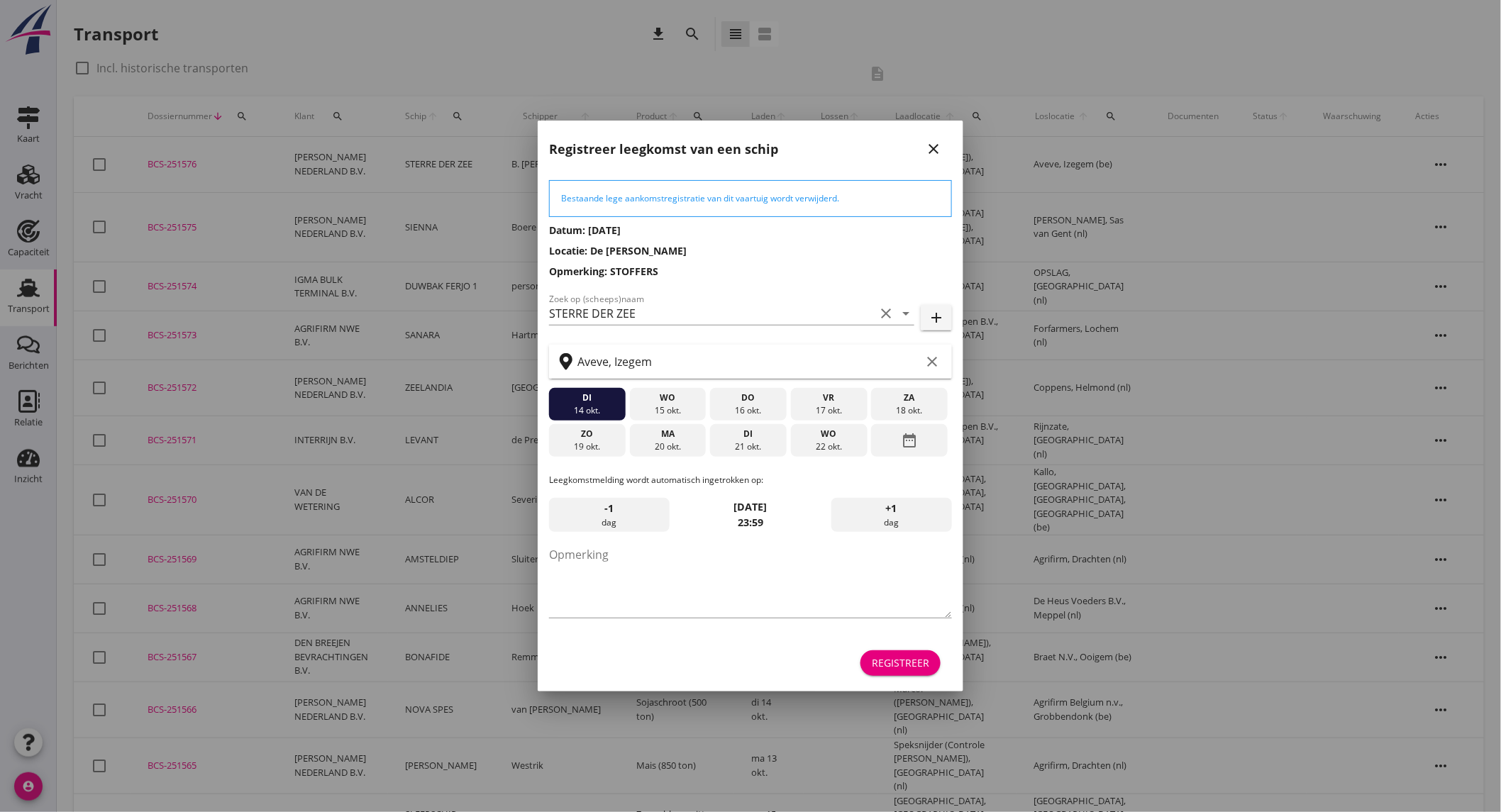
click at [673, 438] on div "ma" at bounding box center [667, 433] width 69 height 13
click at [892, 658] on div "Registreer" at bounding box center [900, 662] width 57 height 15
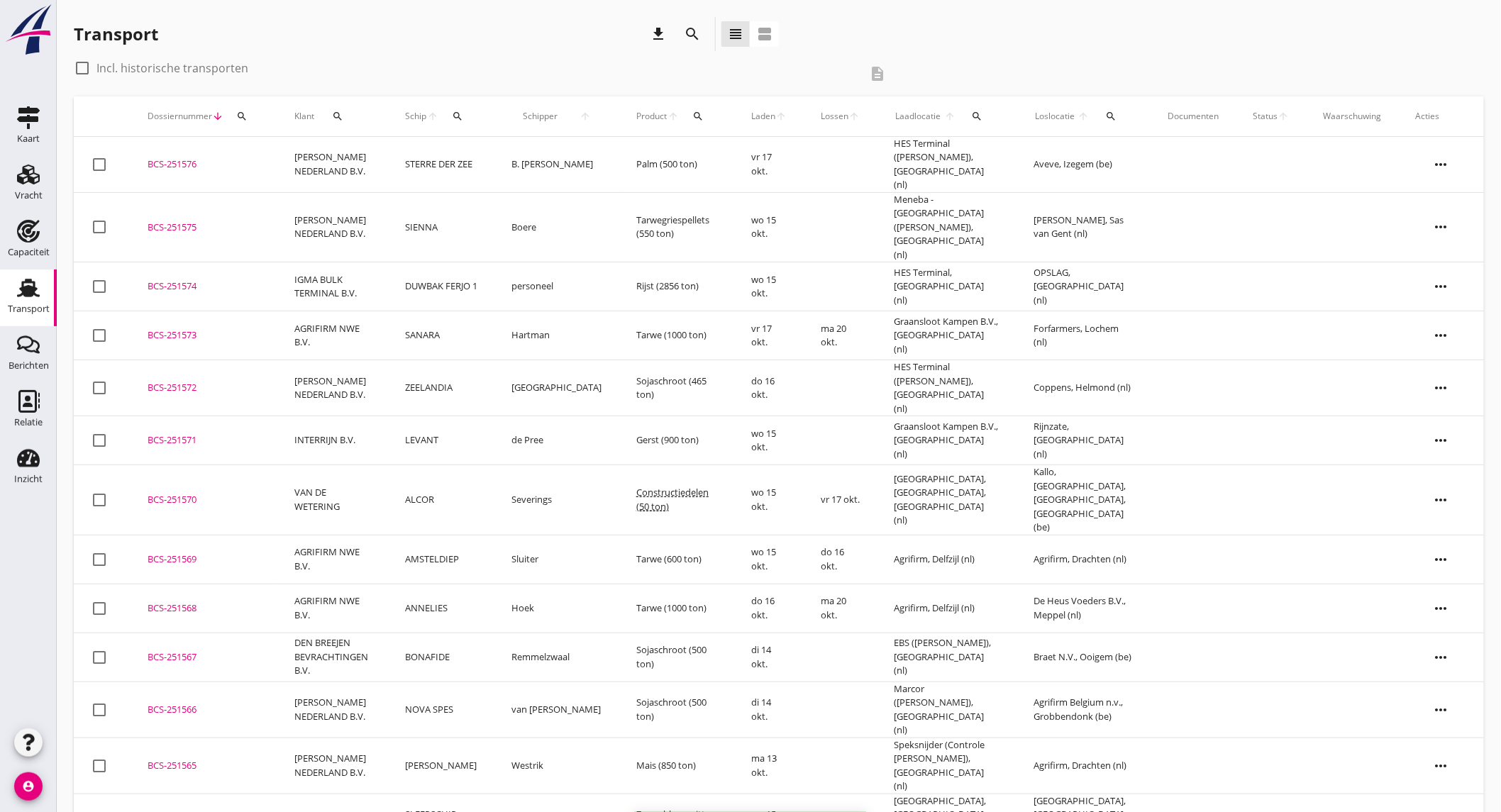
click at [344, 157] on td "[PERSON_NAME] NEDERLAND B.V." at bounding box center [332, 165] width 110 height 56
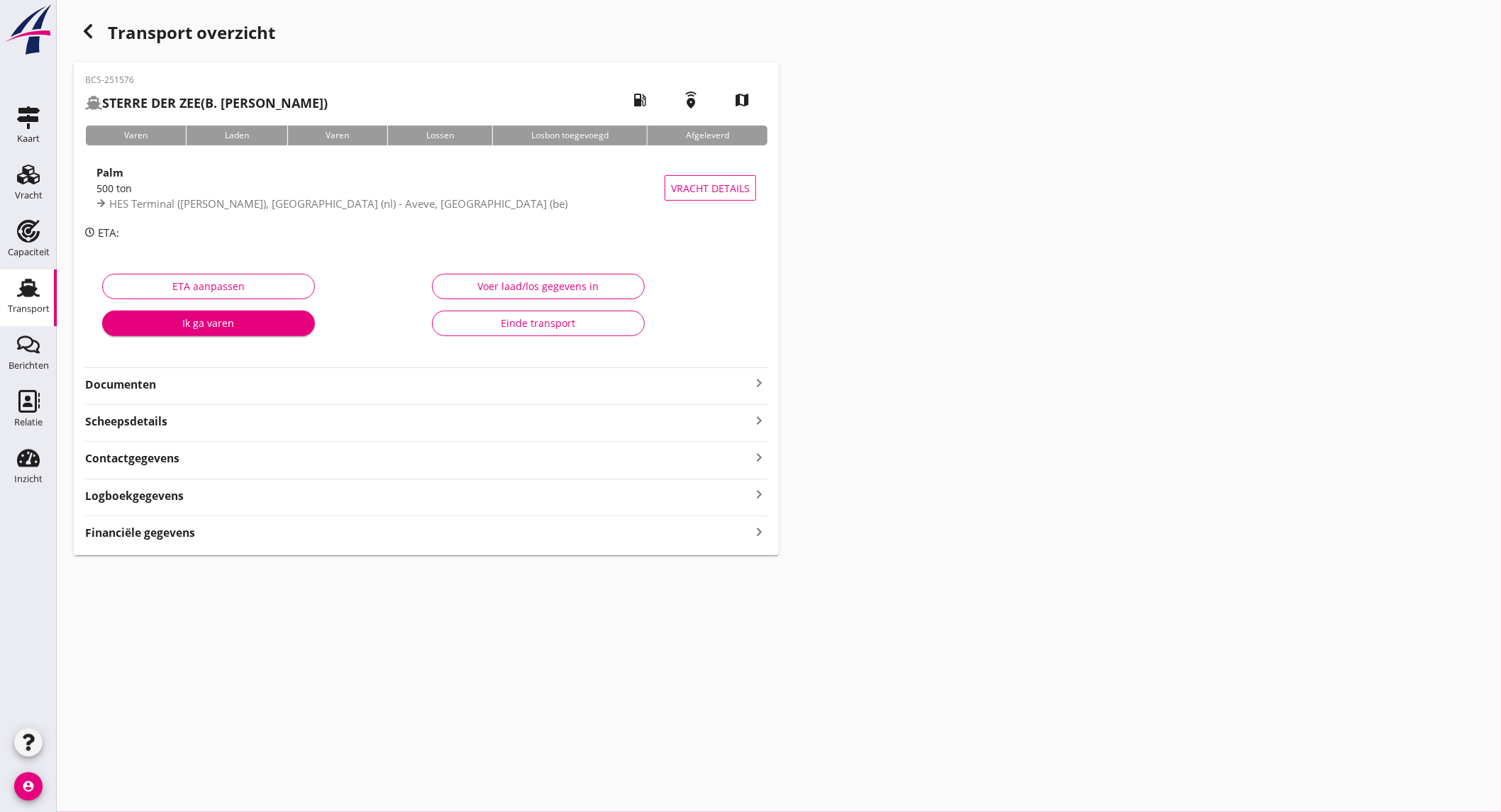
click at [301, 536] on div "Financiële gegevens keyboard_arrow_right" at bounding box center [427, 532] width 682 height 19
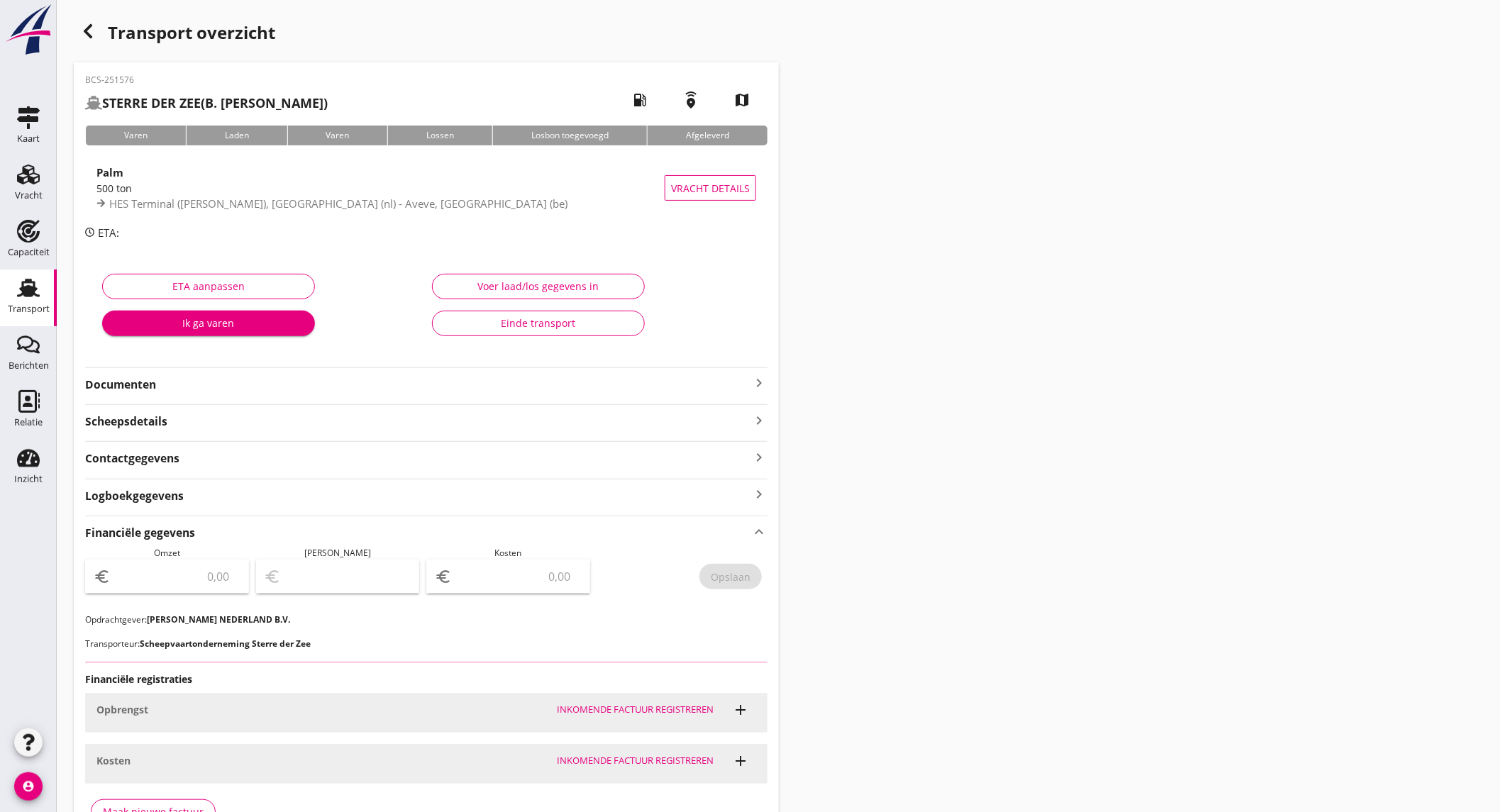
click at [193, 577] on input "number" at bounding box center [177, 576] width 127 height 23
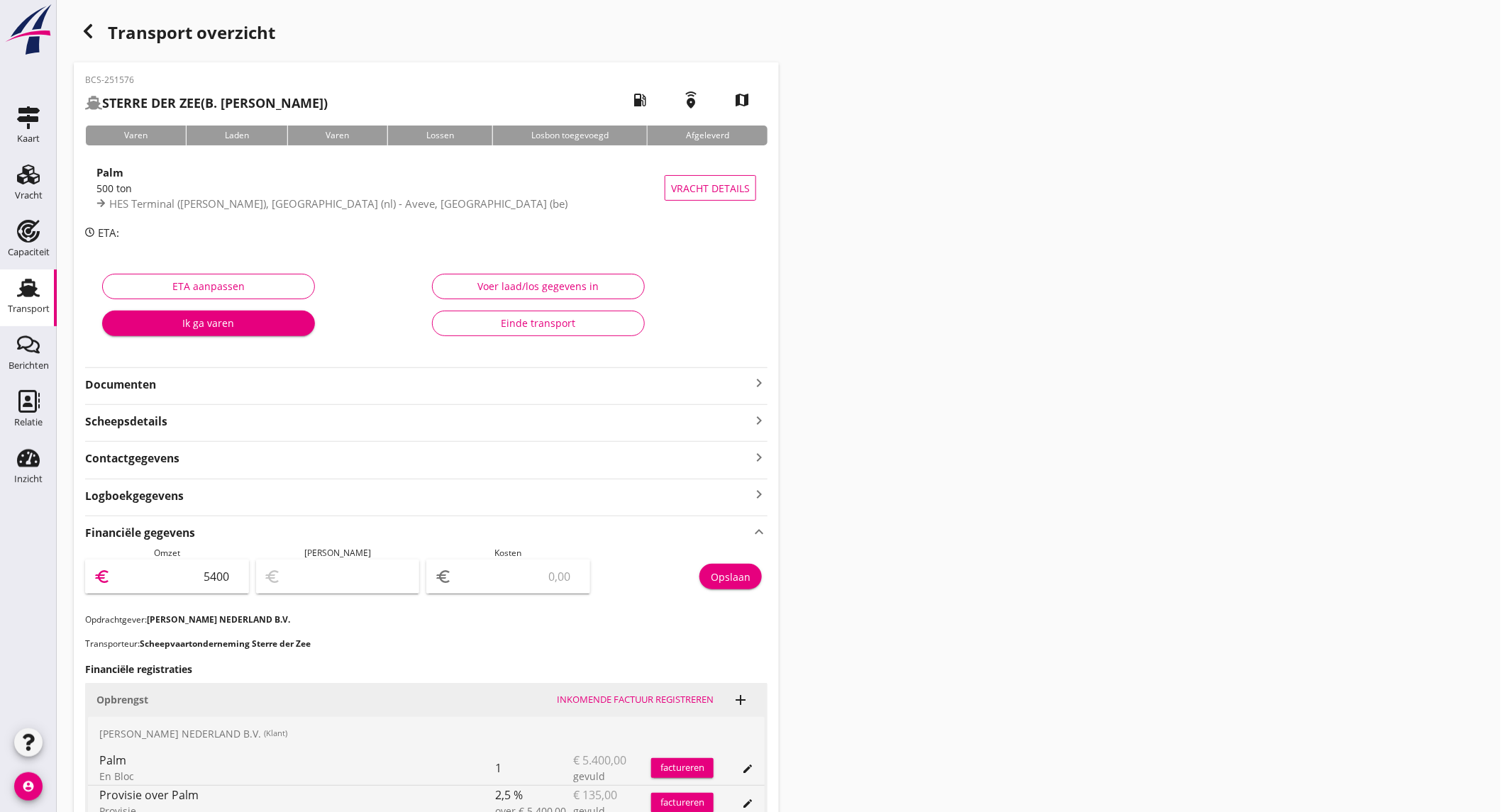
type input "5400"
click at [511, 584] on input "number" at bounding box center [518, 576] width 127 height 23
type input "5395.00"
type input "5"
type input "5349.00"
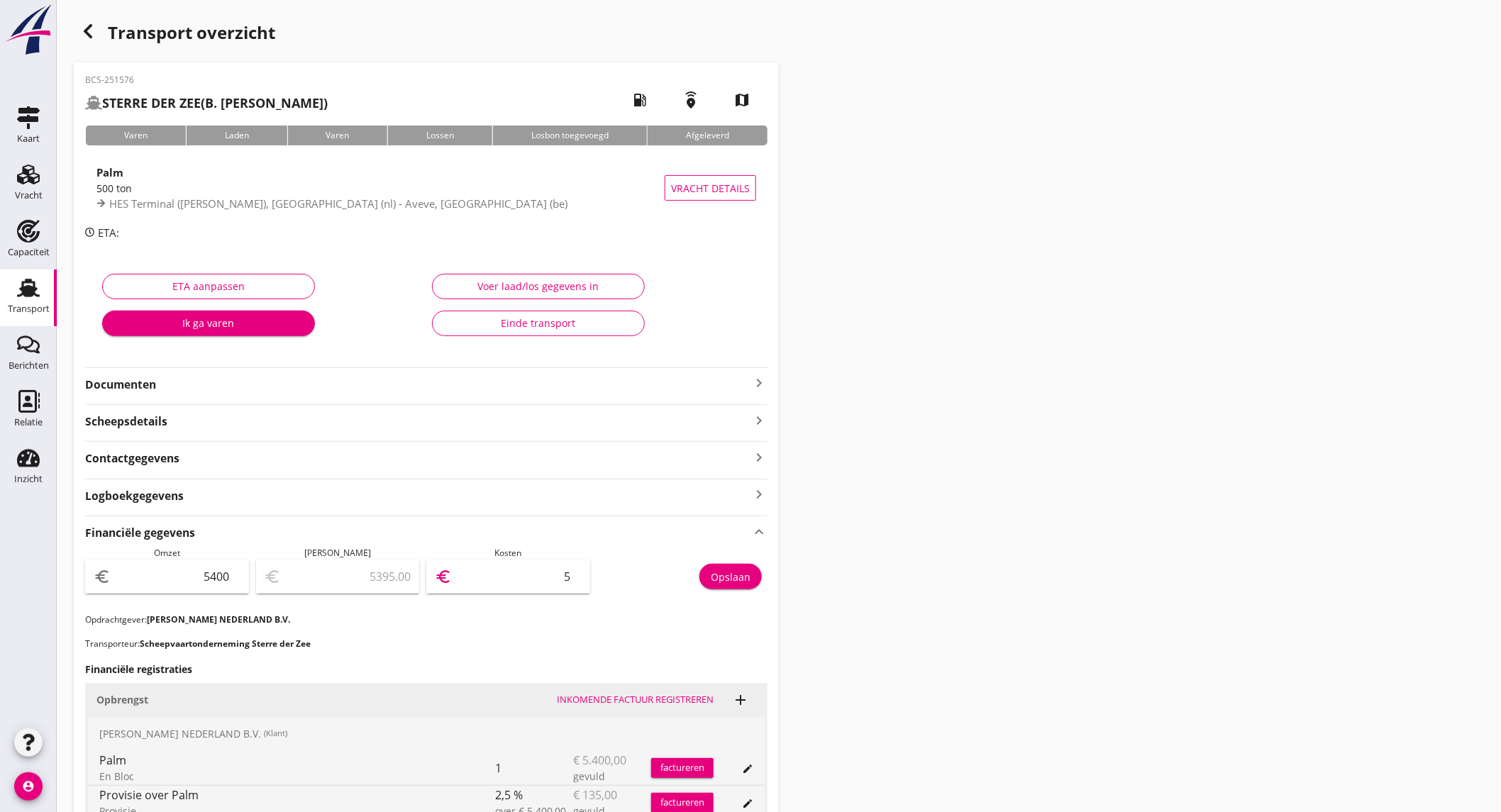
type input "51"
type input "4882.00"
type input "518"
type input "217.00"
type input "5183"
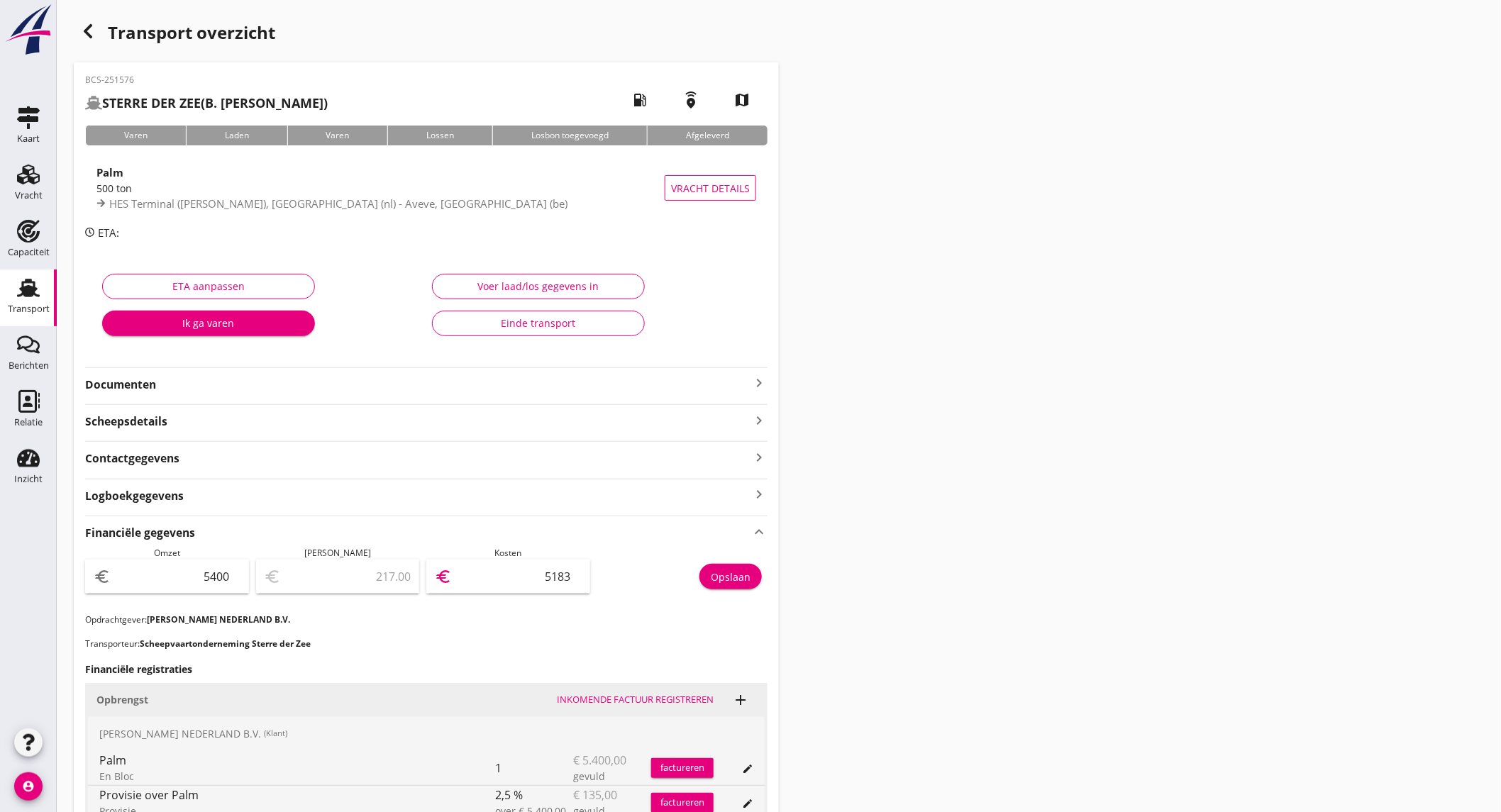
click at [734, 584] on div "Opslaan" at bounding box center [730, 576] width 39 height 15
click at [84, 31] on use "button" at bounding box center [88, 31] width 9 height 15
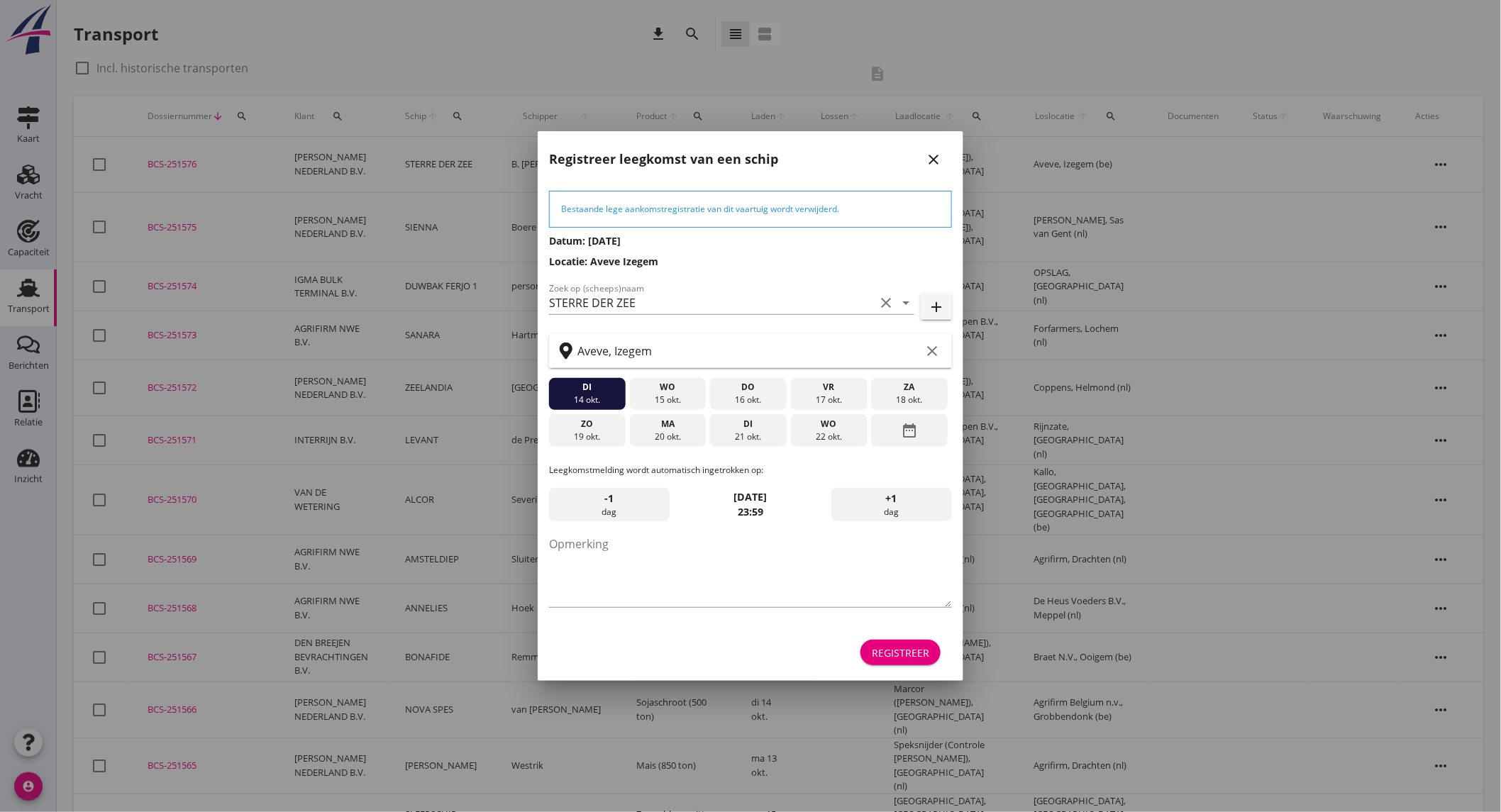
click at [662, 434] on div "20 okt." at bounding box center [667, 437] width 69 height 13
click at [883, 658] on div "Registreer" at bounding box center [900, 652] width 57 height 15
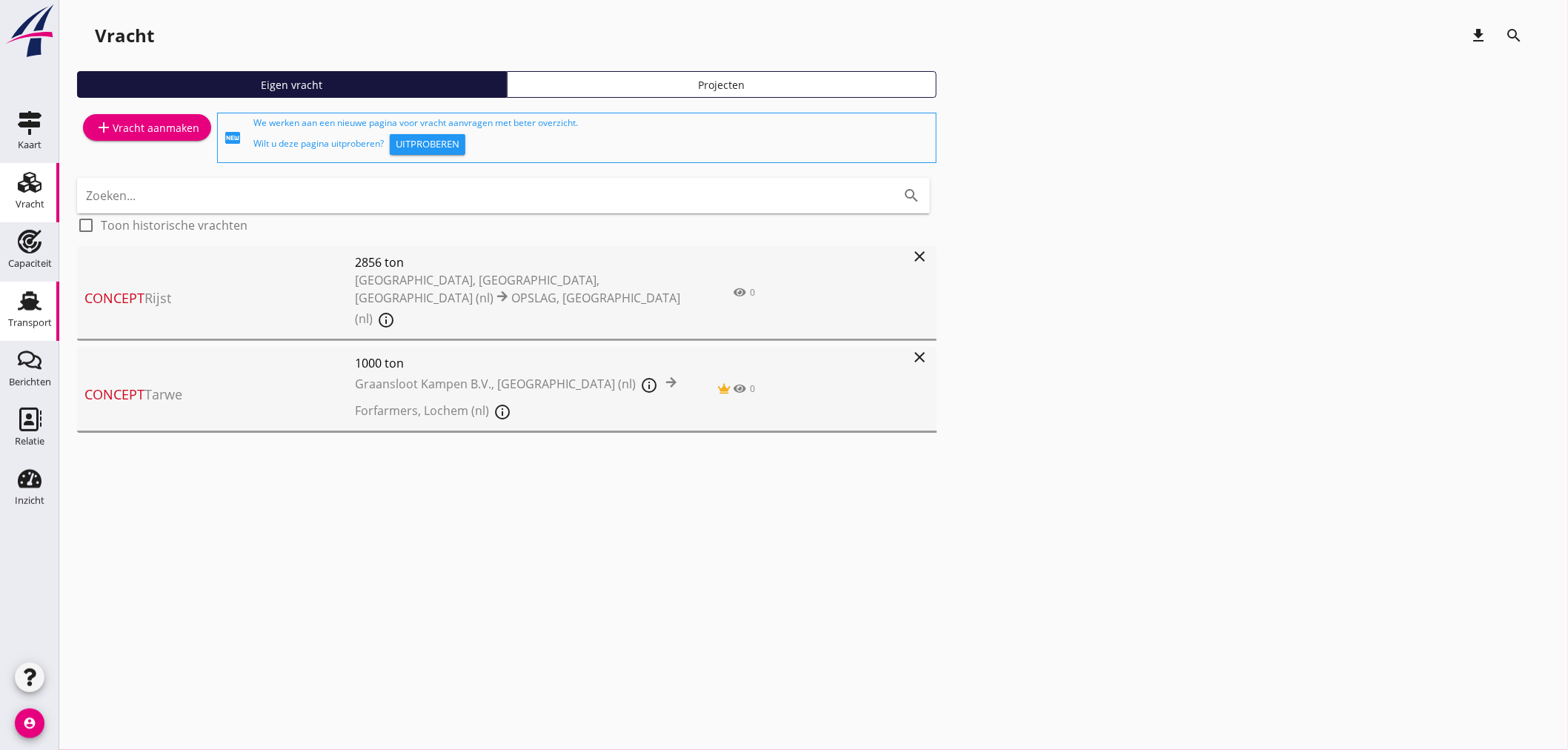
click at [23, 318] on div "Transport" at bounding box center [29, 322] width 44 height 10
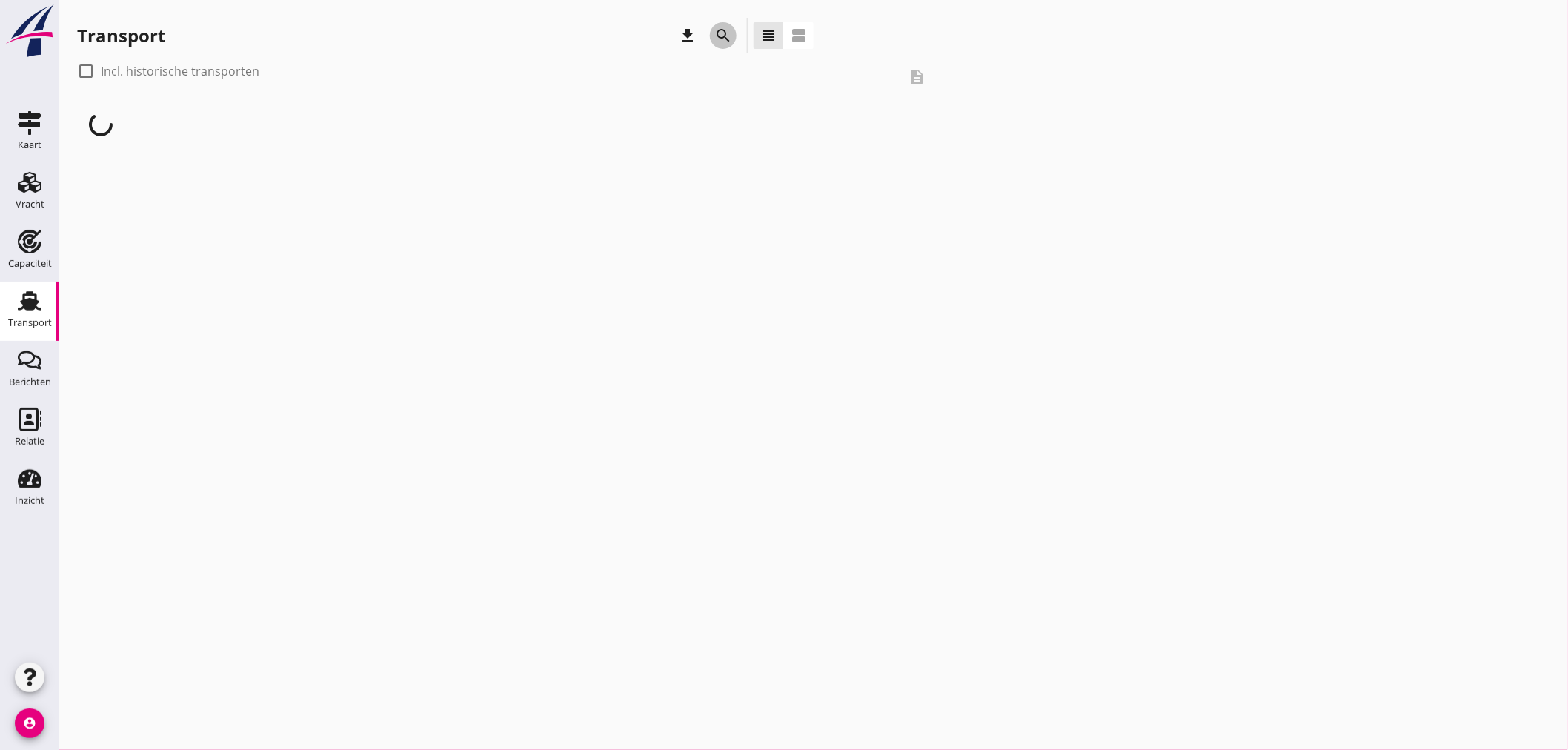
click at [725, 46] on button "search" at bounding box center [723, 36] width 27 height 27
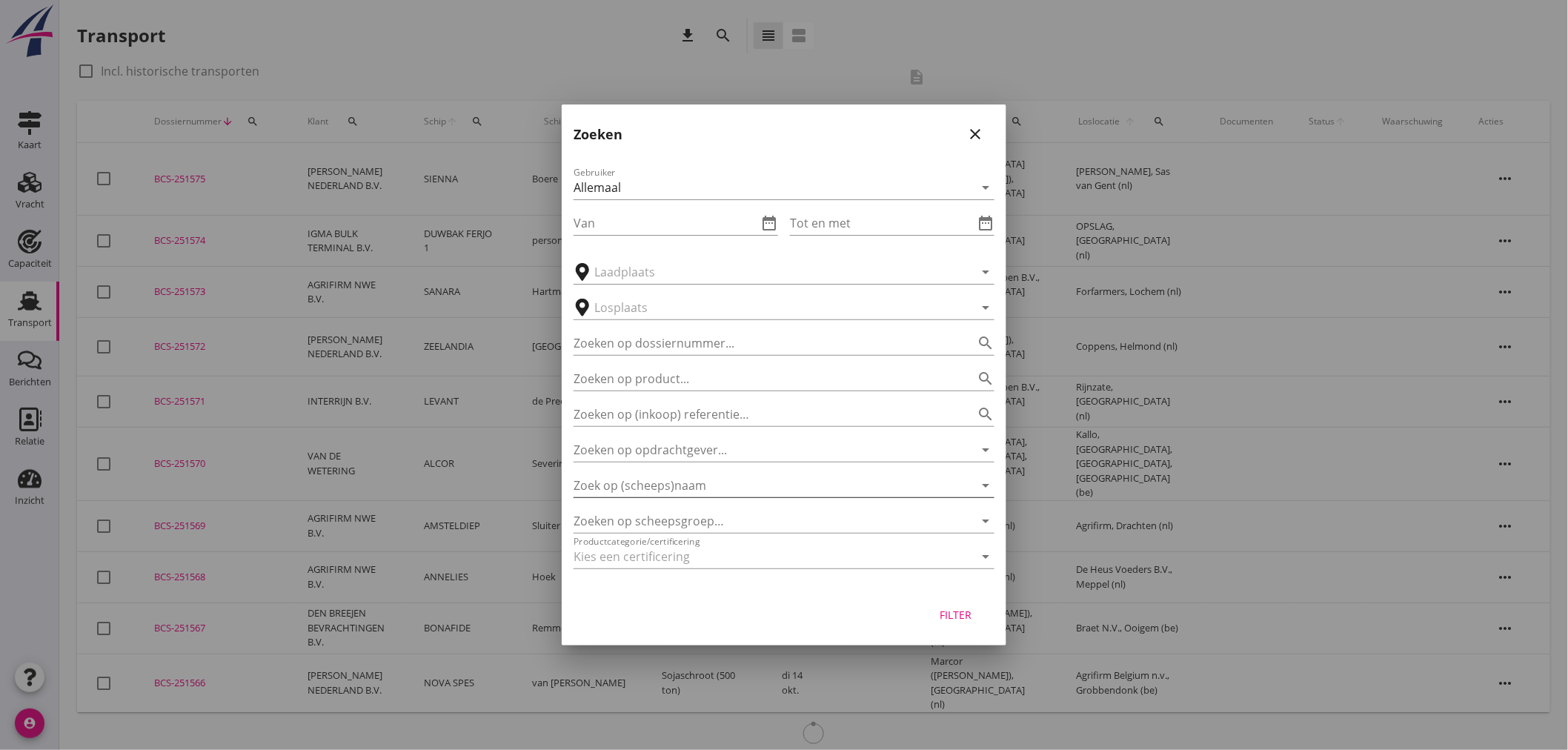
click at [712, 481] on input "Zoek op (scheeps)naam" at bounding box center [763, 485] width 379 height 24
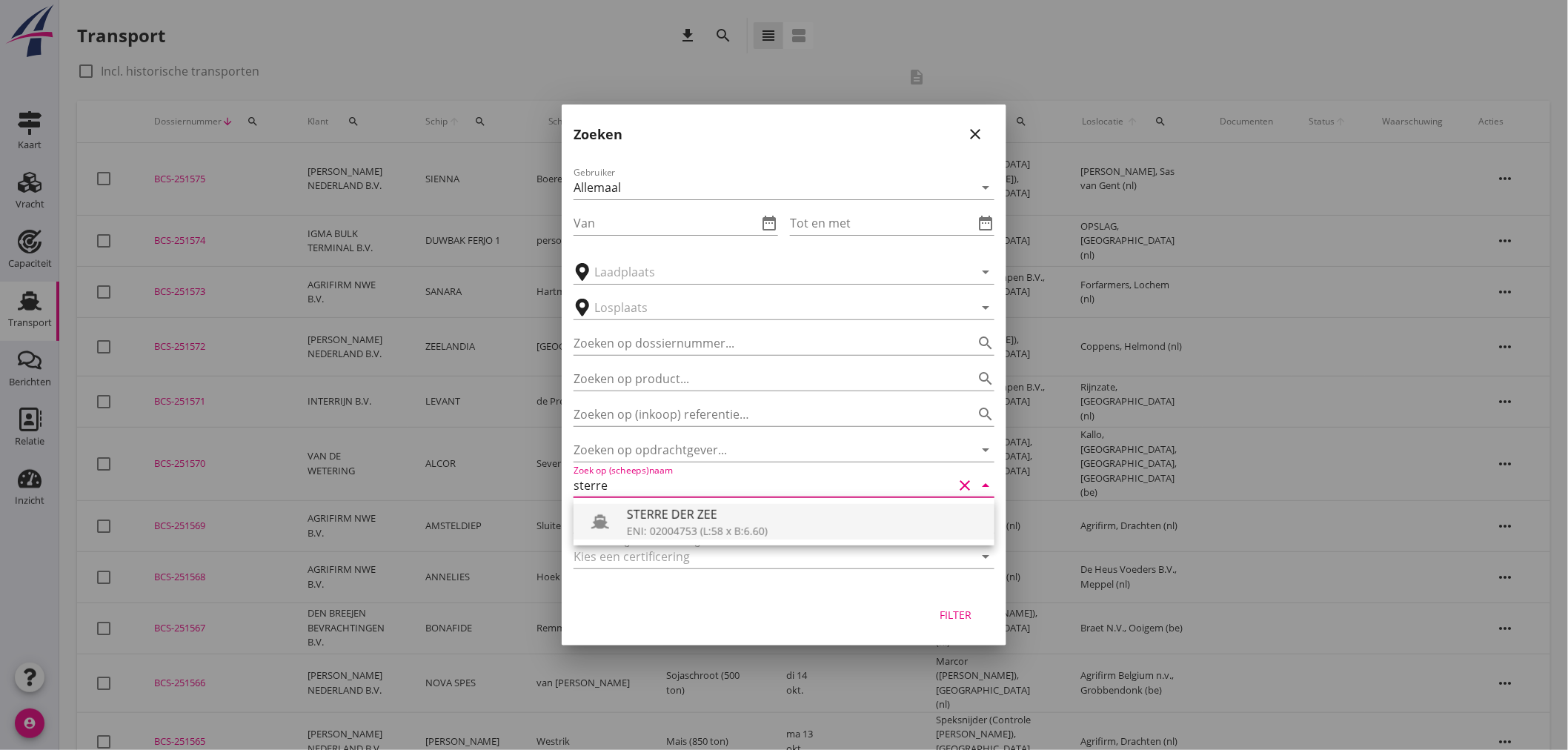
click at [664, 506] on div "STERRE DER ZEE" at bounding box center [805, 514] width 355 height 18
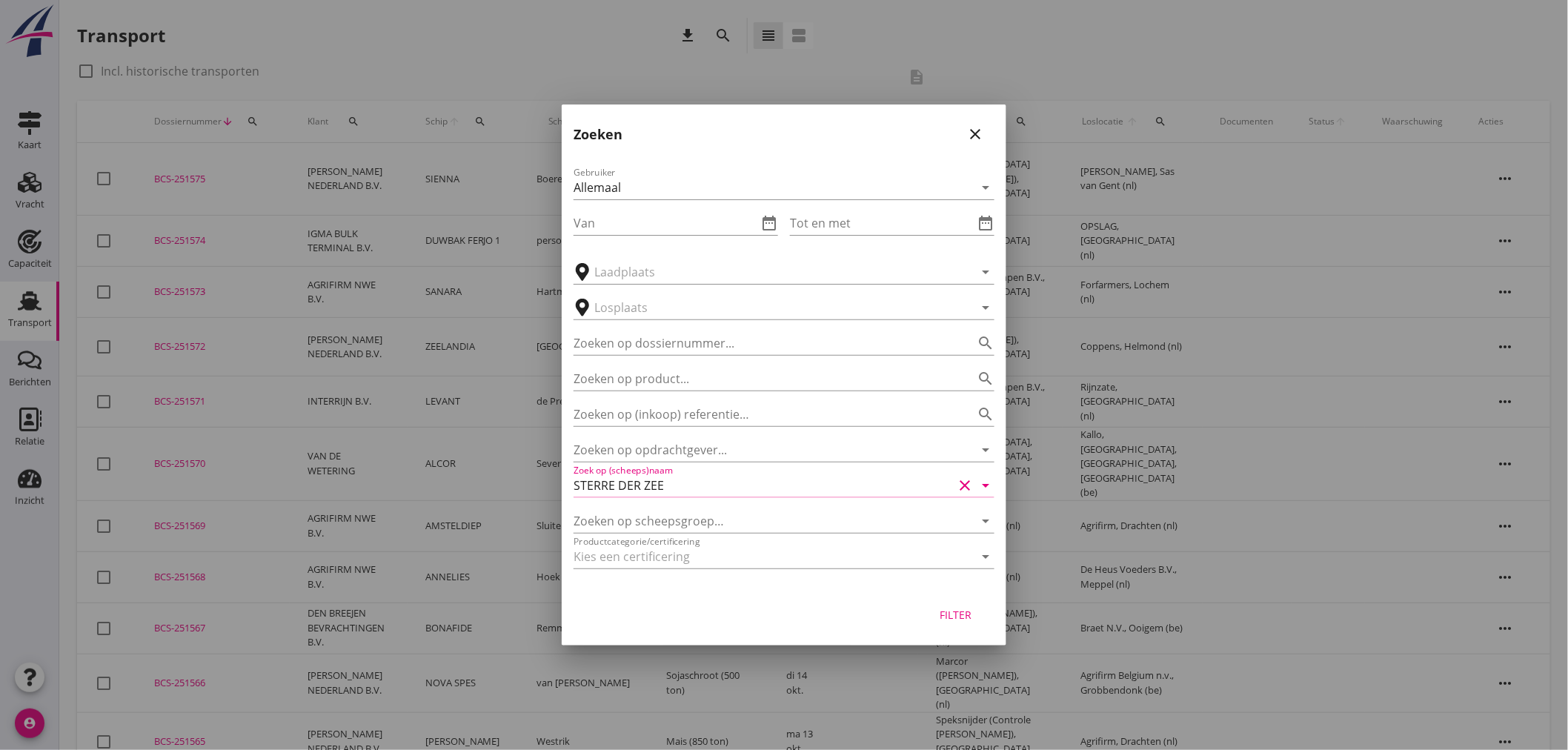
click at [964, 607] on div "Filter" at bounding box center [955, 614] width 41 height 15
type input "STERRE DER ZEE"
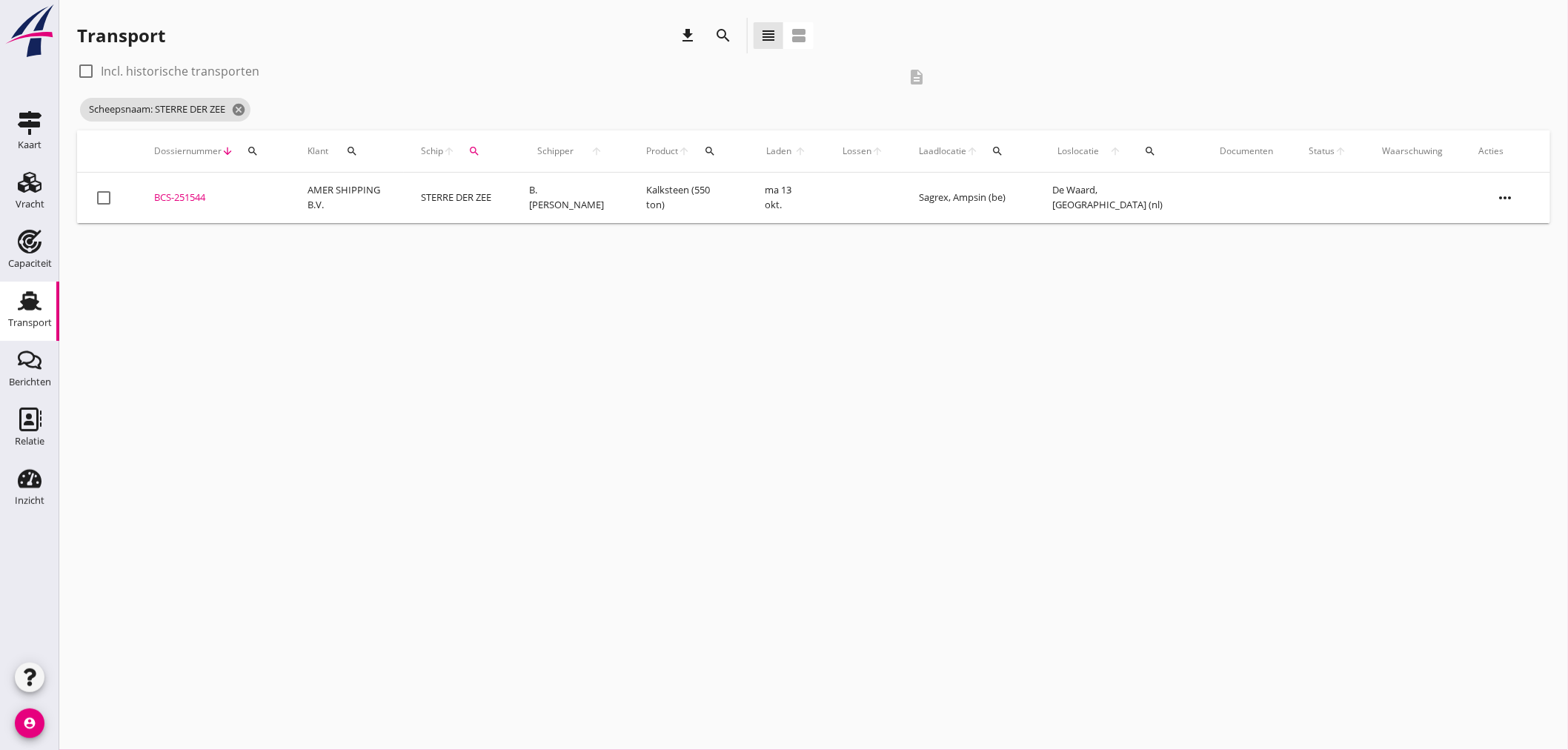
click at [238, 67] on label "Incl. historische transporten" at bounding box center [180, 71] width 159 height 15
checkbox input "true"
